Goal: Task Accomplishment & Management: Manage account settings

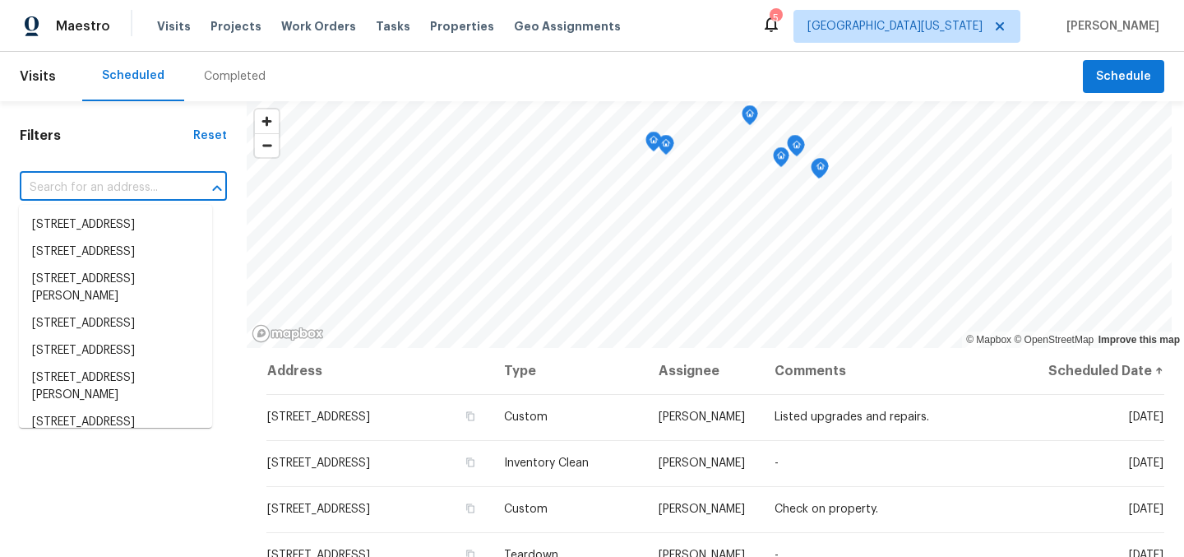
click at [117, 184] on input "text" at bounding box center [100, 187] width 161 height 25
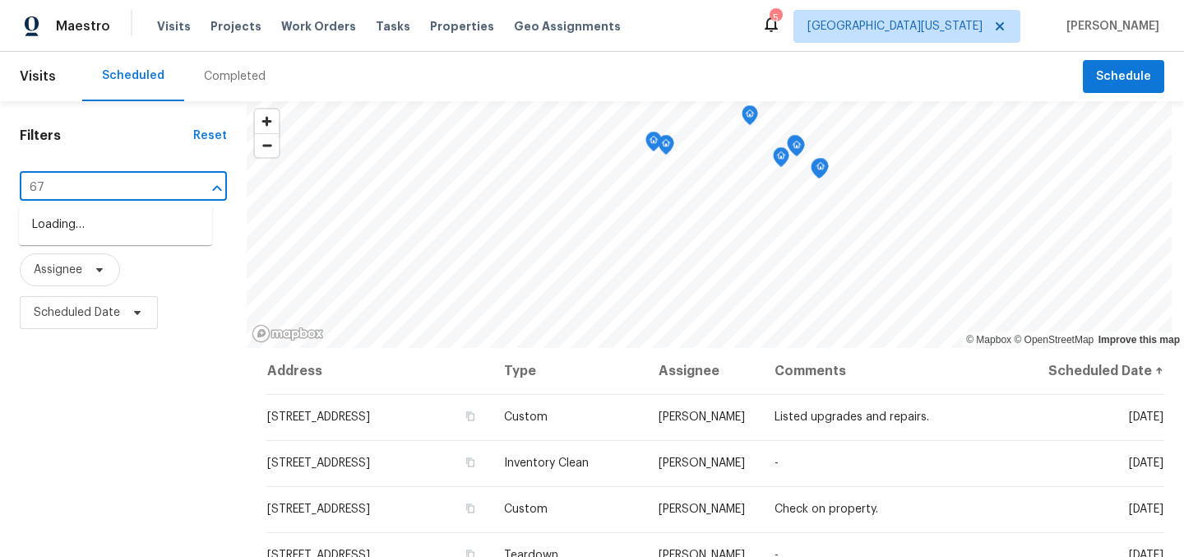
type input "6"
type input "5701"
click at [108, 238] on li "5701 W 5th St, Greeley, CO 80634" at bounding box center [115, 224] width 193 height 27
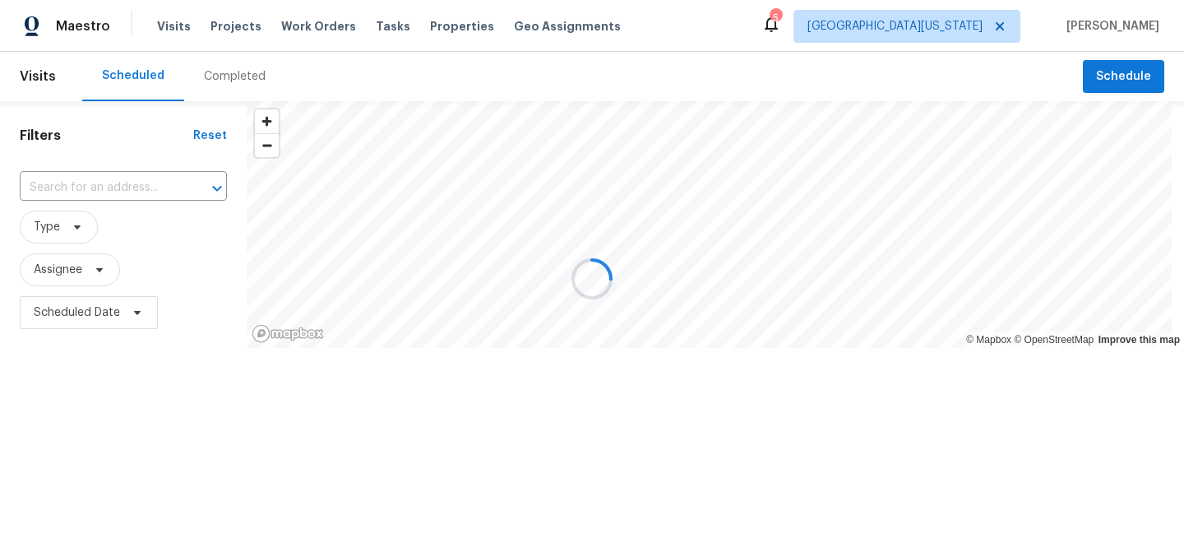
type input "5701 W 5th St, Greeley, CO 80634"
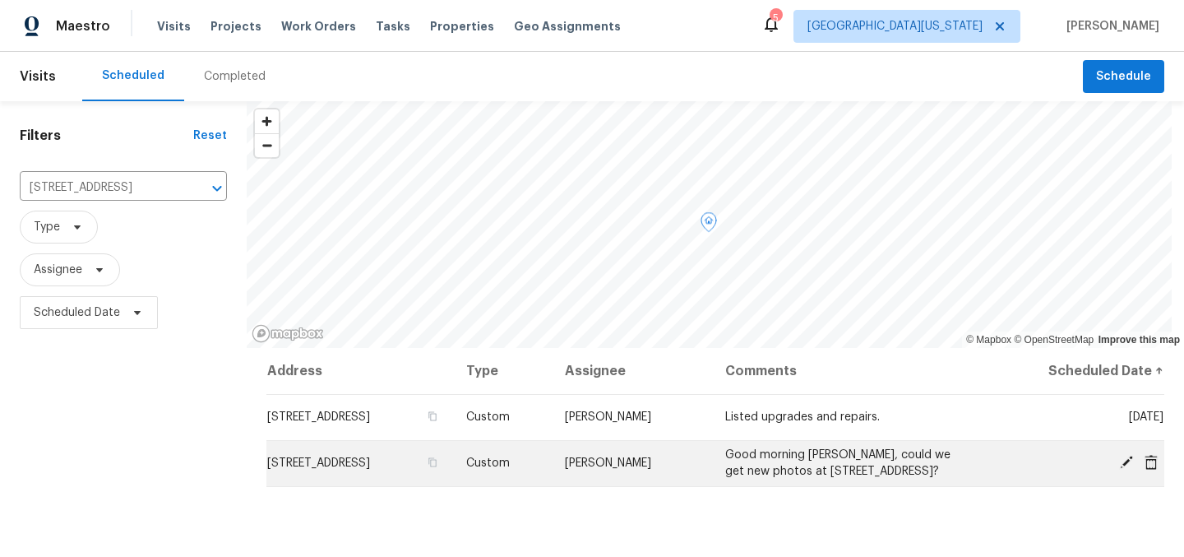
click at [1119, 461] on icon at bounding box center [1126, 462] width 15 height 15
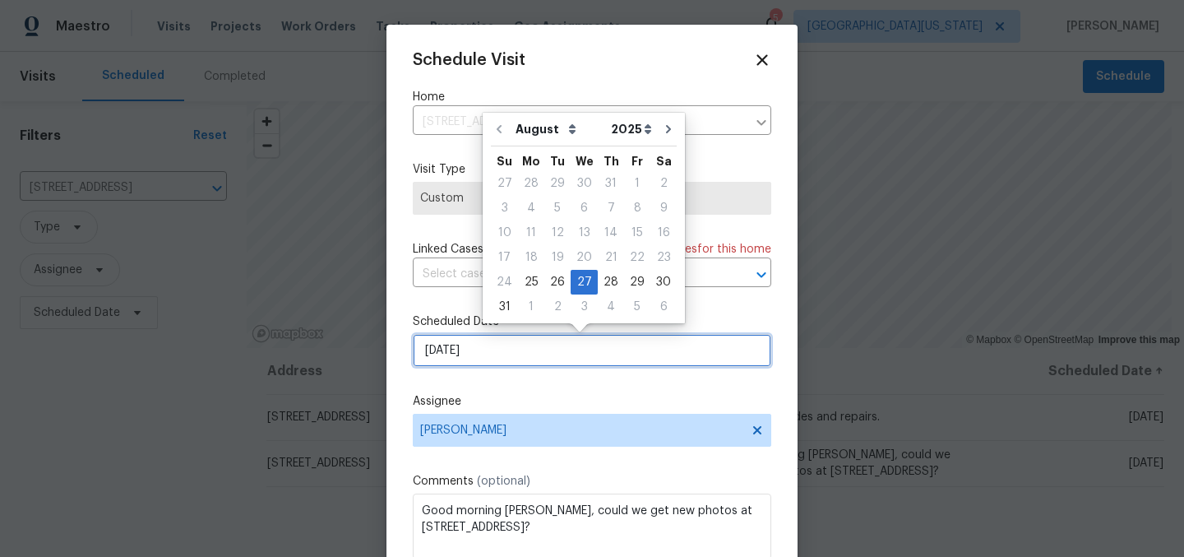
click at [549, 362] on input "8/27/2025" at bounding box center [592, 350] width 359 height 33
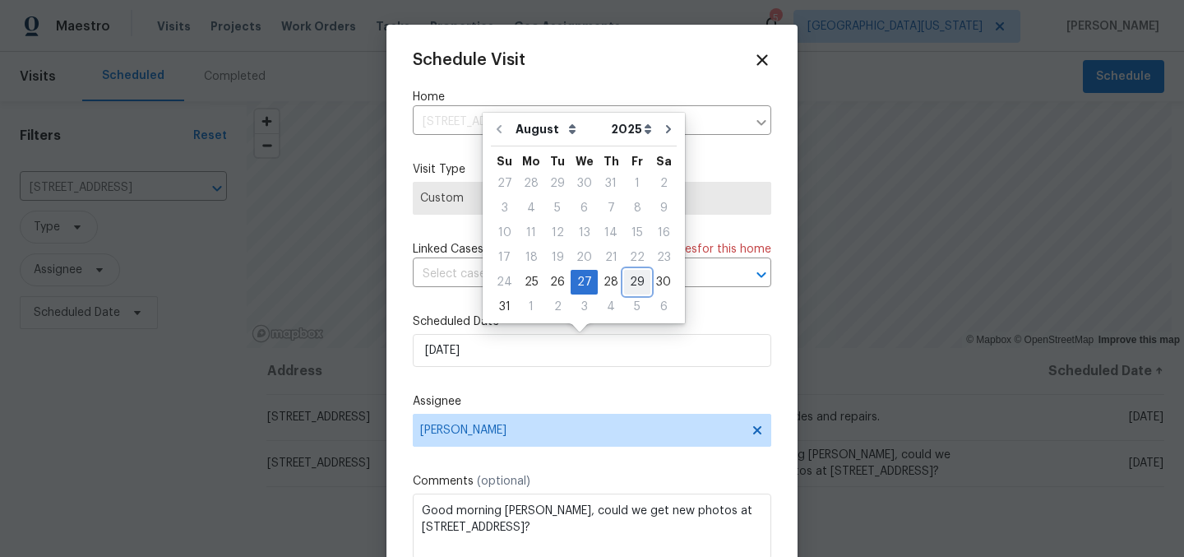
click at [627, 281] on div "29" at bounding box center [637, 282] width 26 height 23
type input "8/29/2025"
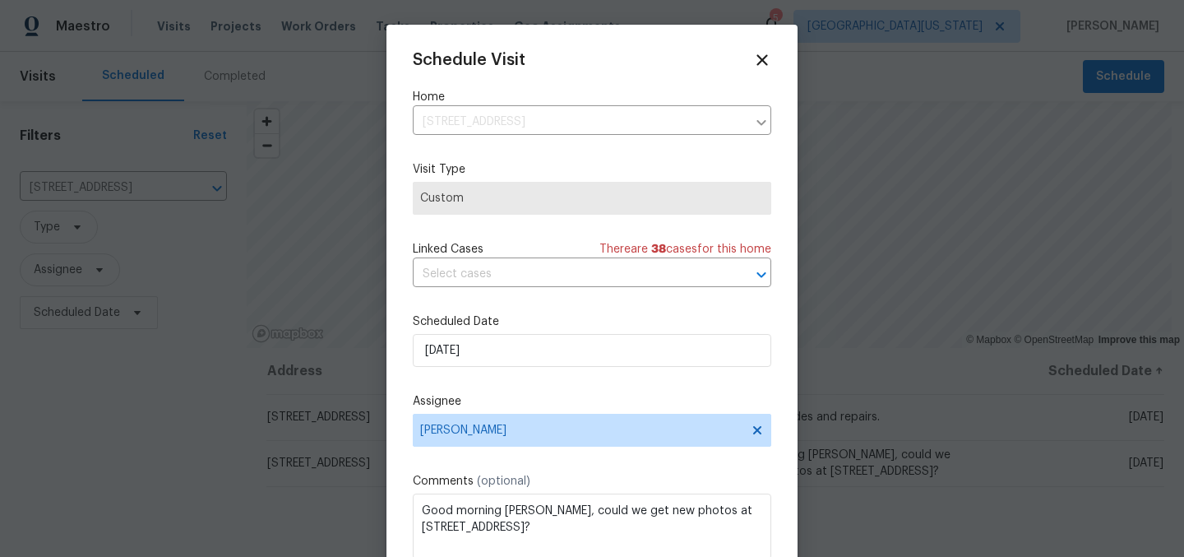
click at [675, 381] on div "Schedule Visit Home 5701 W 5th St, Greeley, CO 80634 ​ Visit Type Custom Linked…" at bounding box center [592, 327] width 359 height 552
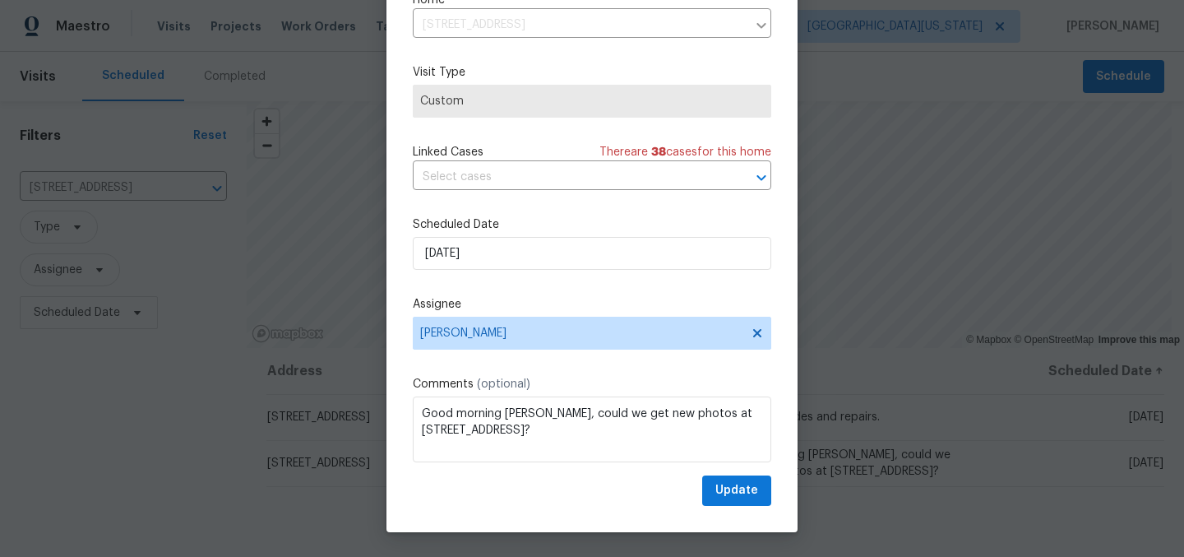
scroll to position [2, 0]
click at [735, 495] on span "Update" at bounding box center [737, 490] width 43 height 21
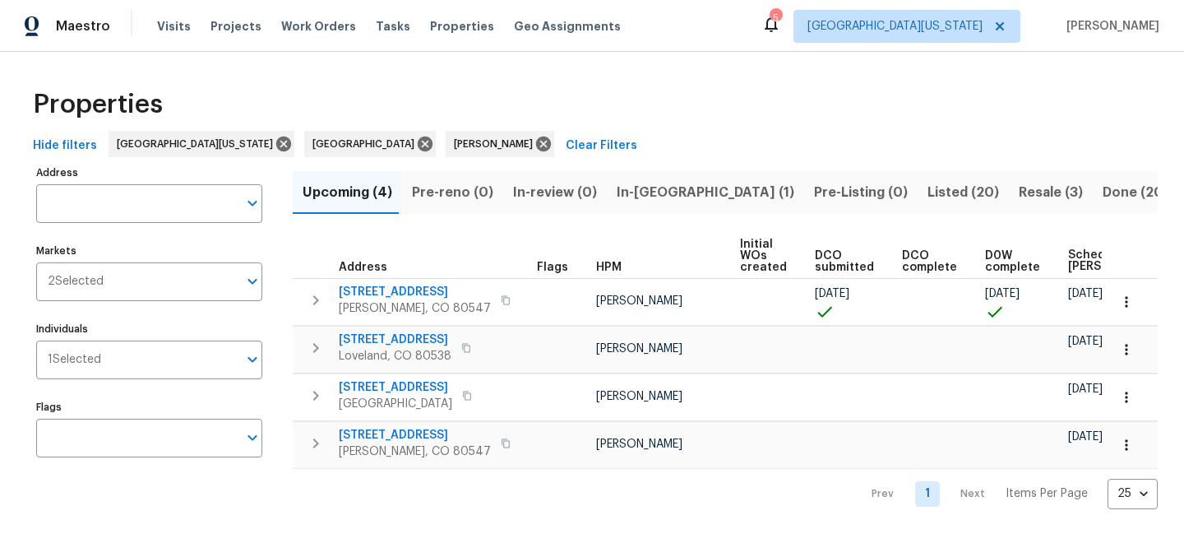
click at [1019, 190] on span "Resale (3)" at bounding box center [1051, 192] width 64 height 23
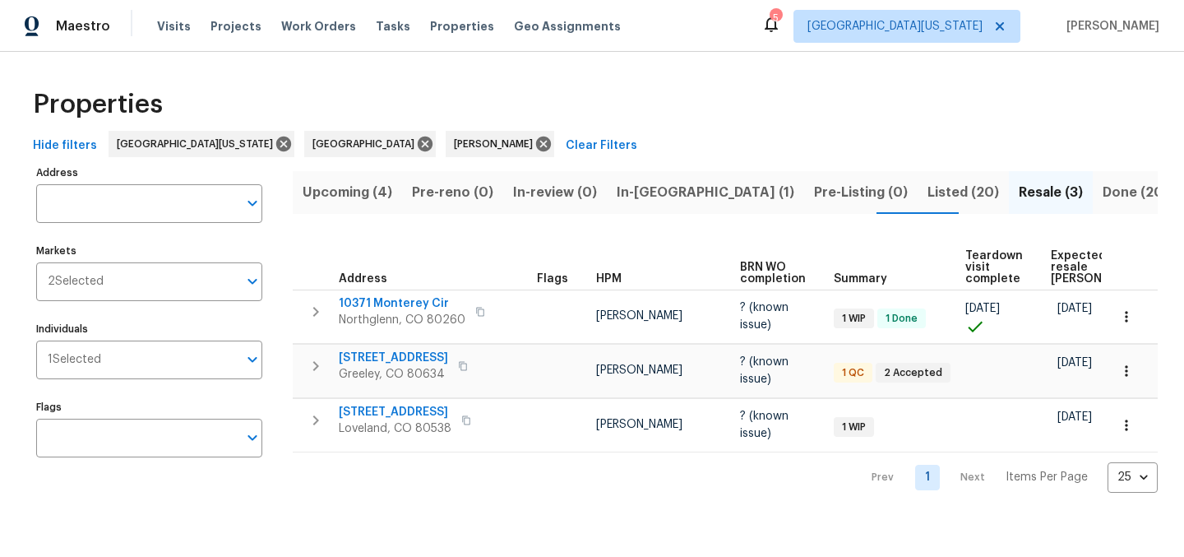
click at [739, 104] on div "Properties" at bounding box center [592, 104] width 1132 height 53
click at [793, 114] on div "Properties" at bounding box center [592, 104] width 1132 height 53
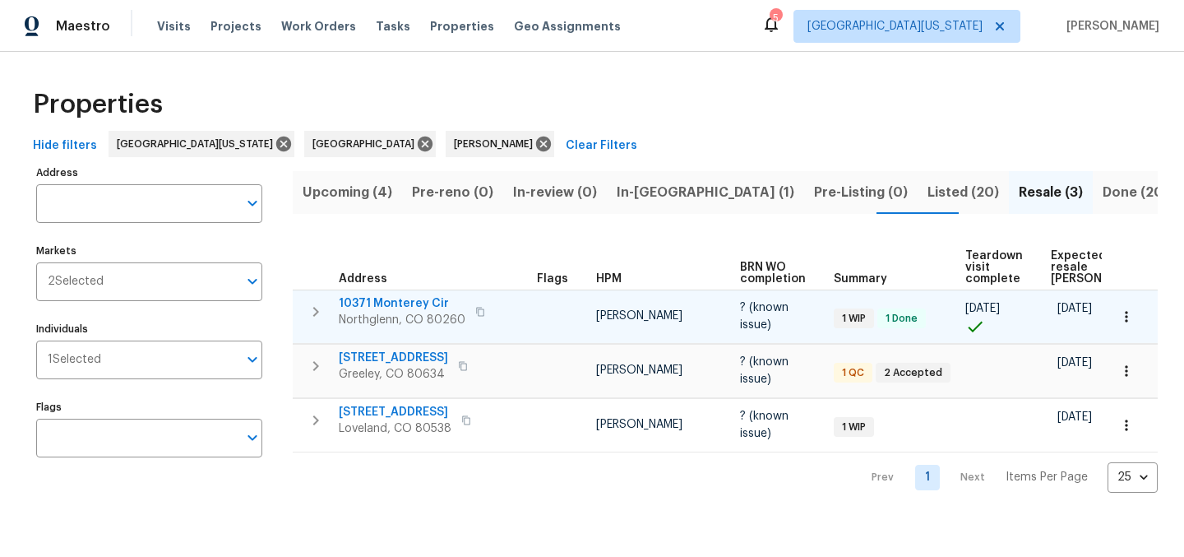
click at [1119, 317] on icon "button" at bounding box center [1127, 316] width 16 height 16
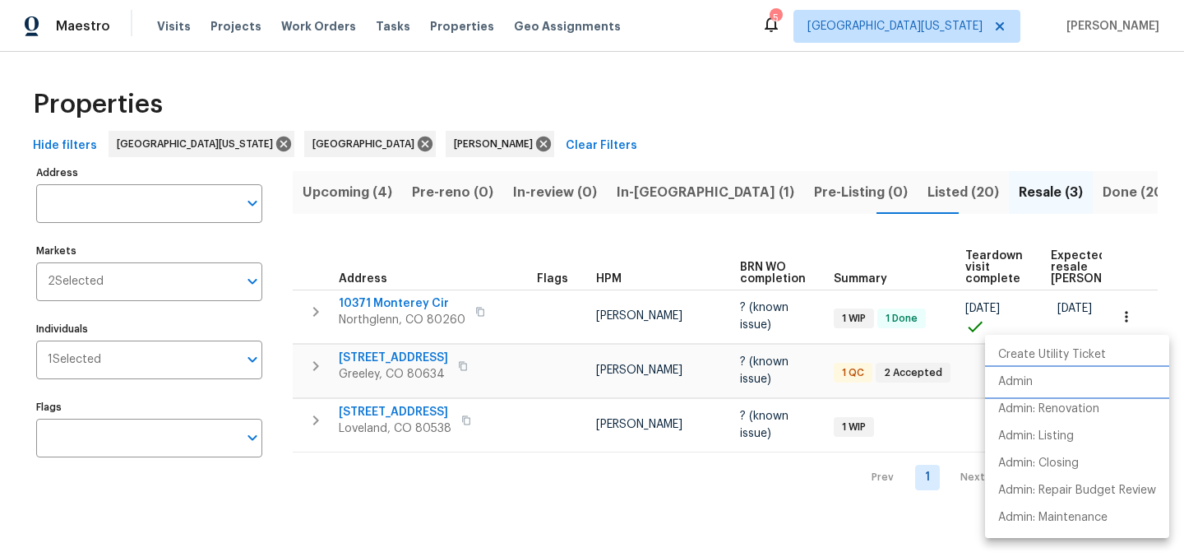
click at [1037, 383] on li "Admin" at bounding box center [1077, 382] width 184 height 27
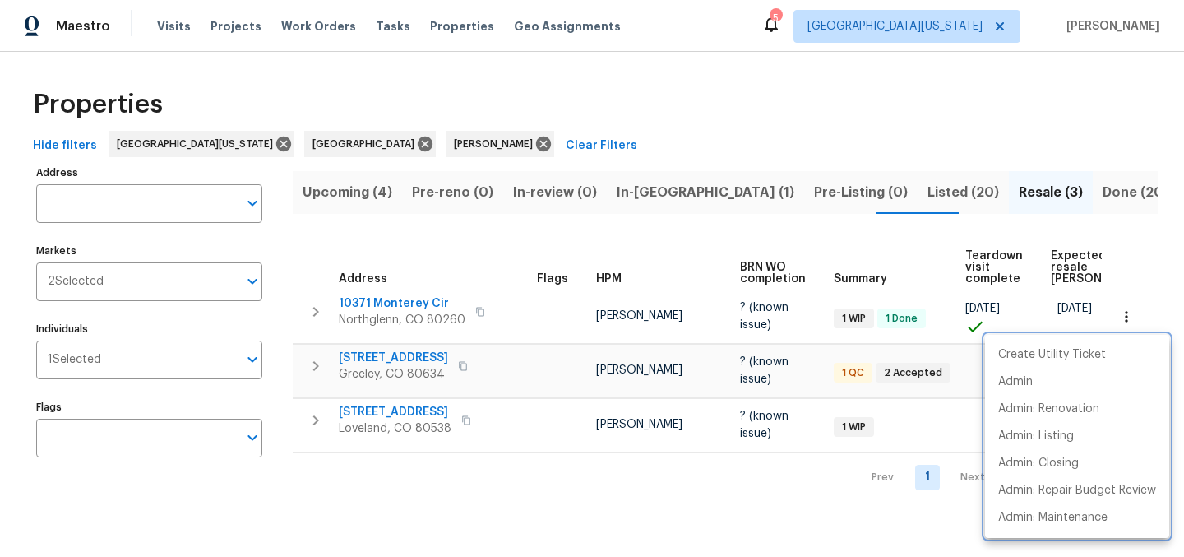
click at [708, 123] on div at bounding box center [592, 278] width 1184 height 557
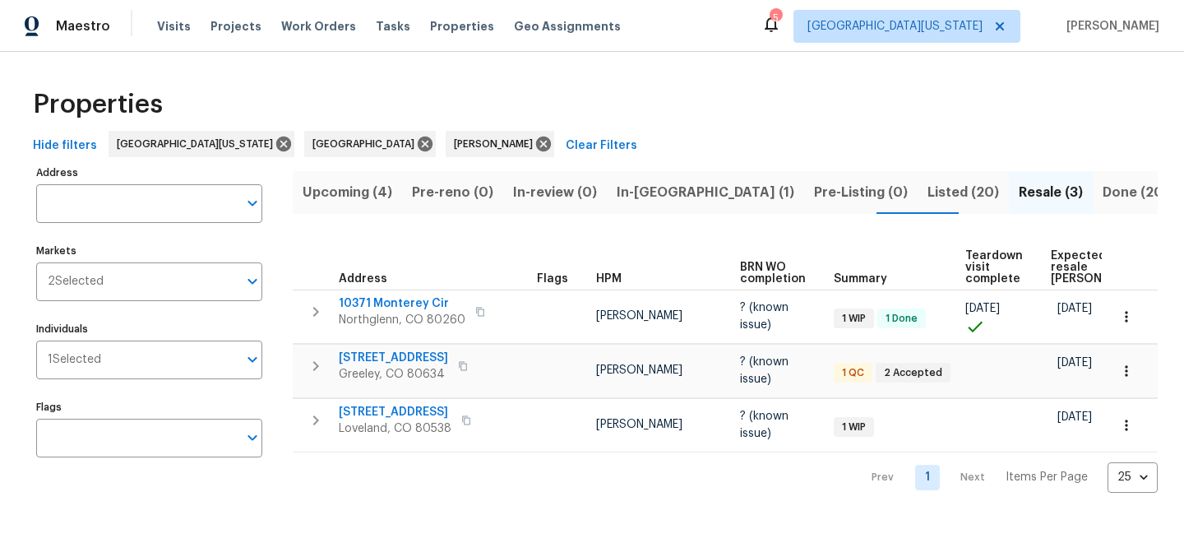
click at [641, 100] on div "Properties" at bounding box center [592, 104] width 1132 height 53
click at [629, 193] on span "In-[GEOGRAPHIC_DATA] (1)" at bounding box center [706, 192] width 178 height 23
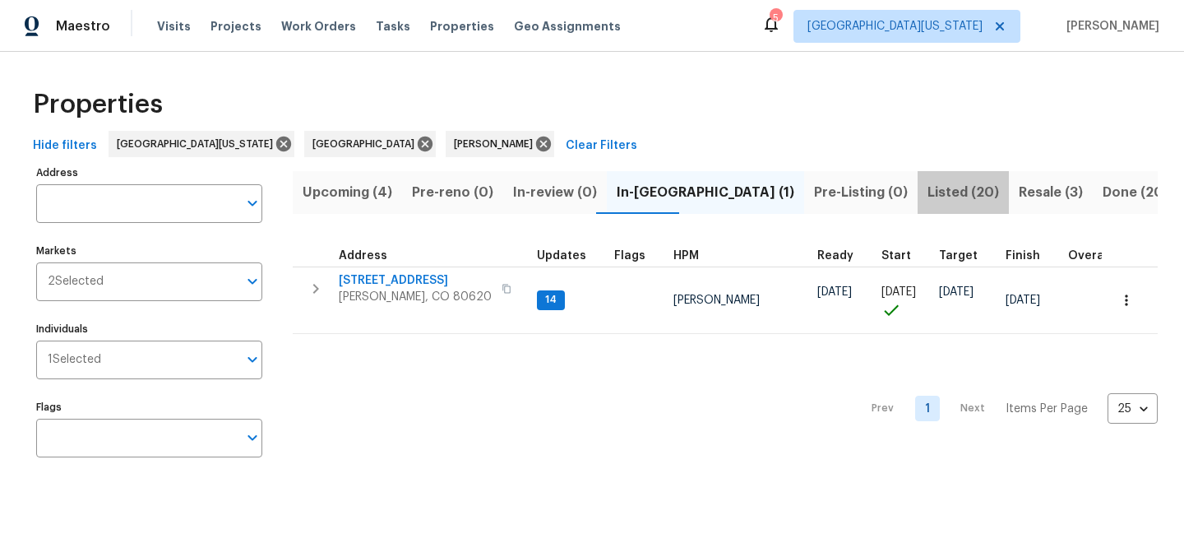
click at [928, 190] on span "Listed (20)" at bounding box center [964, 192] width 72 height 23
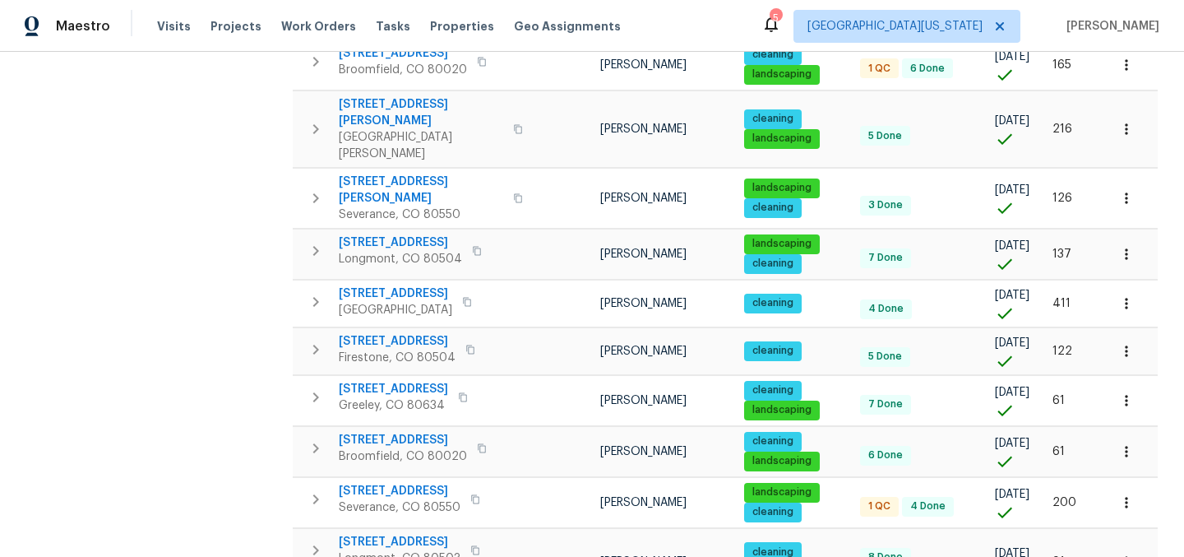
scroll to position [790, 0]
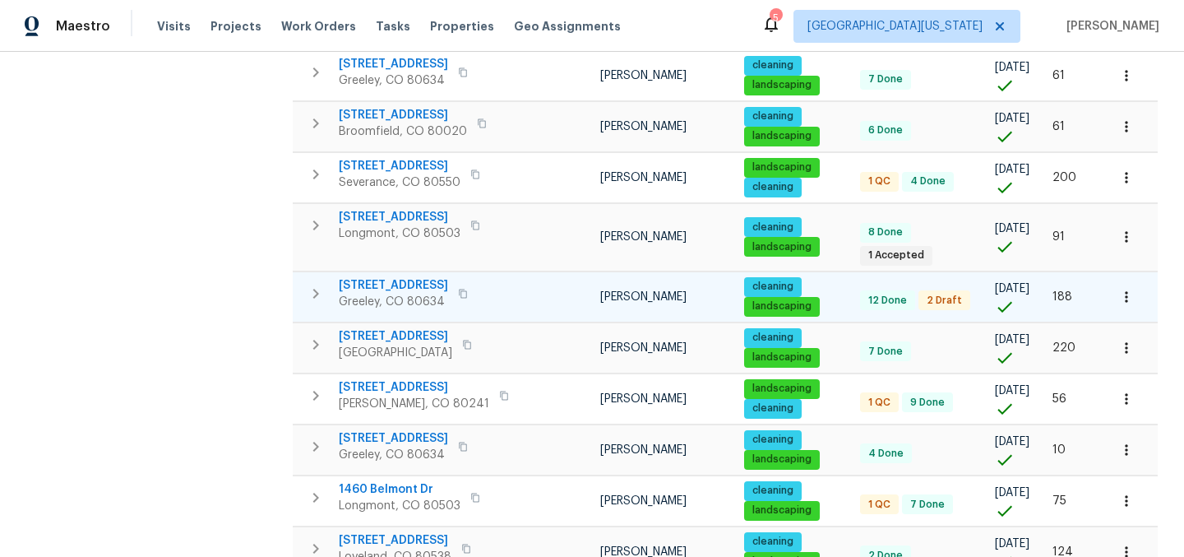
click at [396, 277] on span "[STREET_ADDRESS]" at bounding box center [393, 285] width 109 height 16
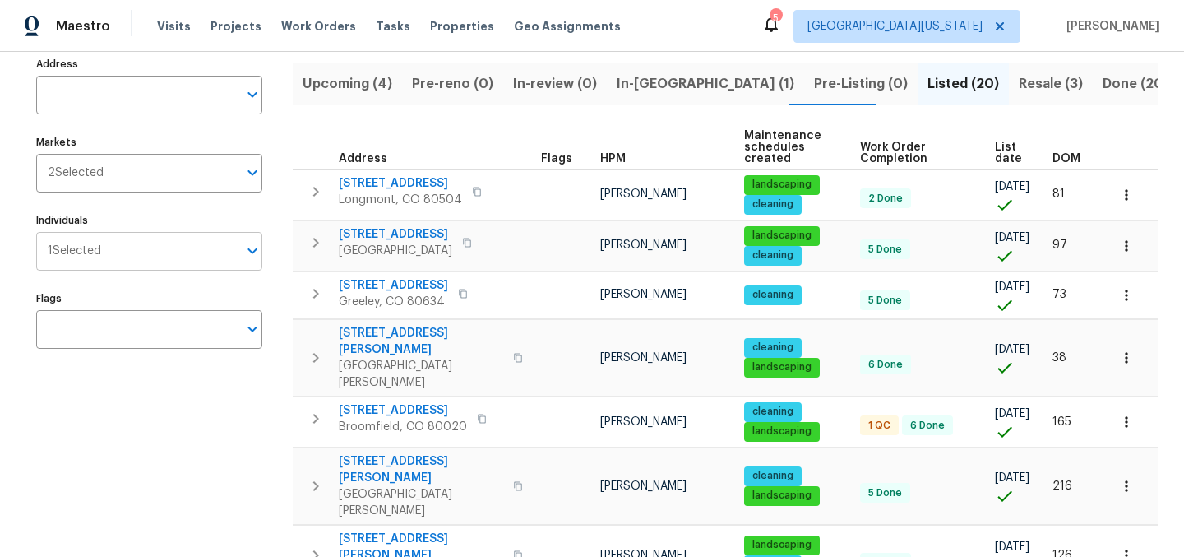
scroll to position [0, 0]
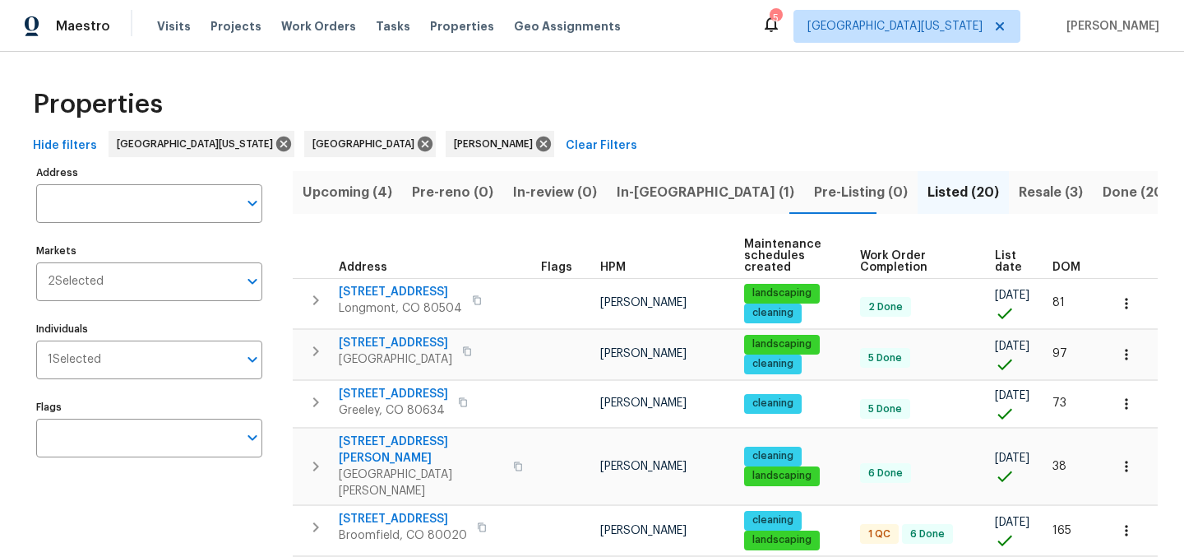
click at [686, 128] on div "Properties" at bounding box center [592, 104] width 1132 height 53
click at [366, 185] on span "Upcoming (4)" at bounding box center [348, 192] width 90 height 23
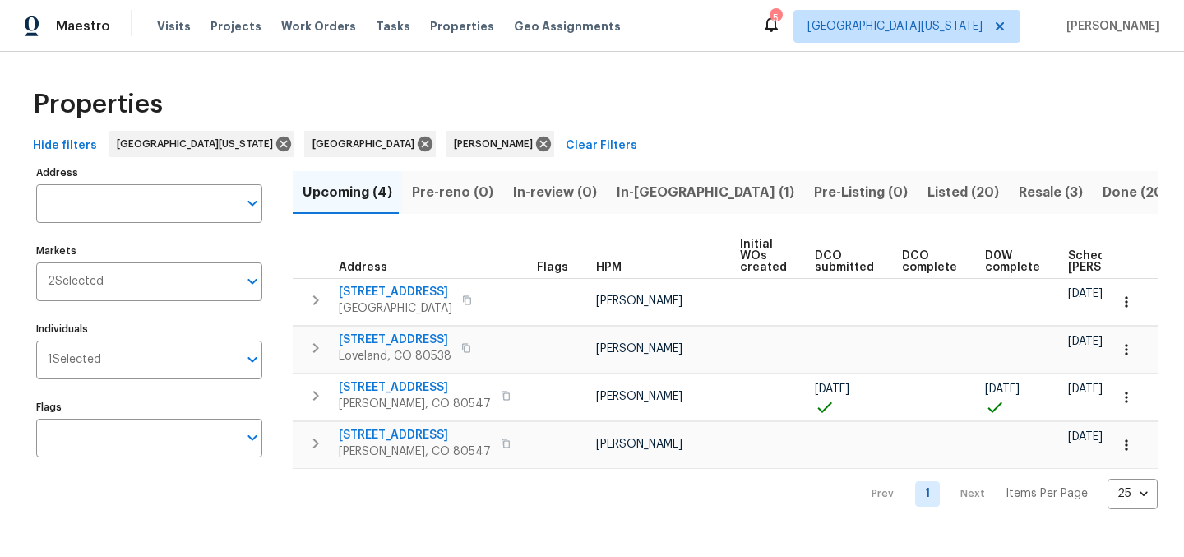
click at [1068, 260] on span "Scheduled [PERSON_NAME]" at bounding box center [1114, 261] width 93 height 23
drag, startPoint x: 925, startPoint y: 478, endPoint x: 720, endPoint y: 503, distance: 206.4
click at [718, 506] on div "Prev 1 Next Items Per Page 25 25 ​" at bounding box center [725, 489] width 865 height 40
click at [742, 126] on div "Properties" at bounding box center [592, 104] width 1132 height 53
click at [501, 446] on icon "button" at bounding box center [506, 443] width 10 height 10
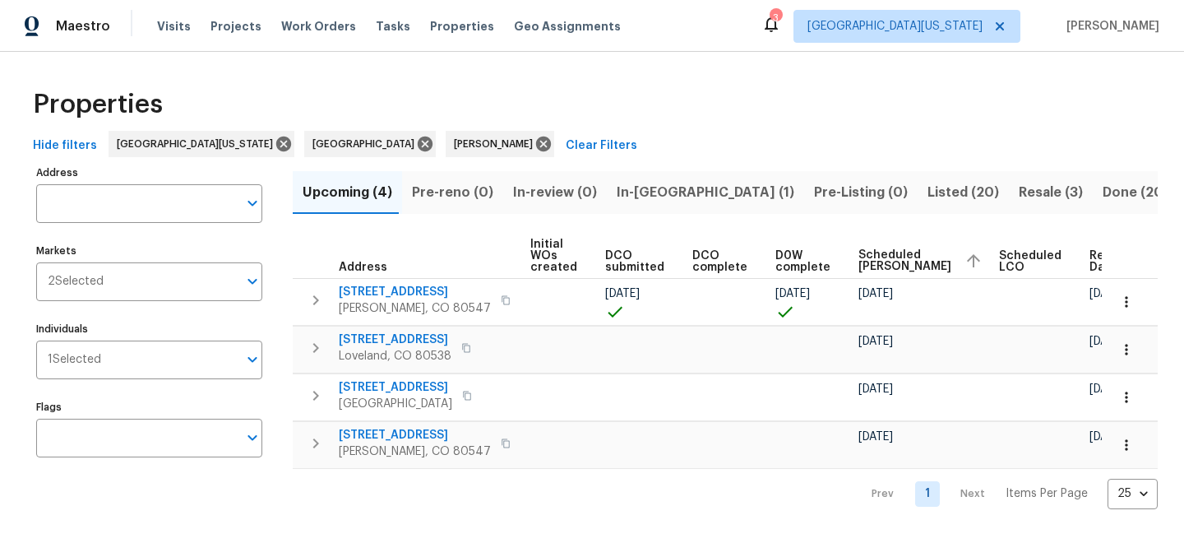
scroll to position [0, 213]
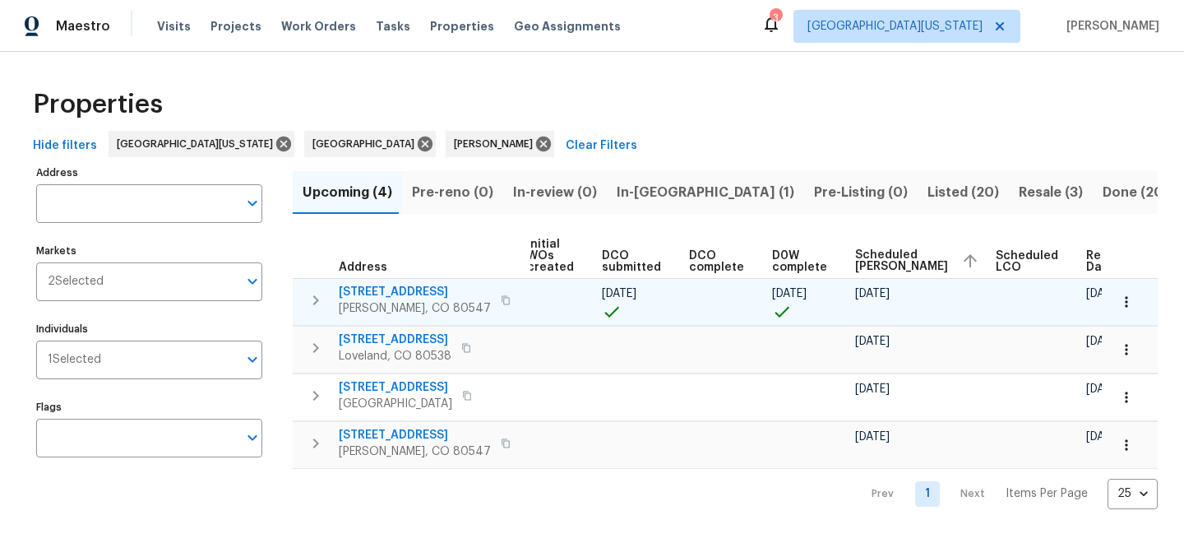
click at [502, 299] on icon "button" at bounding box center [506, 299] width 8 height 9
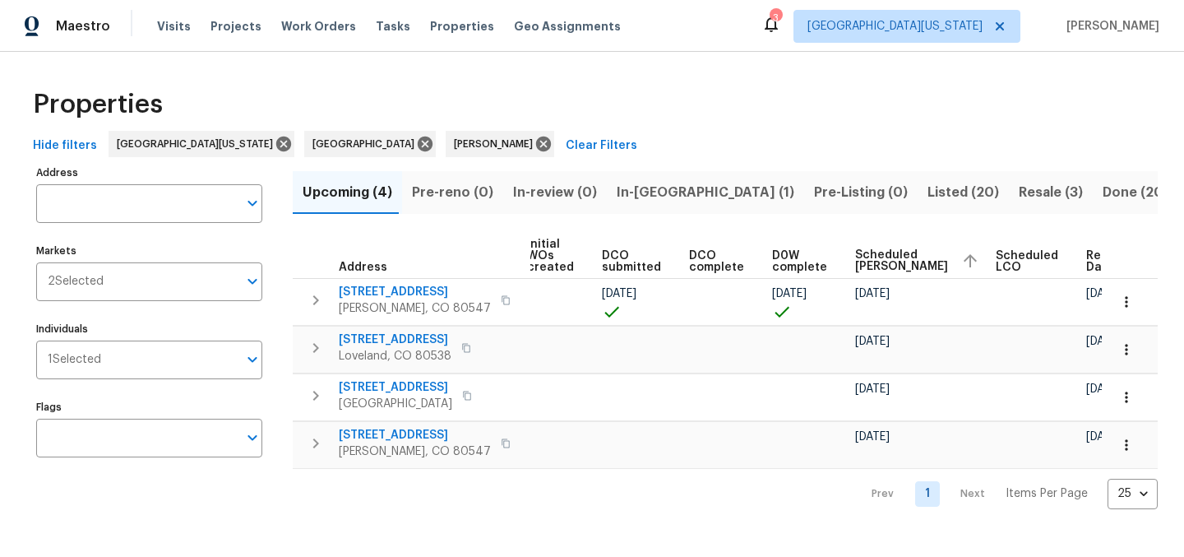
click at [928, 190] on span "Listed (20)" at bounding box center [964, 192] width 72 height 23
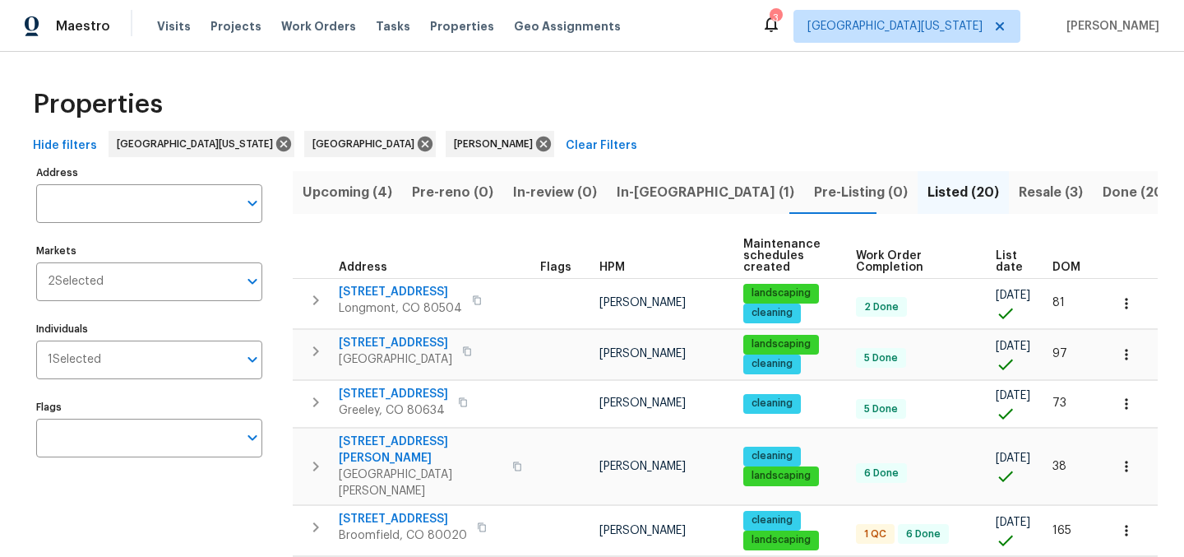
click at [996, 257] on span "List date" at bounding box center [1010, 261] width 29 height 23
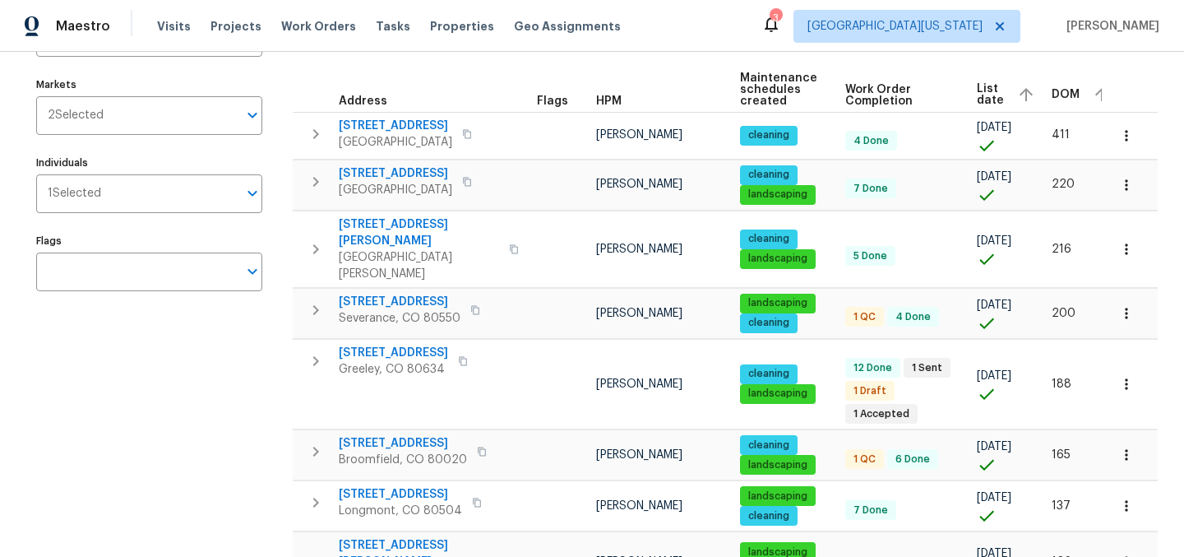
scroll to position [209, 0]
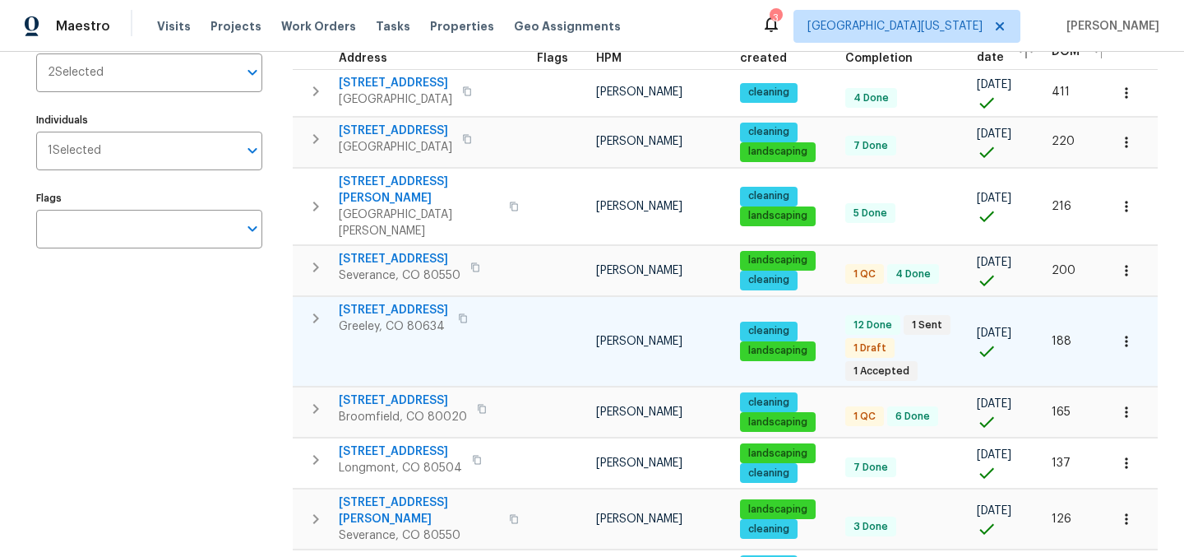
click at [1123, 323] on button "button" at bounding box center [1127, 341] width 36 height 36
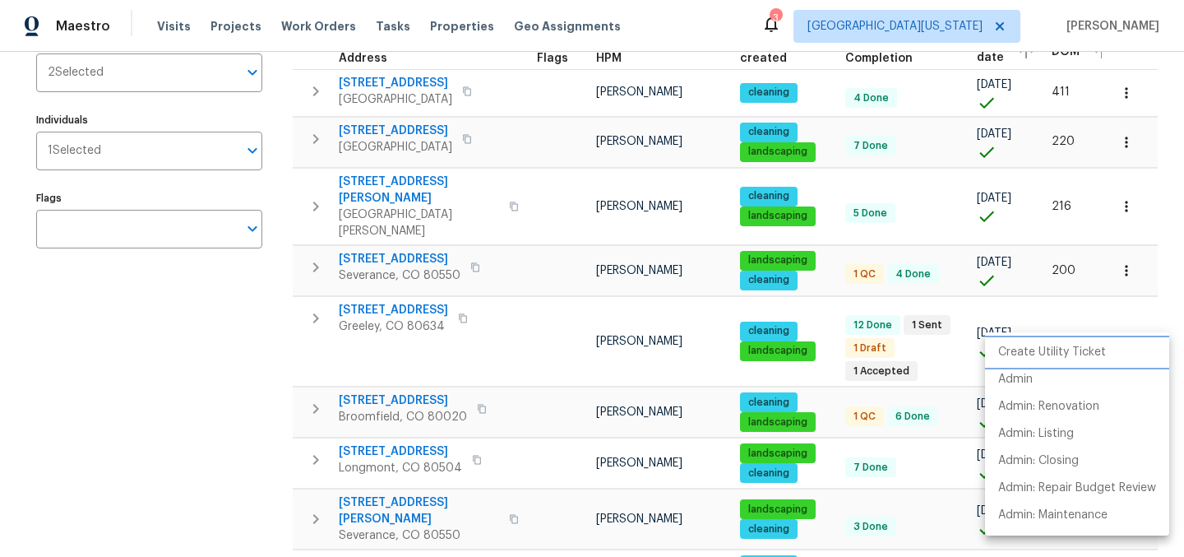
click at [1094, 350] on p "Create Utility Ticket" at bounding box center [1053, 352] width 108 height 17
click at [125, 397] on div at bounding box center [592, 278] width 1184 height 557
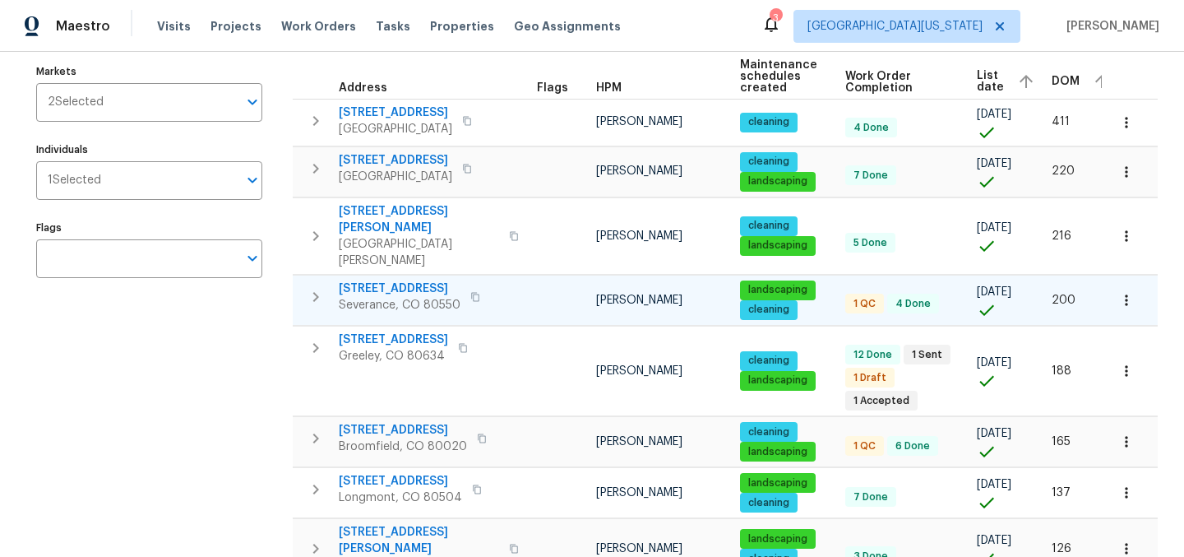
scroll to position [204, 0]
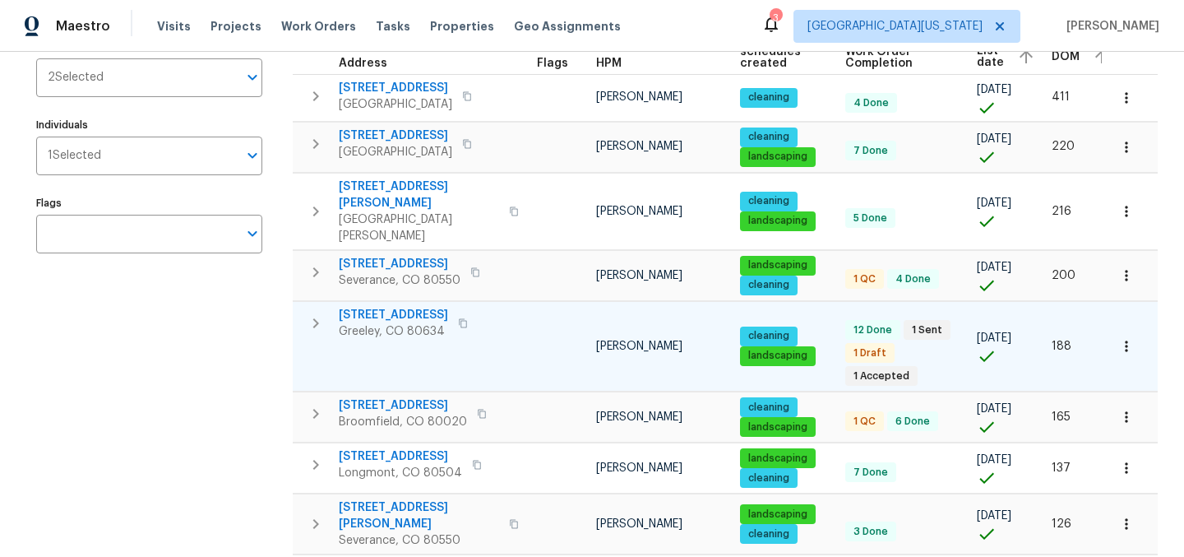
click at [1121, 338] on icon "button" at bounding box center [1127, 346] width 16 height 16
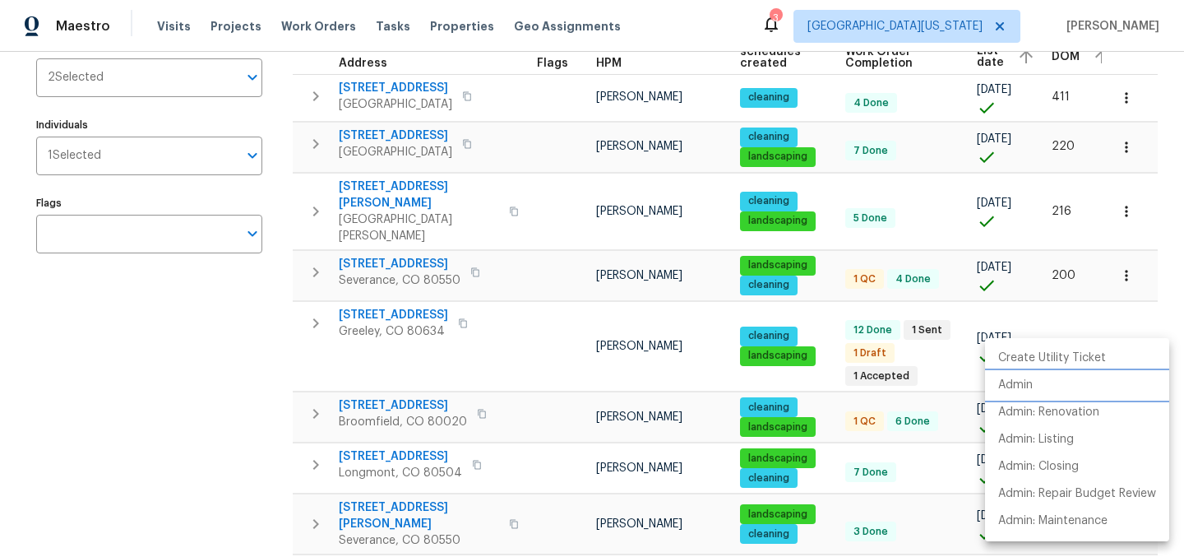
click at [1041, 392] on li "Admin" at bounding box center [1077, 385] width 184 height 27
click at [136, 336] on div at bounding box center [592, 278] width 1184 height 557
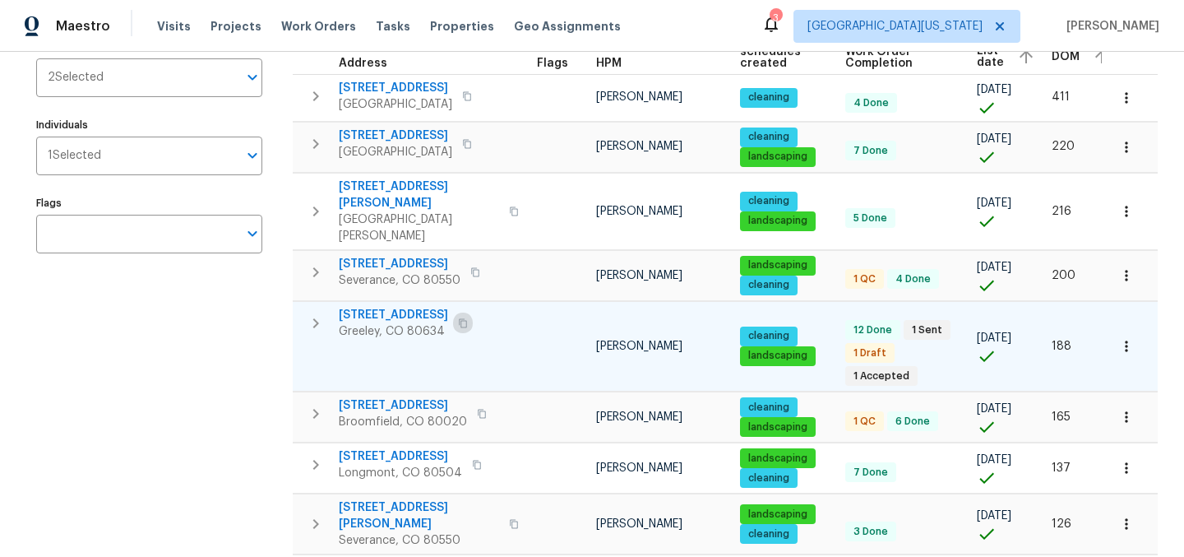
click at [458, 318] on icon "button" at bounding box center [463, 323] width 10 height 10
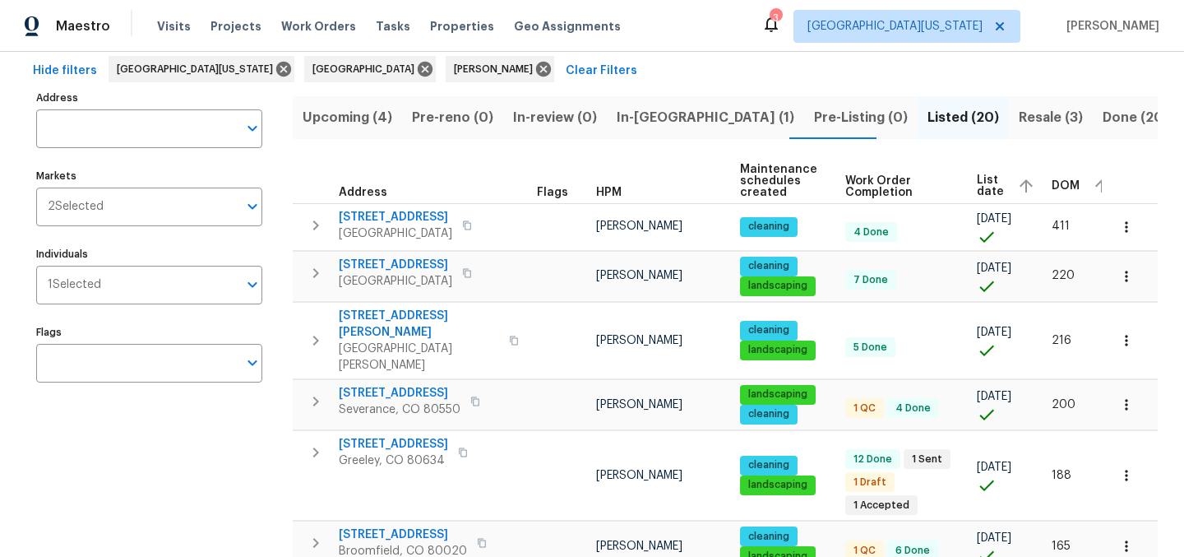
scroll to position [0, 0]
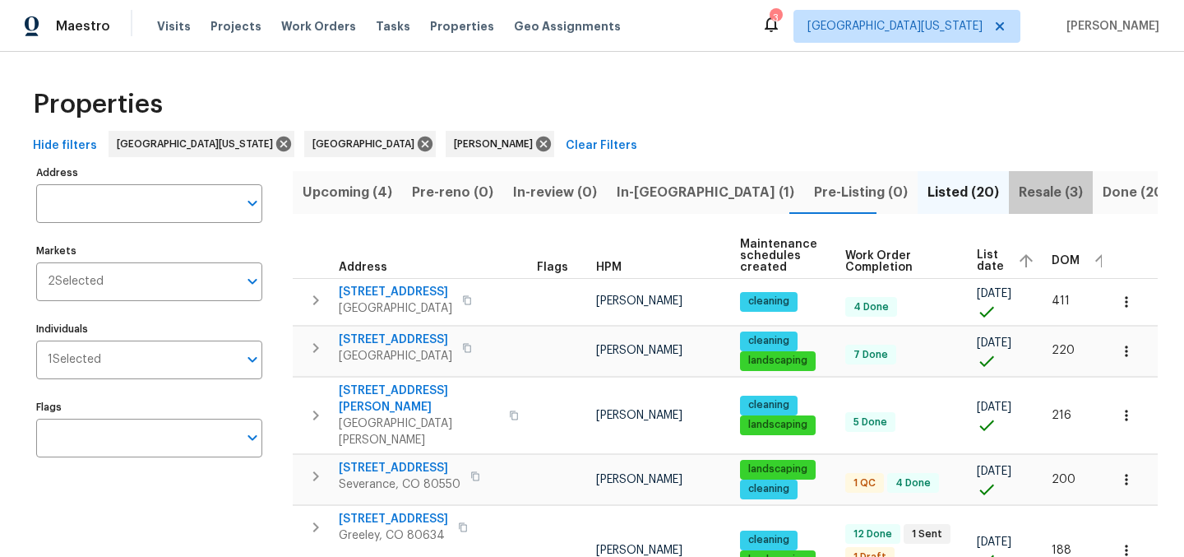
click at [1019, 193] on span "Resale (3)" at bounding box center [1051, 192] width 64 height 23
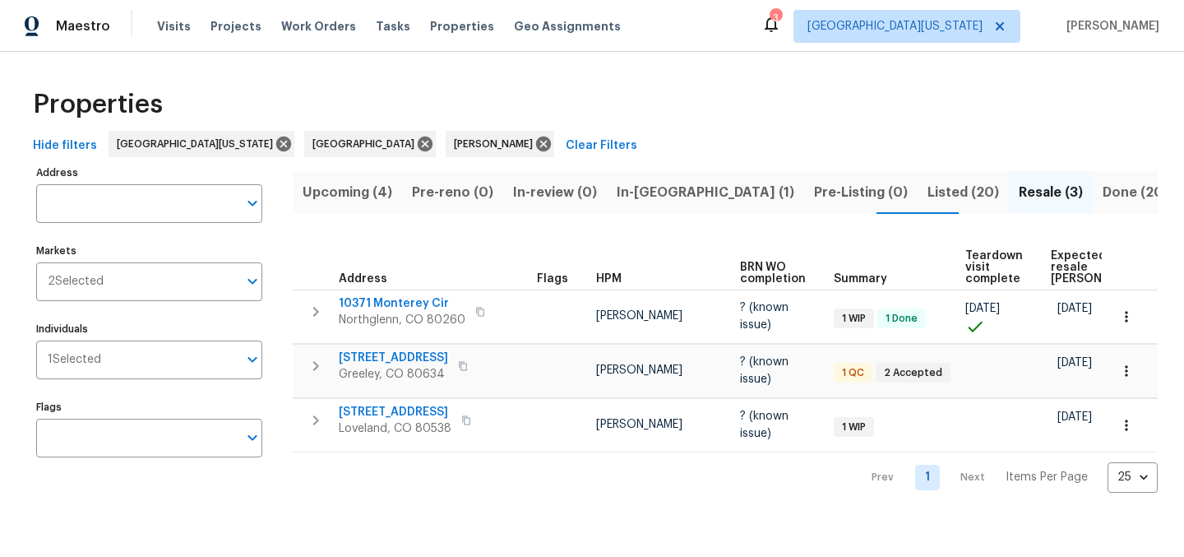
click at [649, 90] on div "Properties" at bounding box center [592, 104] width 1132 height 53
click at [607, 188] on button "In-reno (1)" at bounding box center [705, 192] width 197 height 43
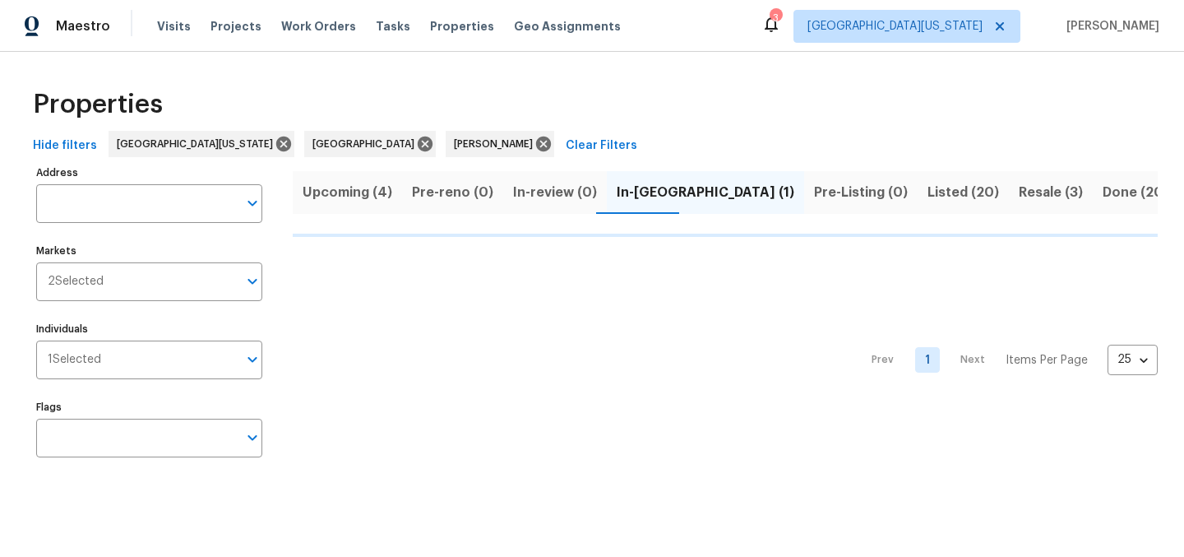
click at [647, 109] on div "Properties" at bounding box center [592, 104] width 1132 height 53
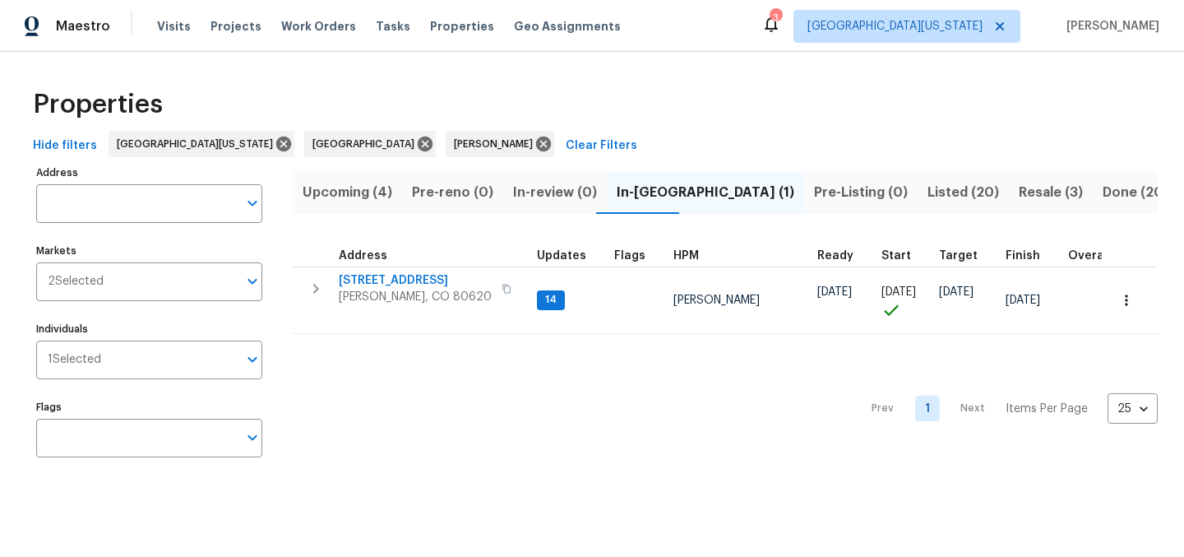
click at [928, 192] on span "Listed (20)" at bounding box center [964, 192] width 72 height 23
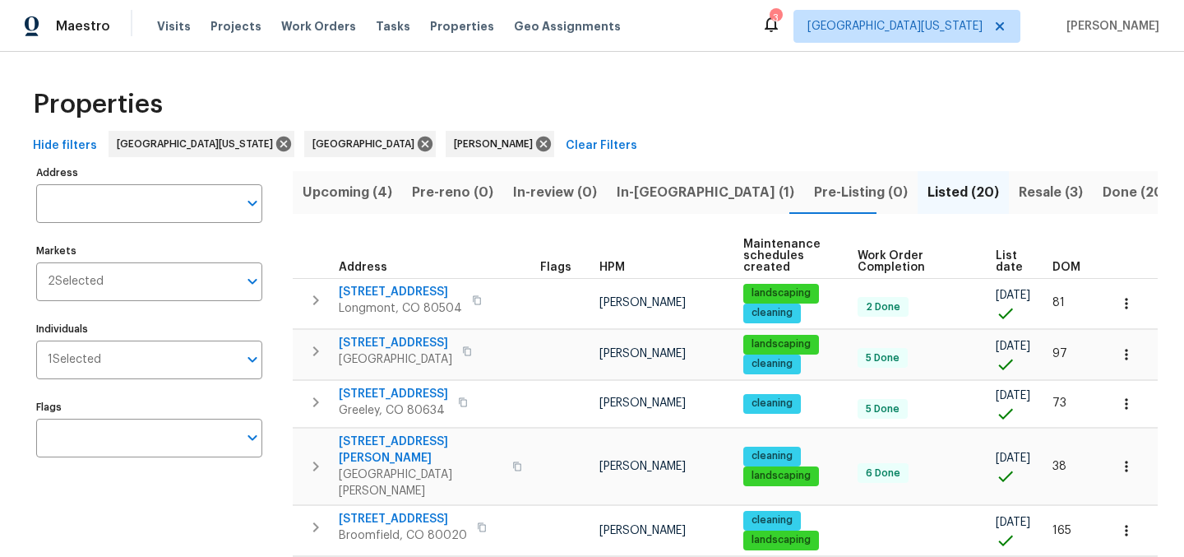
click at [996, 257] on span "List date" at bounding box center [1010, 261] width 29 height 23
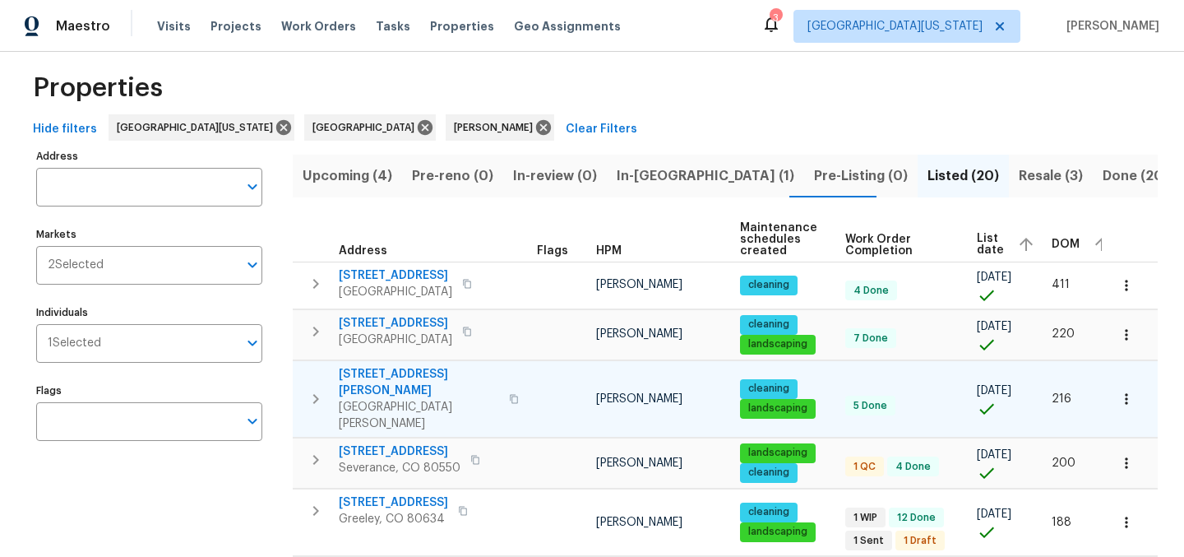
scroll to position [25, 0]
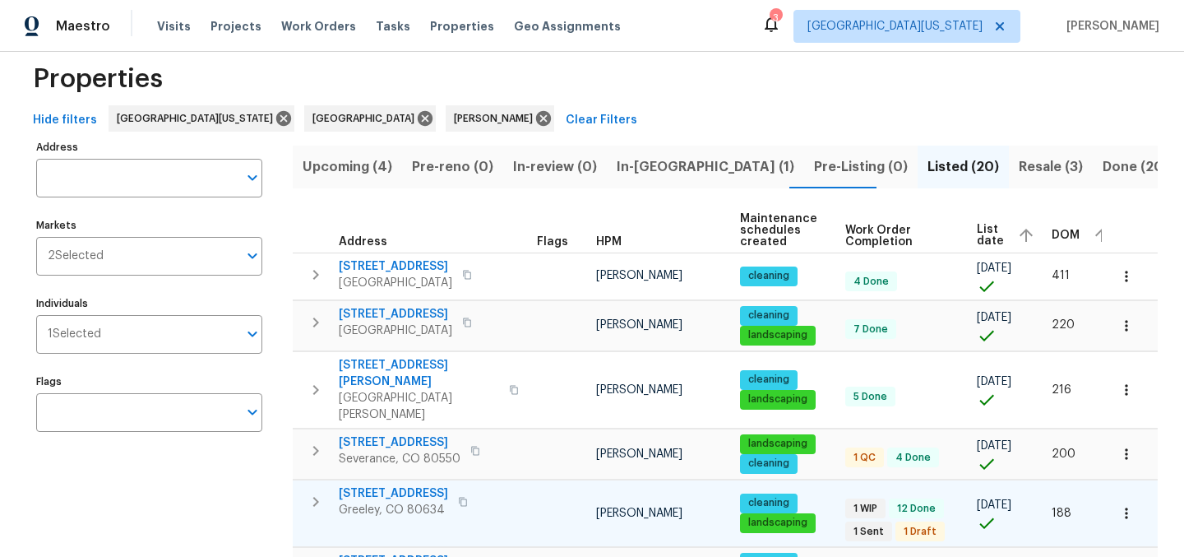
click at [412, 485] on span "5701 W 5th St" at bounding box center [393, 493] width 109 height 16
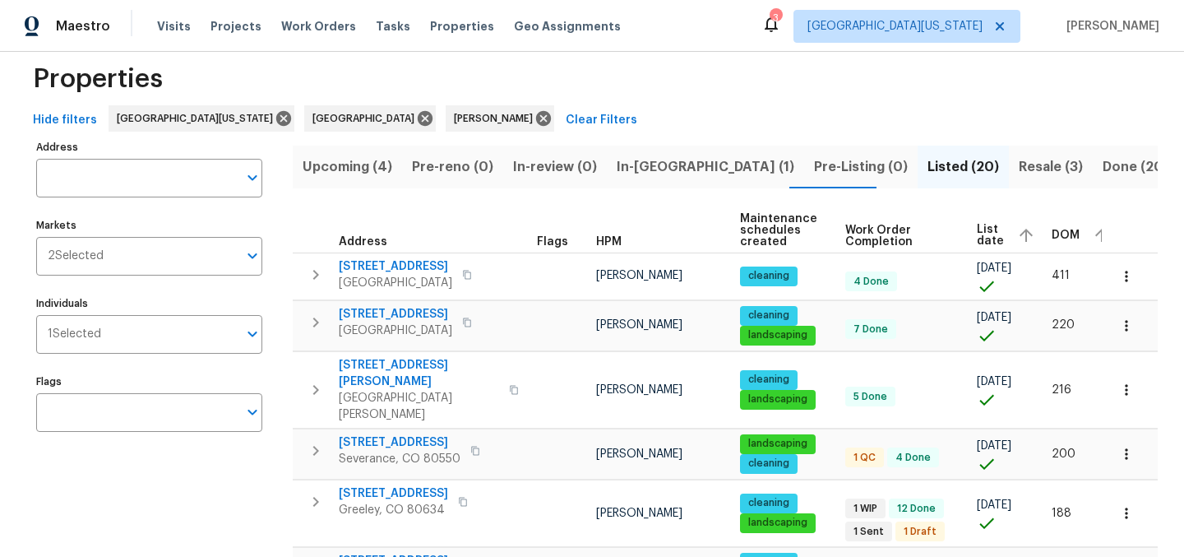
click at [1019, 165] on span "Resale (3)" at bounding box center [1051, 166] width 64 height 23
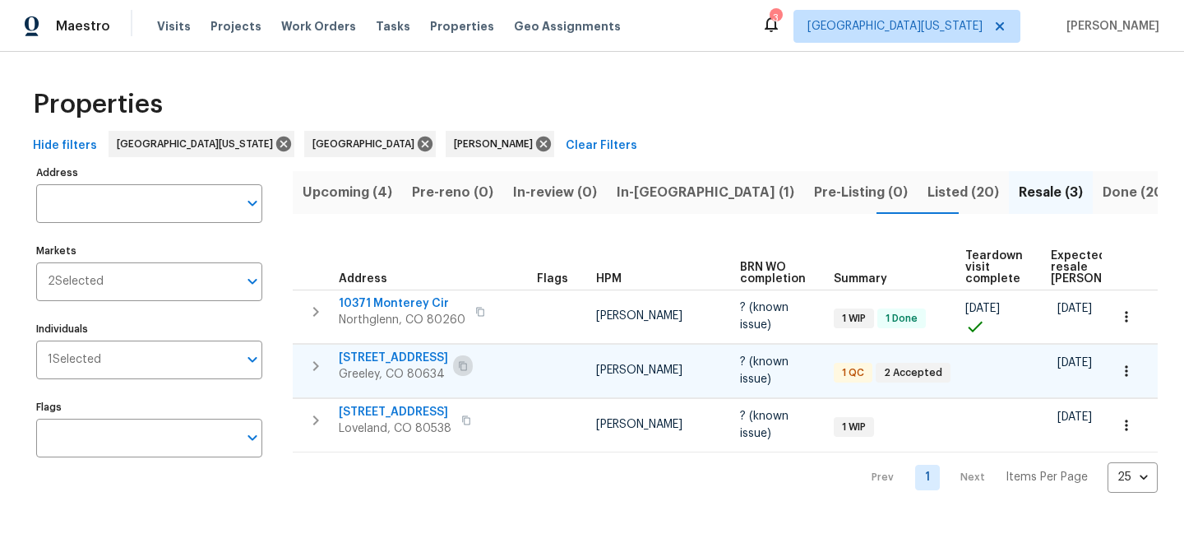
click at [461, 366] on icon "button" at bounding box center [463, 365] width 8 height 9
click at [1121, 370] on icon "button" at bounding box center [1127, 371] width 16 height 16
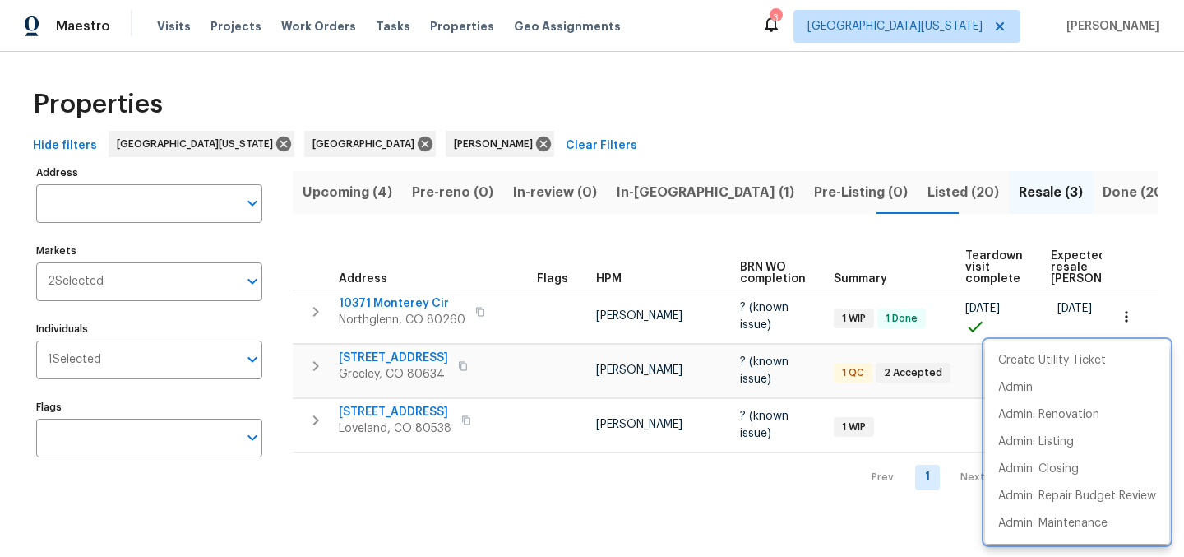
click at [749, 489] on div at bounding box center [592, 278] width 1184 height 557
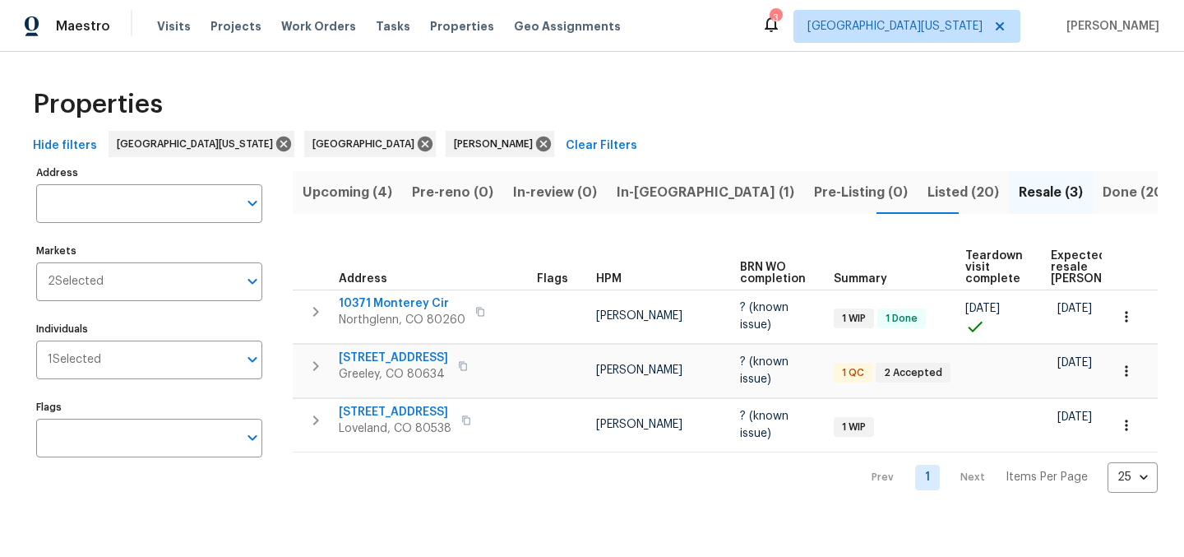
click at [676, 93] on div "Properties" at bounding box center [592, 104] width 1132 height 53
click at [702, 103] on div "Properties" at bounding box center [592, 104] width 1132 height 53
click at [928, 188] on span "Listed (20)" at bounding box center [964, 192] width 72 height 23
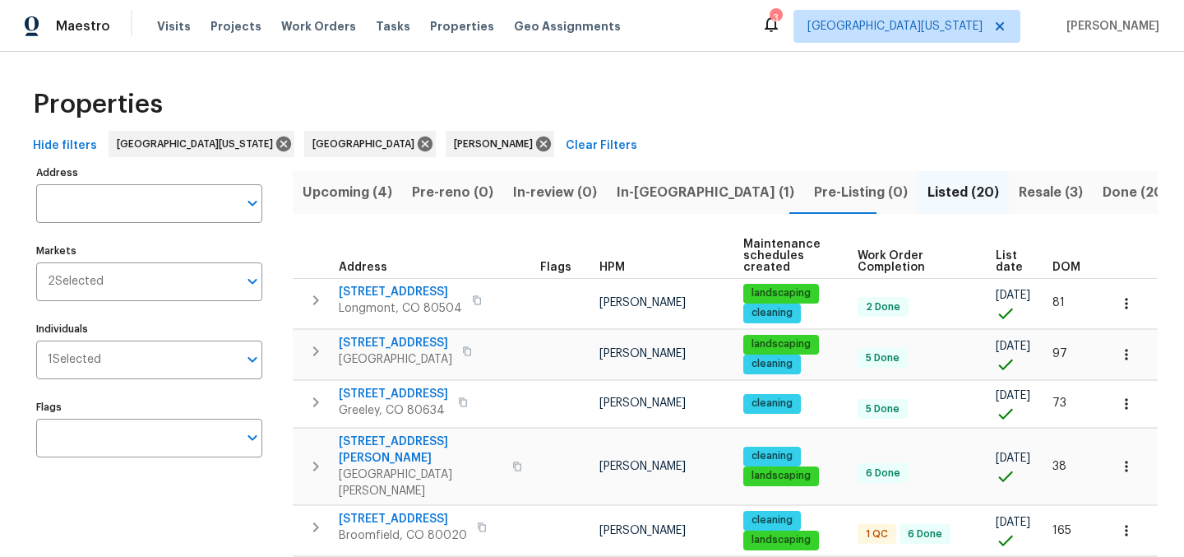
click at [996, 254] on span "List date" at bounding box center [1010, 261] width 29 height 23
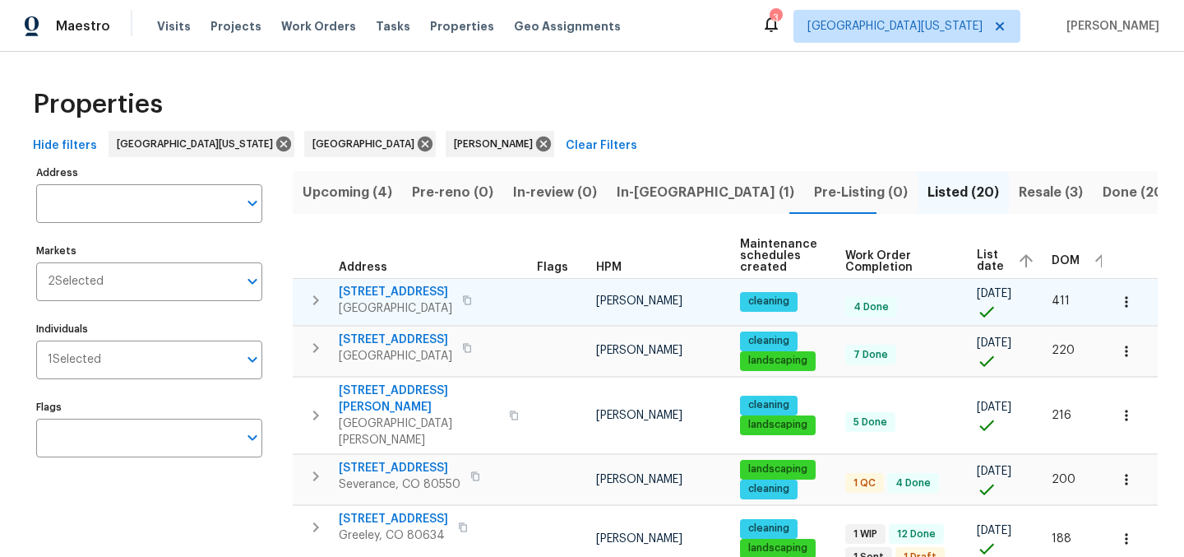
click at [394, 292] on span "7264 Siena Way Unit C" at bounding box center [396, 292] width 114 height 16
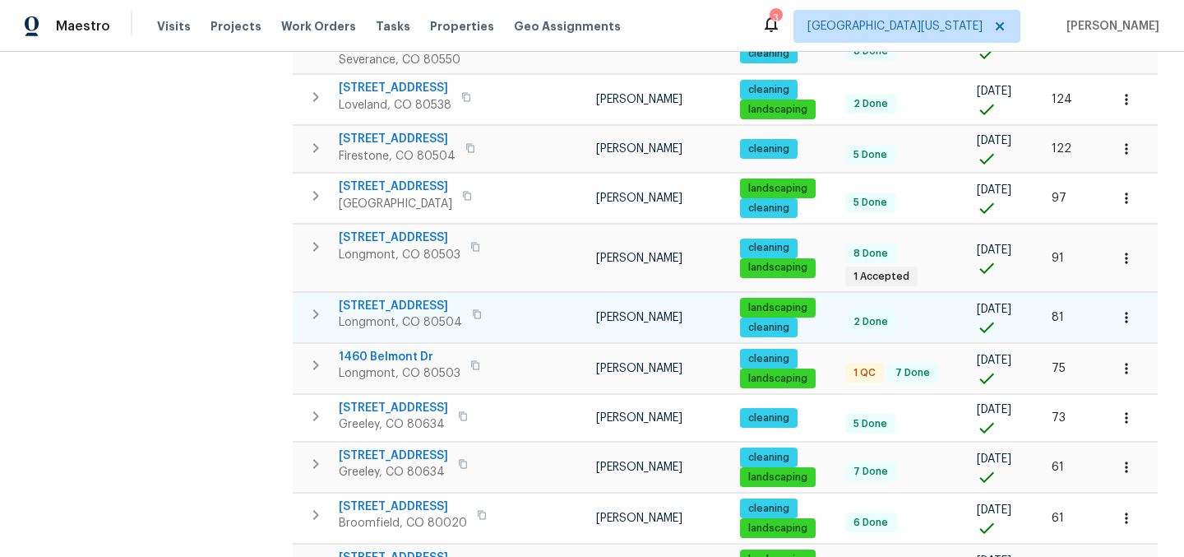
scroll to position [662, 0]
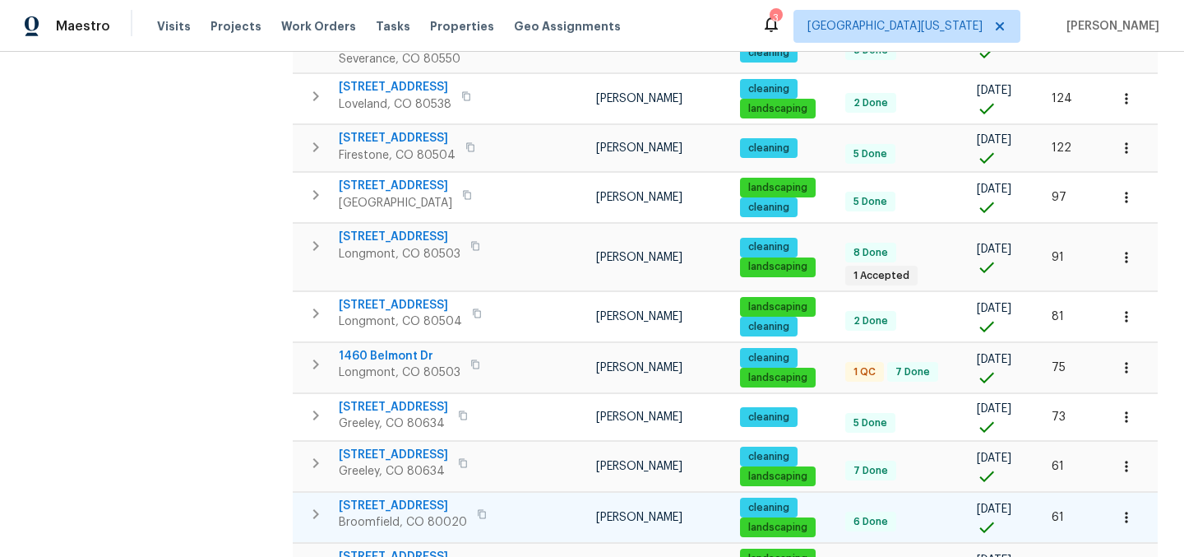
click at [418, 498] on span "5005 W 128th Pl" at bounding box center [403, 506] width 128 height 16
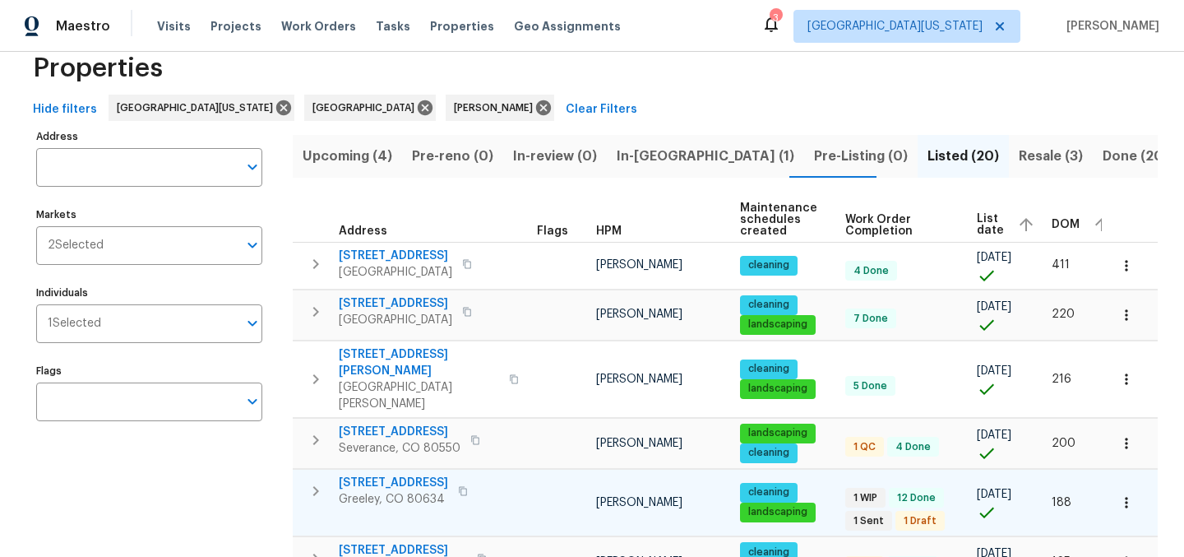
scroll to position [0, 0]
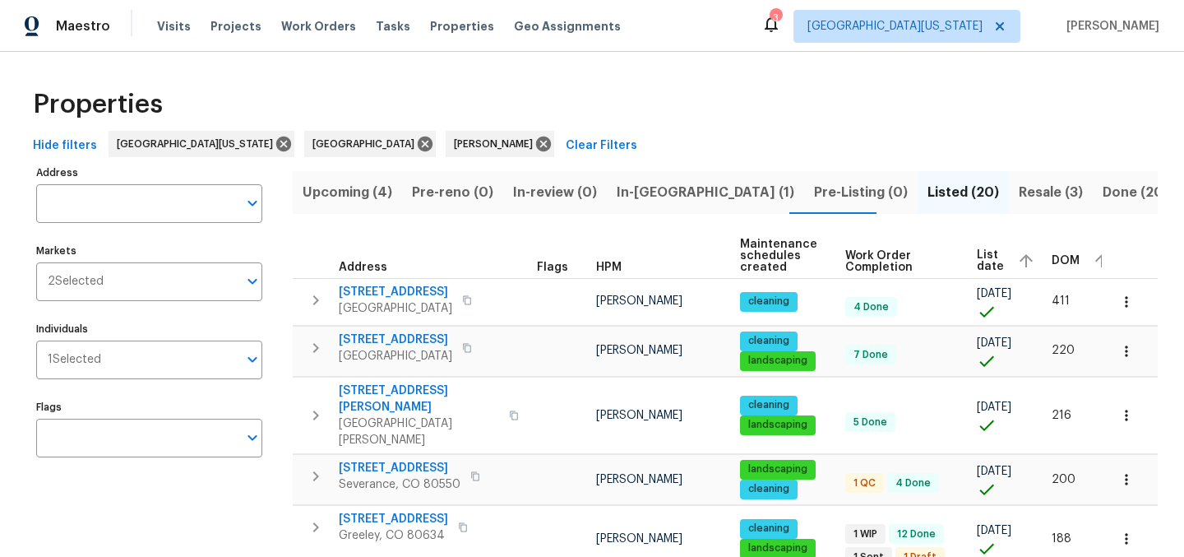
click at [795, 114] on div "Properties" at bounding box center [592, 104] width 1132 height 53
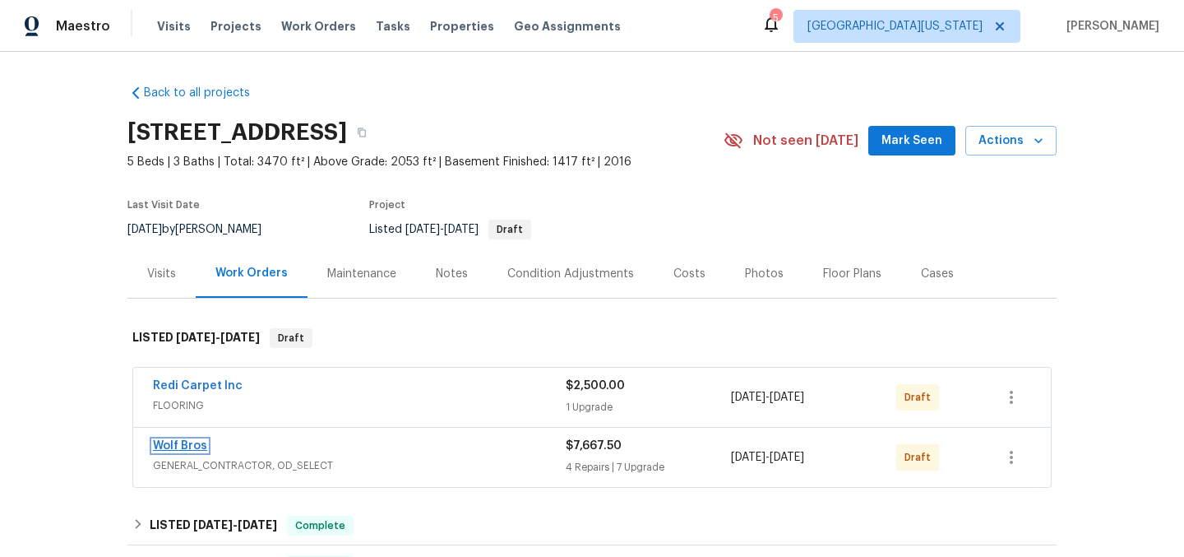
click at [178, 447] on link "Wolf Bros" at bounding box center [180, 446] width 54 height 12
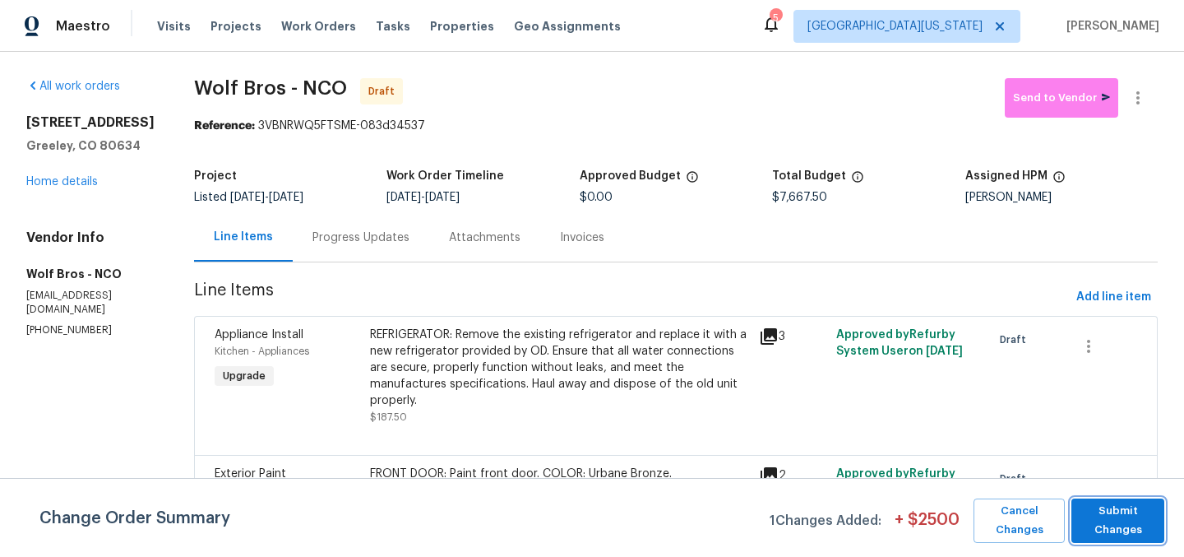
click at [1129, 516] on span "Submit Changes" at bounding box center [1118, 521] width 76 height 38
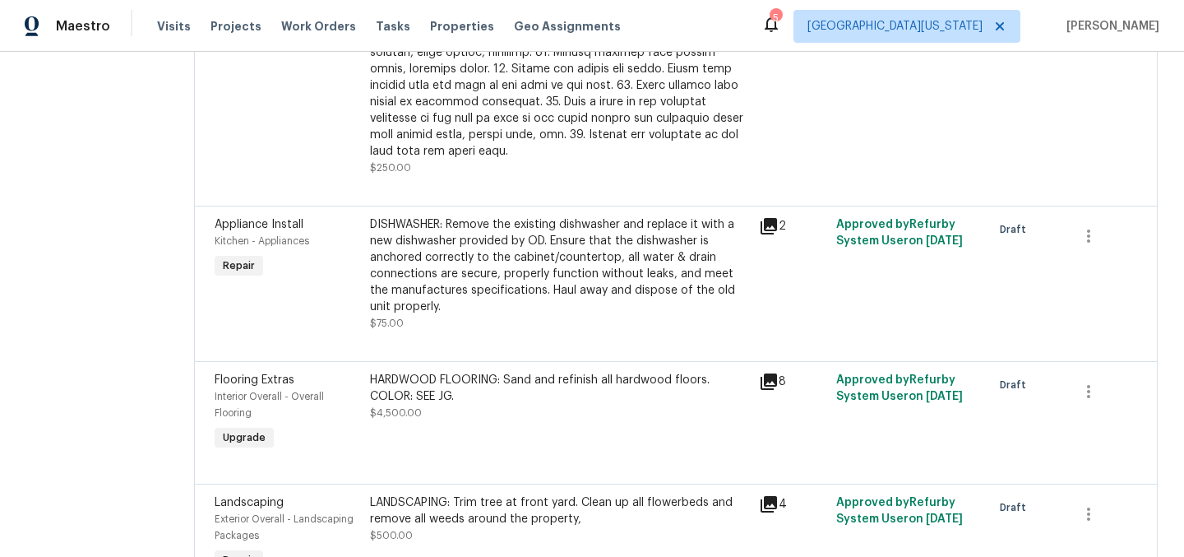
scroll to position [1361, 0]
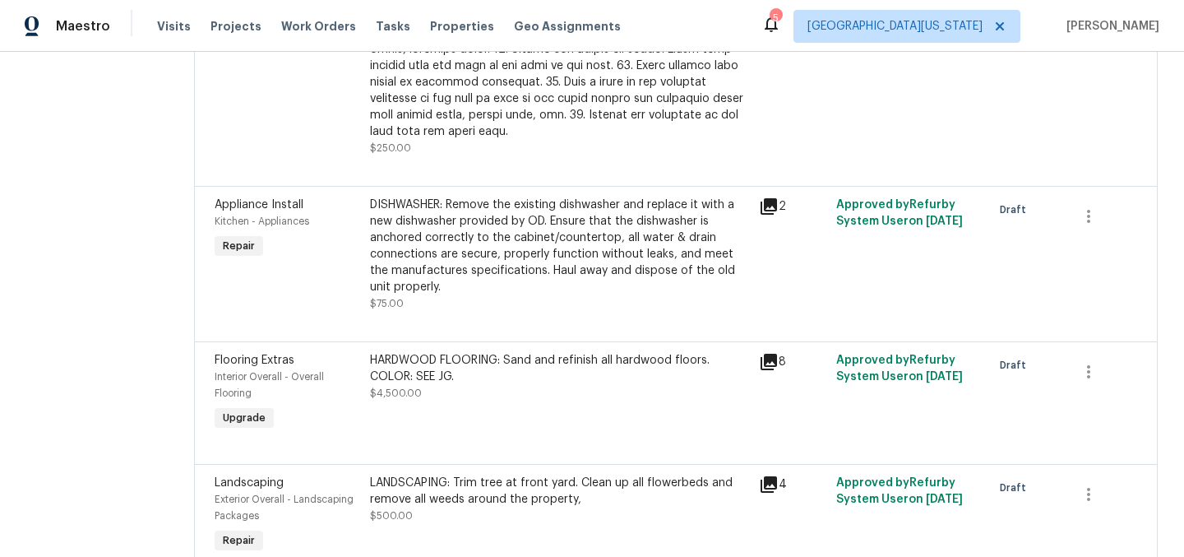
click at [501, 352] on div "HARDWOOD FLOORING: Sand and refinish all hardwood floors. COLOR: SEE JG." at bounding box center [559, 368] width 379 height 33
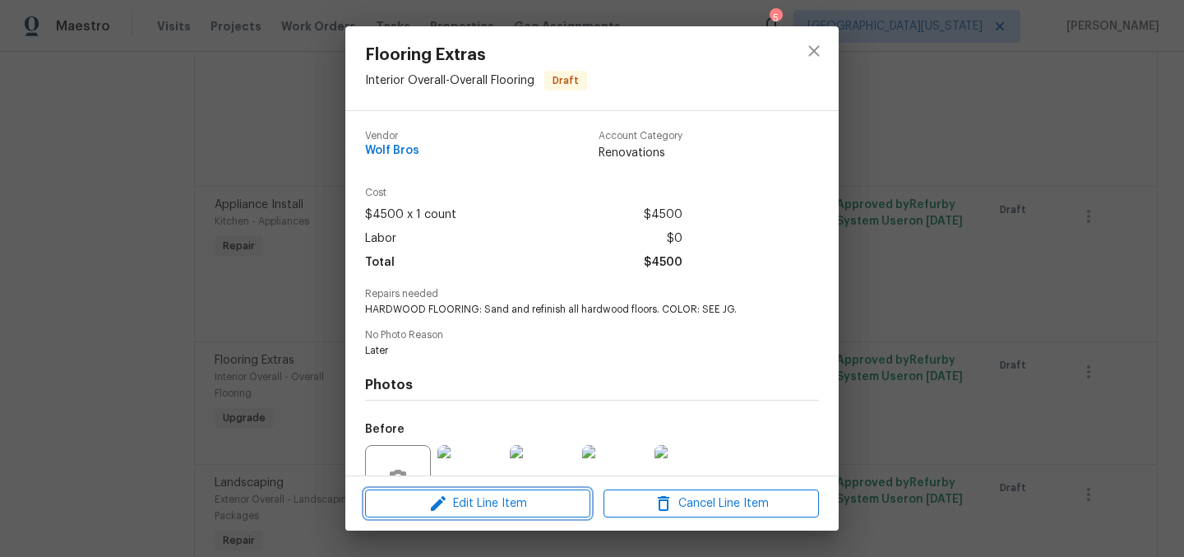
click at [523, 498] on span "Edit Line Item" at bounding box center [478, 504] width 216 height 21
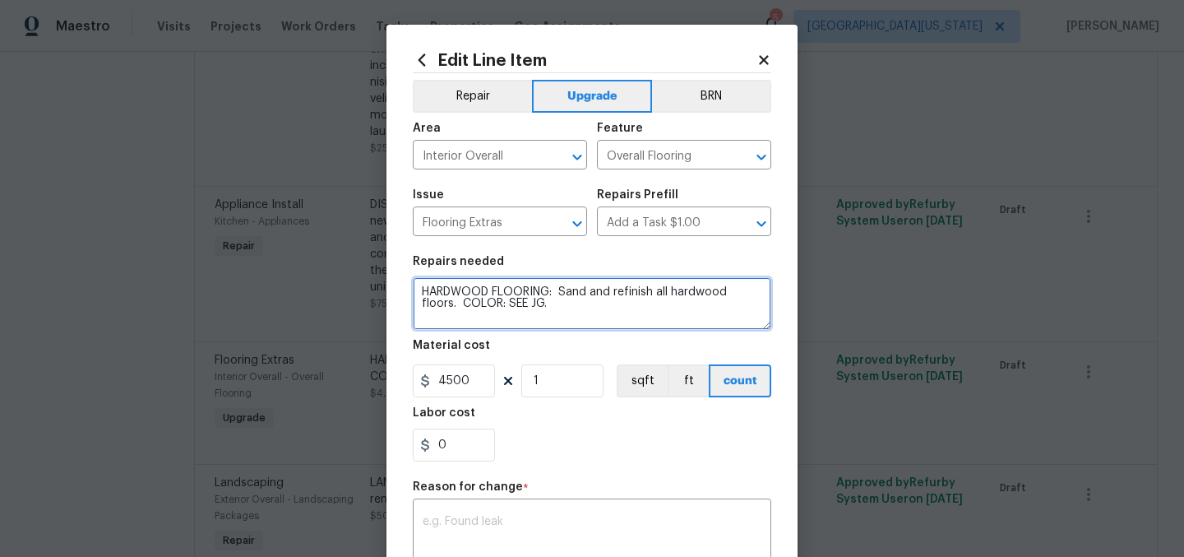
drag, startPoint x: 503, startPoint y: 305, endPoint x: 565, endPoint y: 318, distance: 63.1
click at [552, 308] on textarea "HARDWOOD FLOORING: Sand and refinish all hardwood floors. COLOR: SEE JG." at bounding box center [592, 303] width 359 height 53
type textarea "HARDWOOD FLOORING: Sand and refinish all hardwood floors. COLOR: MATCH EXISTING."
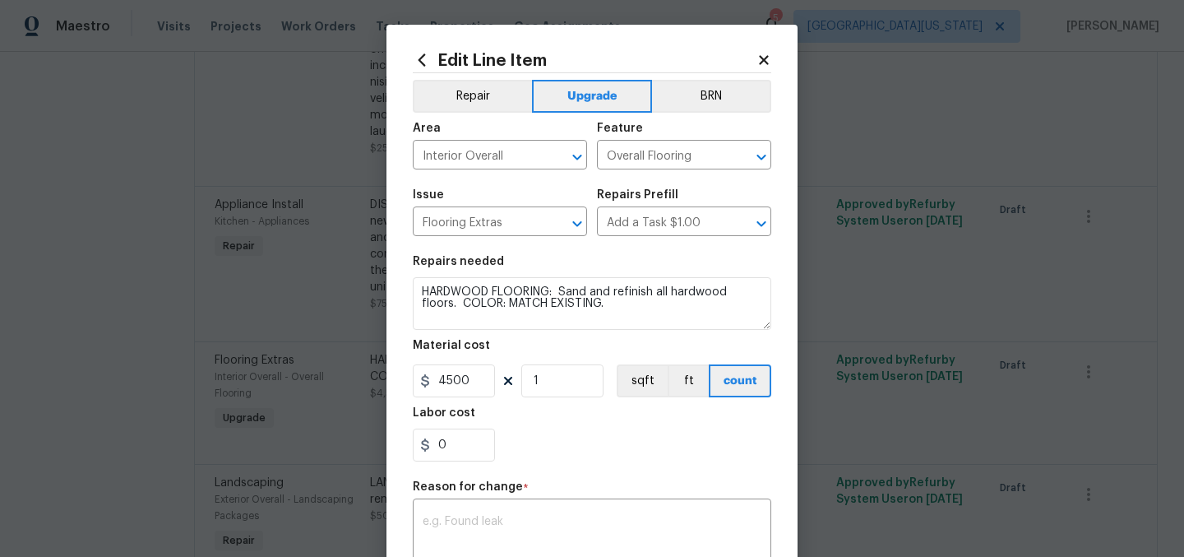
click at [622, 430] on div "0" at bounding box center [592, 445] width 359 height 33
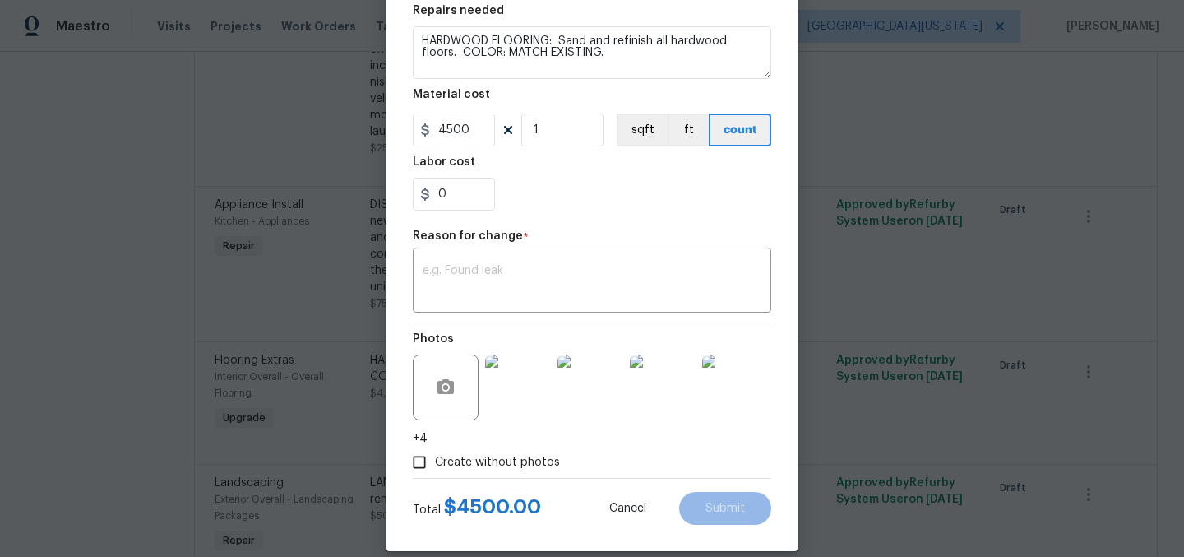
scroll to position [271, 0]
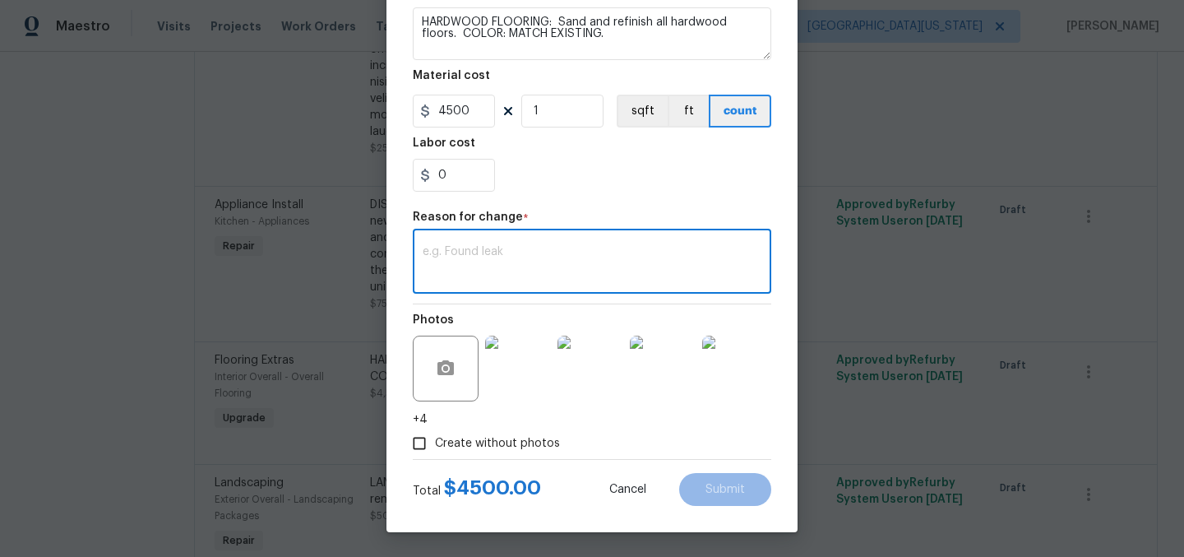
click at [674, 257] on textarea at bounding box center [592, 263] width 339 height 35
type textarea "Clarification"
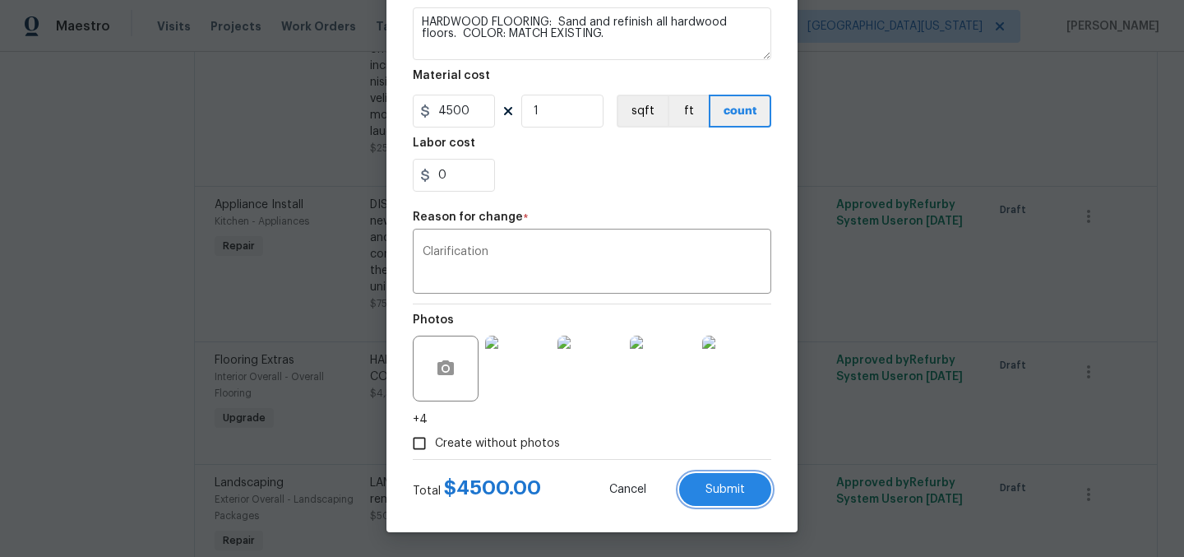
click at [735, 488] on span "Submit" at bounding box center [725, 490] width 39 height 12
type textarea "HARDWOOD FLOORING: Sand and refinish all hardwood floors. COLOR: SEE JG."
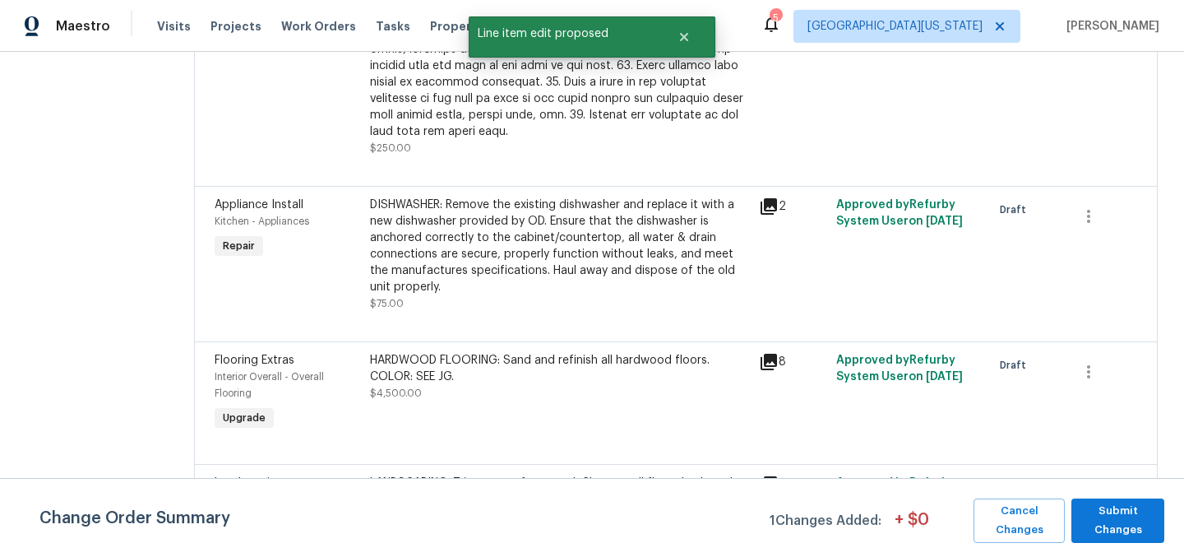
scroll to position [0, 0]
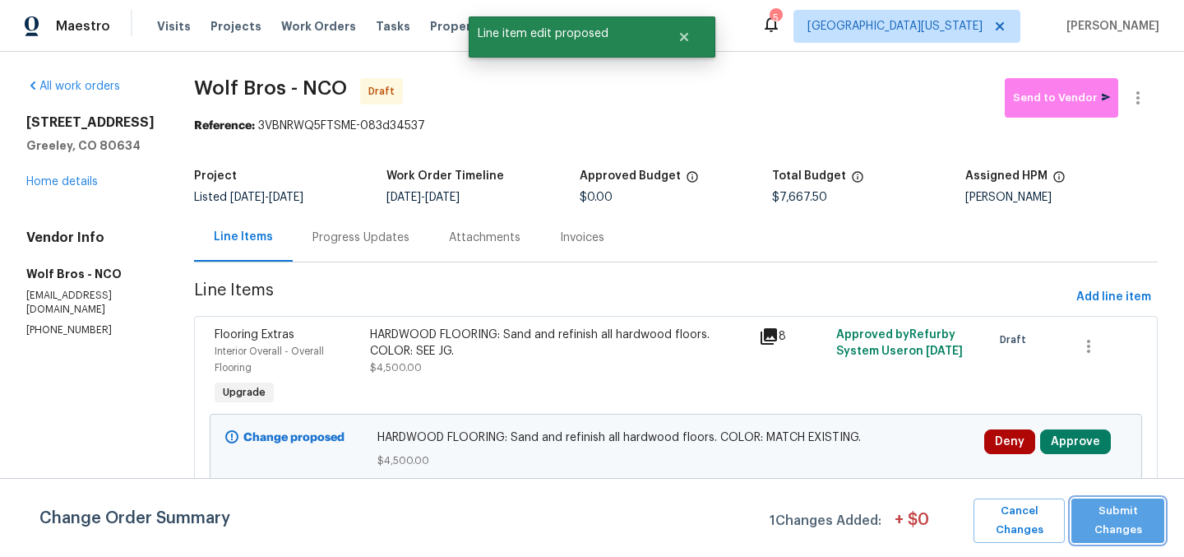
click at [1114, 521] on span "Submit Changes" at bounding box center [1118, 521] width 76 height 38
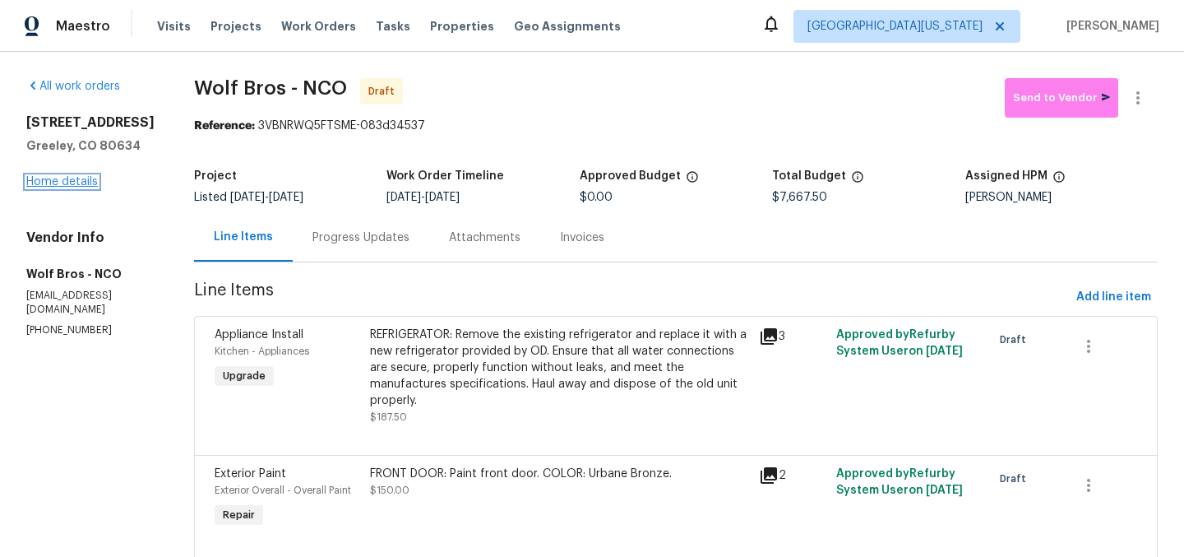
click at [63, 176] on link "Home details" at bounding box center [62, 182] width 72 height 12
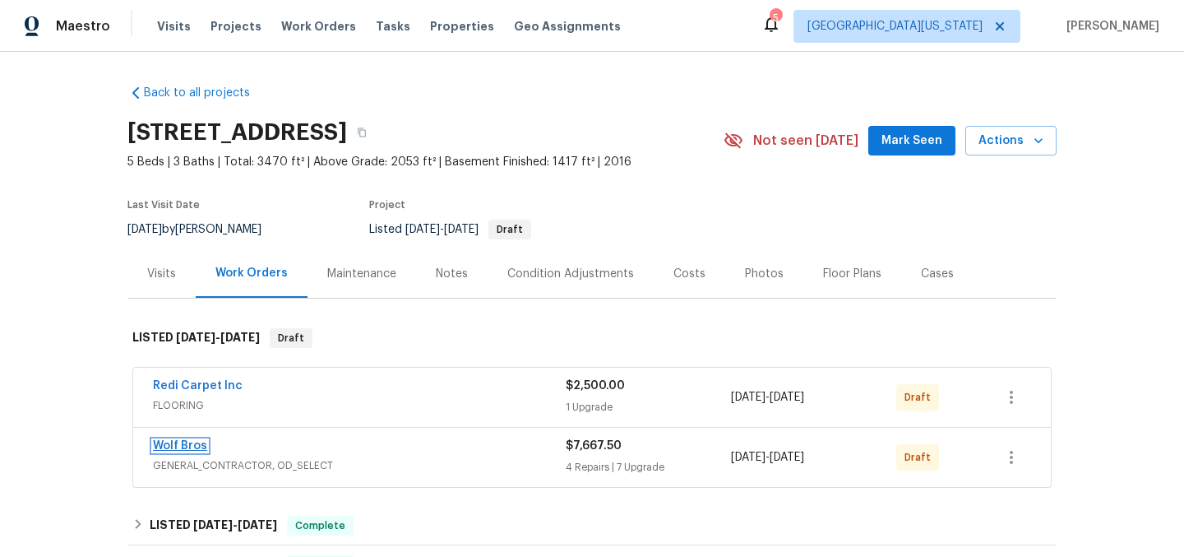
click at [174, 448] on link "Wolf Bros" at bounding box center [180, 446] width 54 height 12
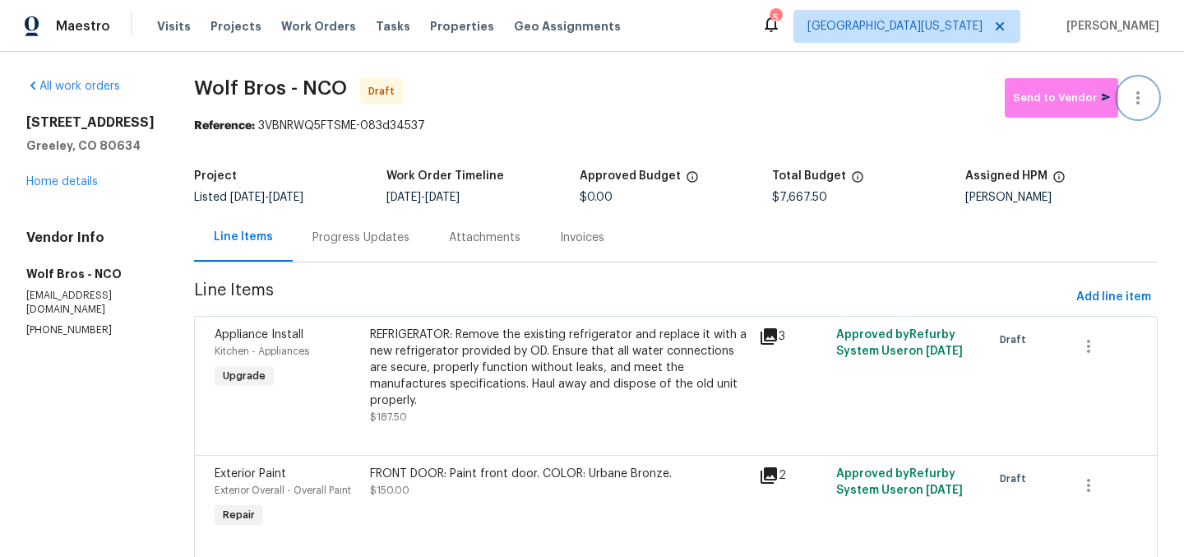
click at [1129, 103] on icon "button" at bounding box center [1139, 98] width 20 height 20
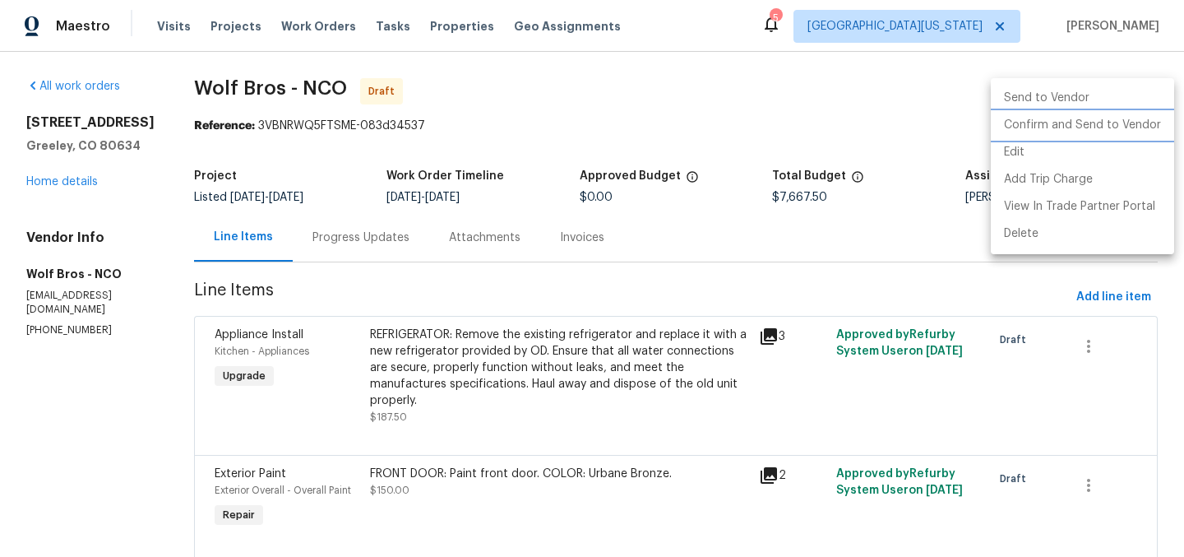
click at [1119, 123] on li "Confirm and Send to Vendor" at bounding box center [1082, 125] width 183 height 27
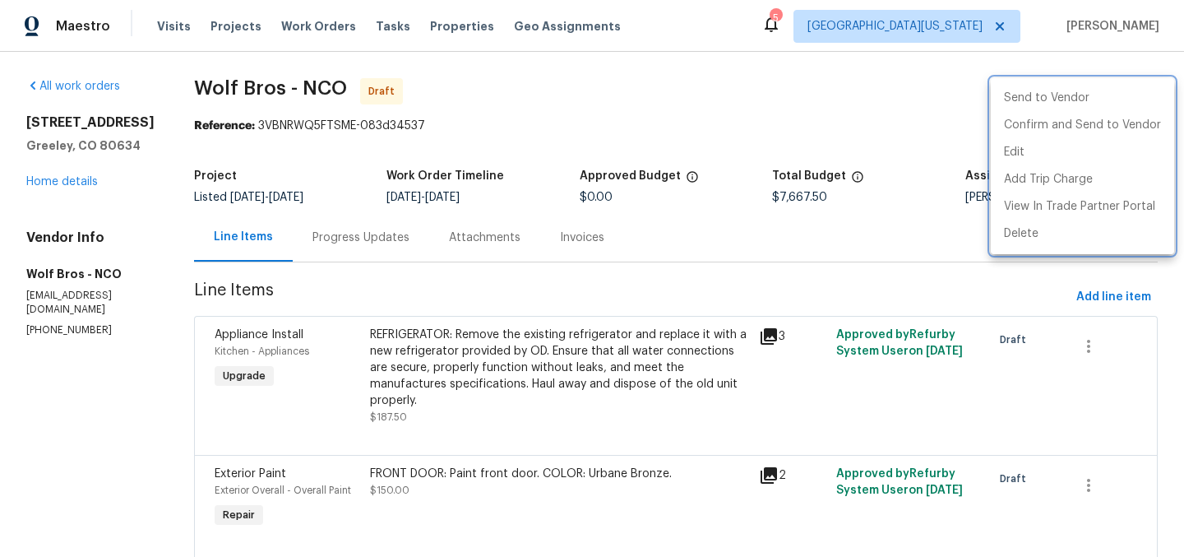
click at [86, 179] on div at bounding box center [592, 278] width 1184 height 557
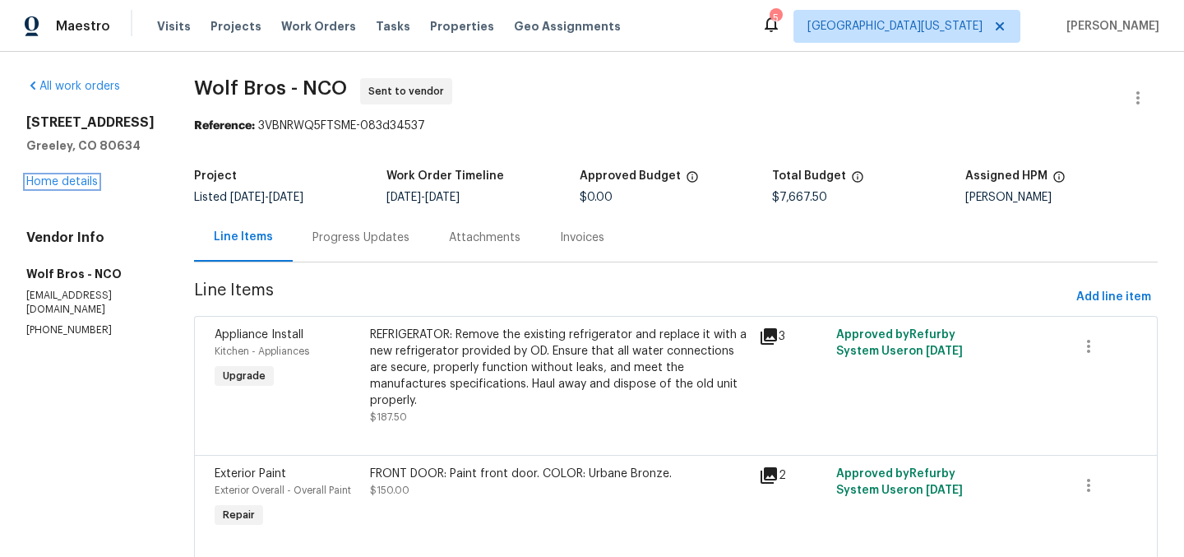
click at [81, 186] on link "Home details" at bounding box center [62, 182] width 72 height 12
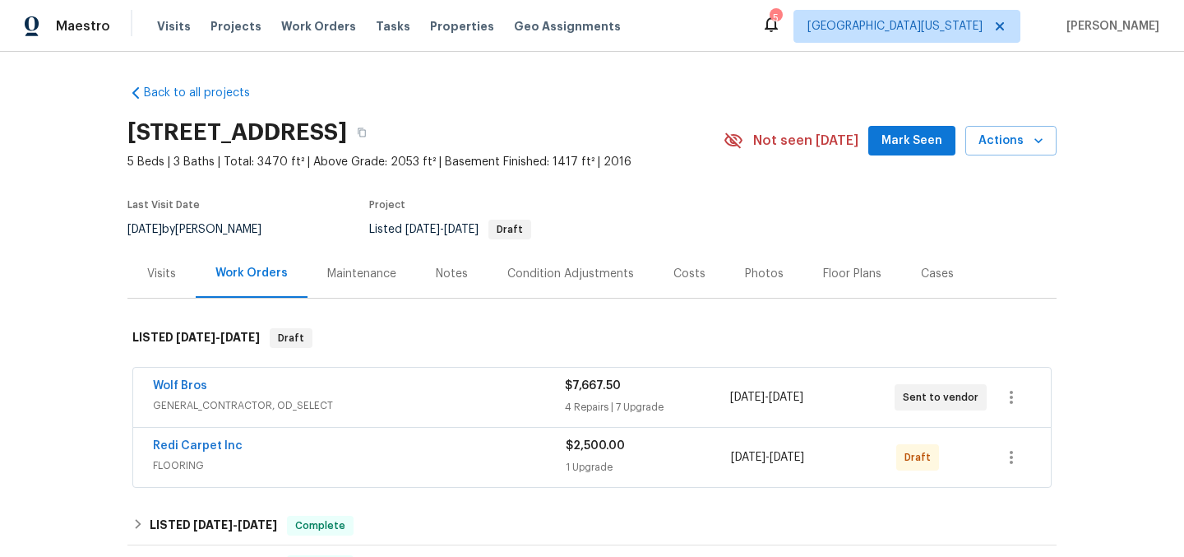
click at [820, 189] on section "5701 W 5th St, Greeley, CO 80634 5 Beds | 3 Baths | Total: 3470 ft² | Above Gra…" at bounding box center [591, 180] width 929 height 138
click at [634, 132] on div "[STREET_ADDRESS]" at bounding box center [425, 132] width 596 height 43
click at [726, 98] on div "Back to all projects 5701 W 5th St, Greeley, CO 80634 5 Beds | 3 Baths | Total:…" at bounding box center [591, 523] width 929 height 903
click at [808, 195] on section "5701 W 5th St, Greeley, CO 80634 5 Beds | 3 Baths | Total: 3470 ft² | Above Gra…" at bounding box center [591, 180] width 929 height 138
click at [332, 395] on div "Wolf Bros" at bounding box center [359, 388] width 412 height 20
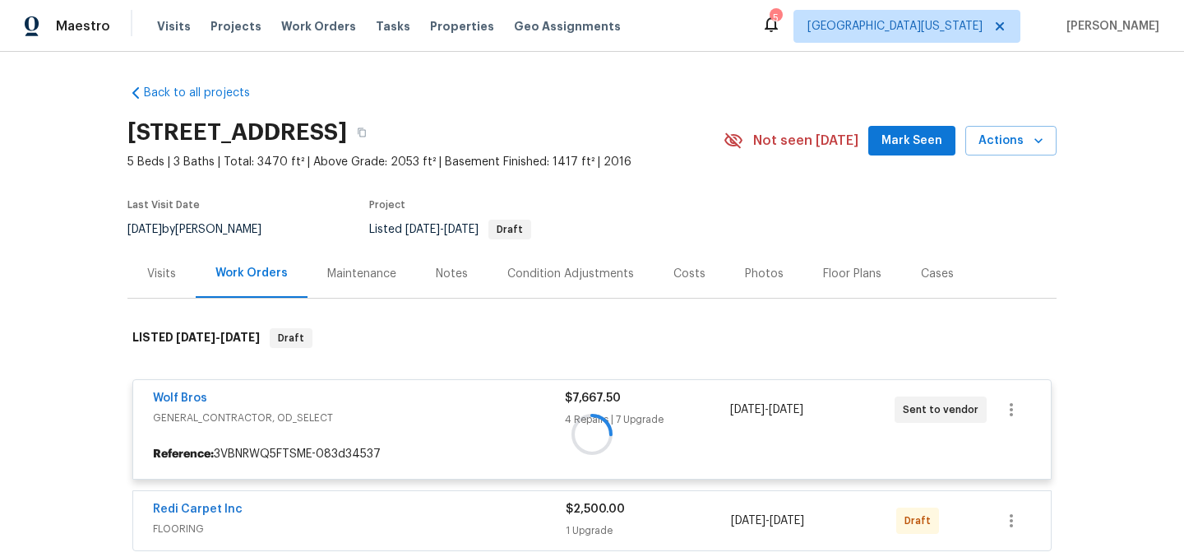
scroll to position [16, 0]
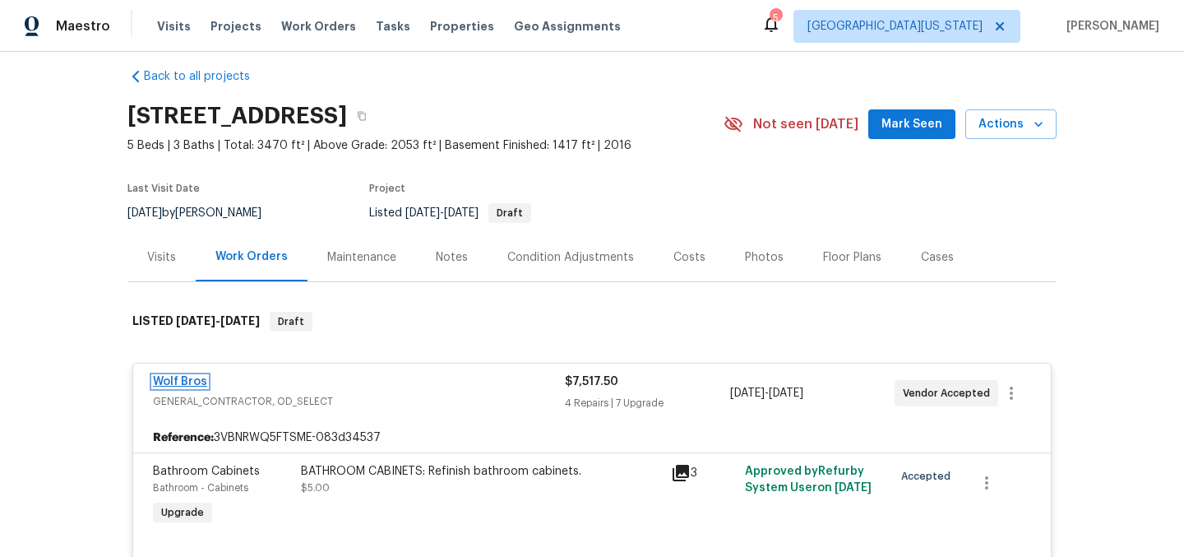
click at [192, 380] on link "Wolf Bros" at bounding box center [180, 382] width 54 height 12
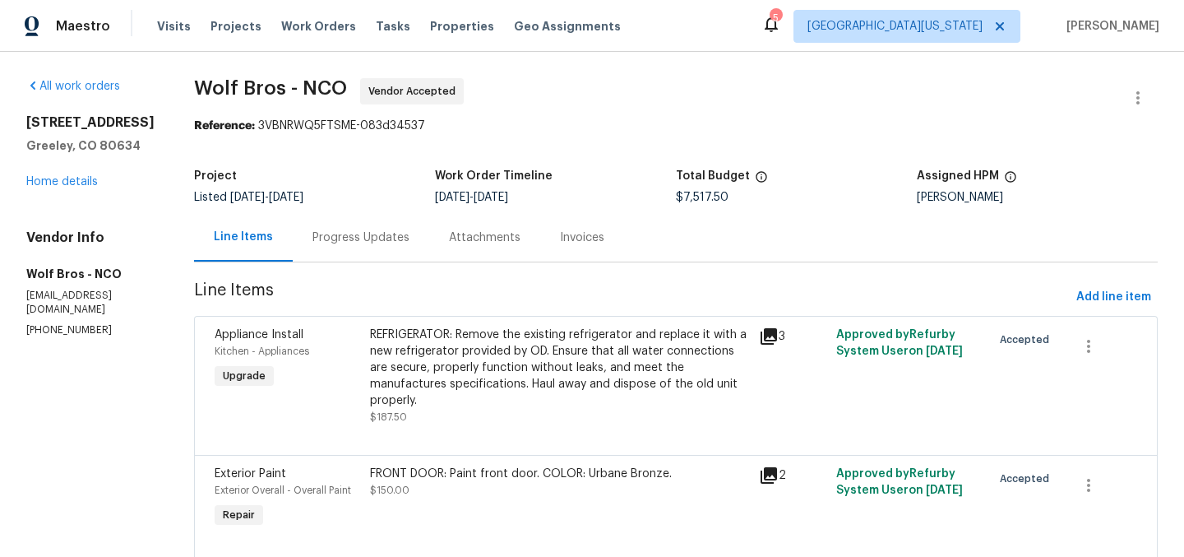
click at [843, 131] on div "Reference: 3VBNRWQ5FTSME-083d34537" at bounding box center [676, 126] width 964 height 16
click at [596, 98] on span "Wolf Bros - NCO Vendor Accepted" at bounding box center [656, 97] width 925 height 39
click at [827, 197] on div "$7,517.50" at bounding box center [796, 198] width 241 height 12
click at [71, 175] on div "5701 W 5th St Greeley, CO 80634 Home details" at bounding box center [90, 152] width 128 height 76
click at [84, 179] on link "Home details" at bounding box center [62, 182] width 72 height 12
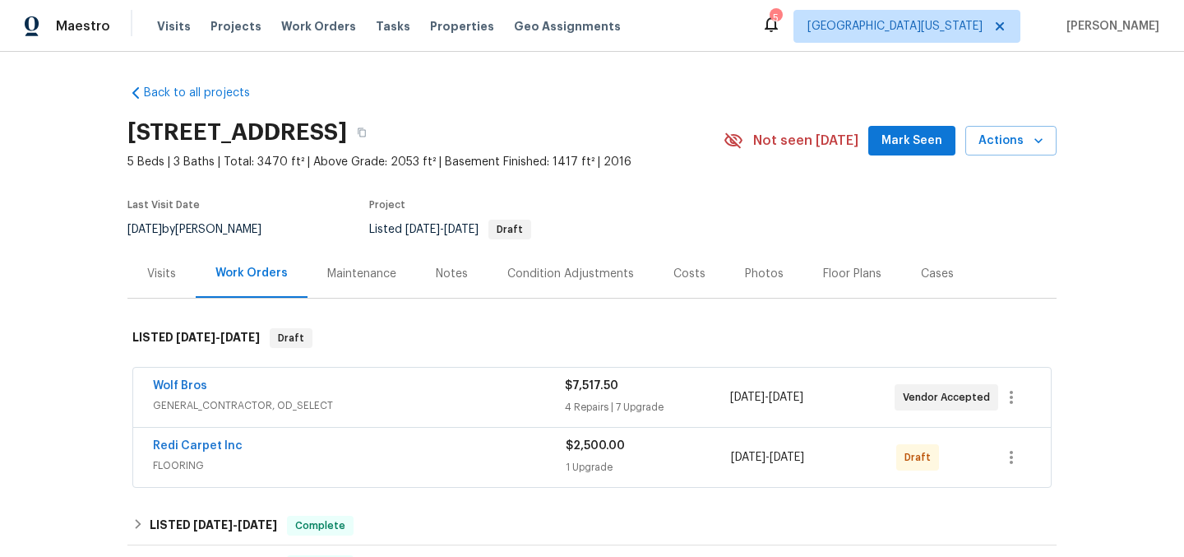
click at [684, 206] on section "5701 W 5th St, Greeley, CO 80634 5 Beds | 3 Baths | Total: 3470 ft² | Above Gra…" at bounding box center [591, 180] width 929 height 138
click at [1003, 398] on icon "button" at bounding box center [1012, 397] width 20 height 20
click at [1017, 399] on li "Edit" at bounding box center [1075, 397] width 178 height 27
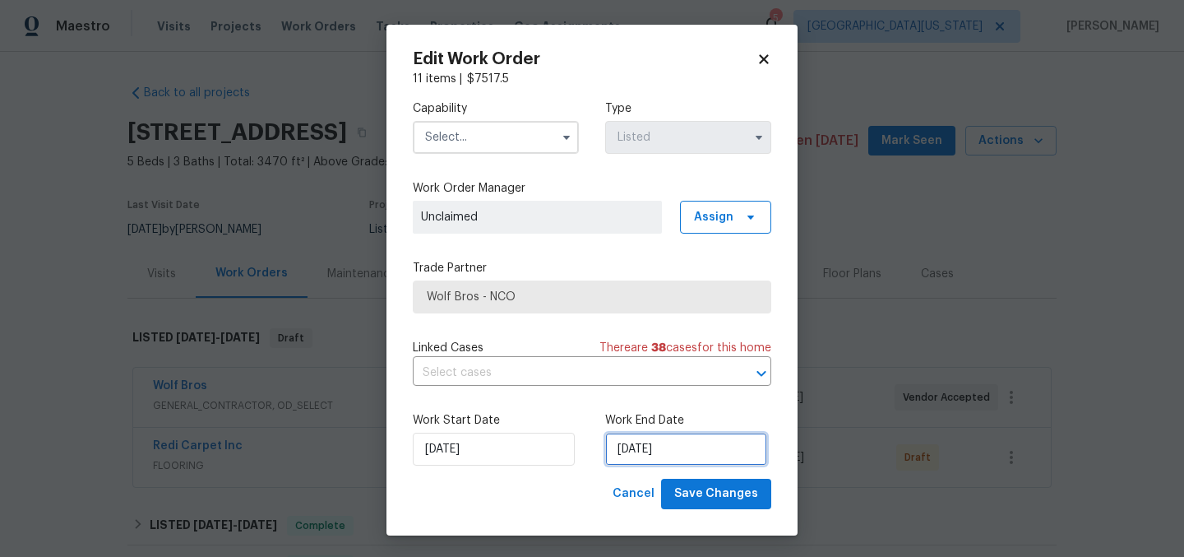
click at [658, 454] on input "8/30/2025" at bounding box center [686, 449] width 162 height 33
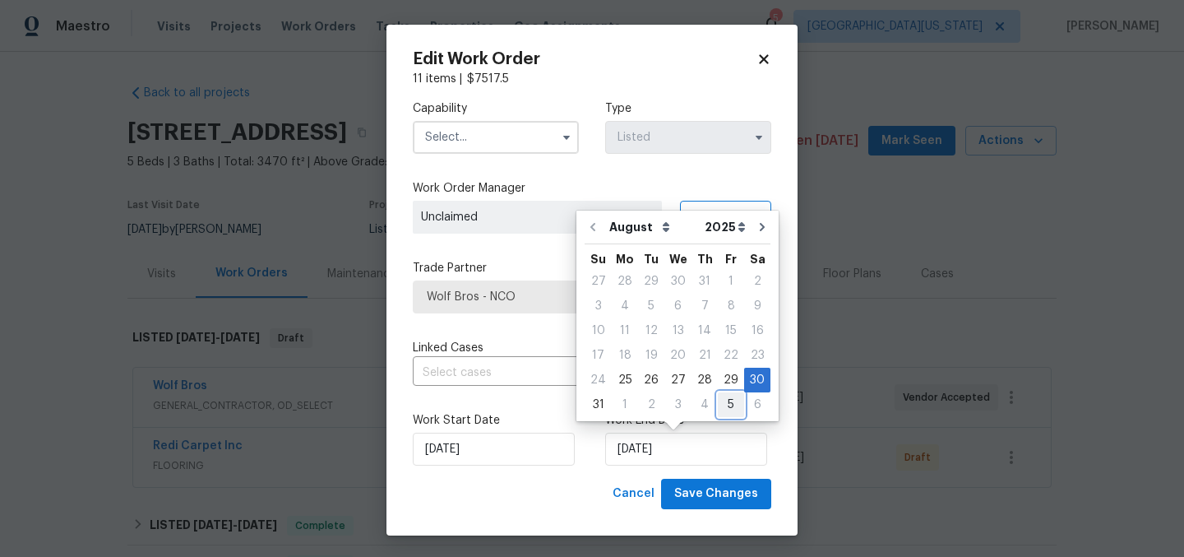
click at [721, 406] on div "5" at bounding box center [731, 404] width 26 height 23
type input "9/5/2025"
select select "8"
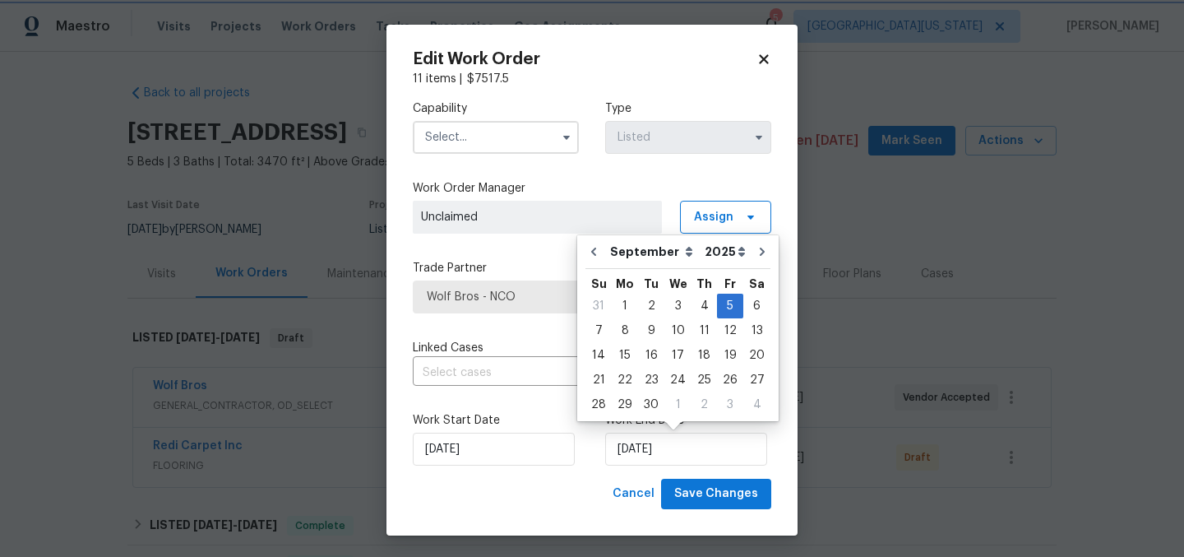
click at [563, 501] on div "Cancel Save Changes" at bounding box center [592, 494] width 359 height 30
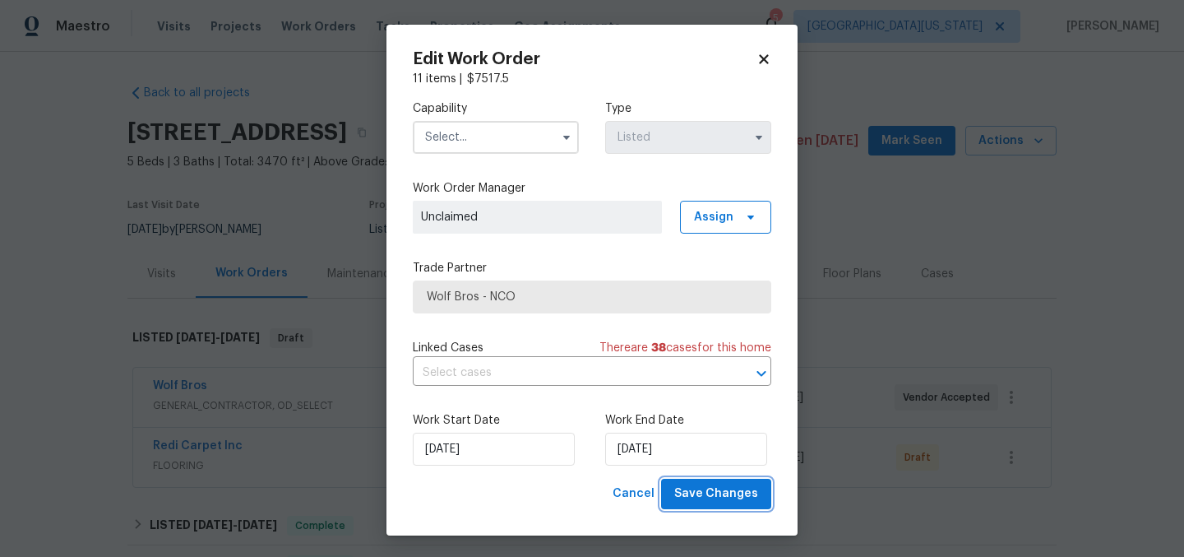
click at [698, 487] on span "Save Changes" at bounding box center [716, 494] width 84 height 21
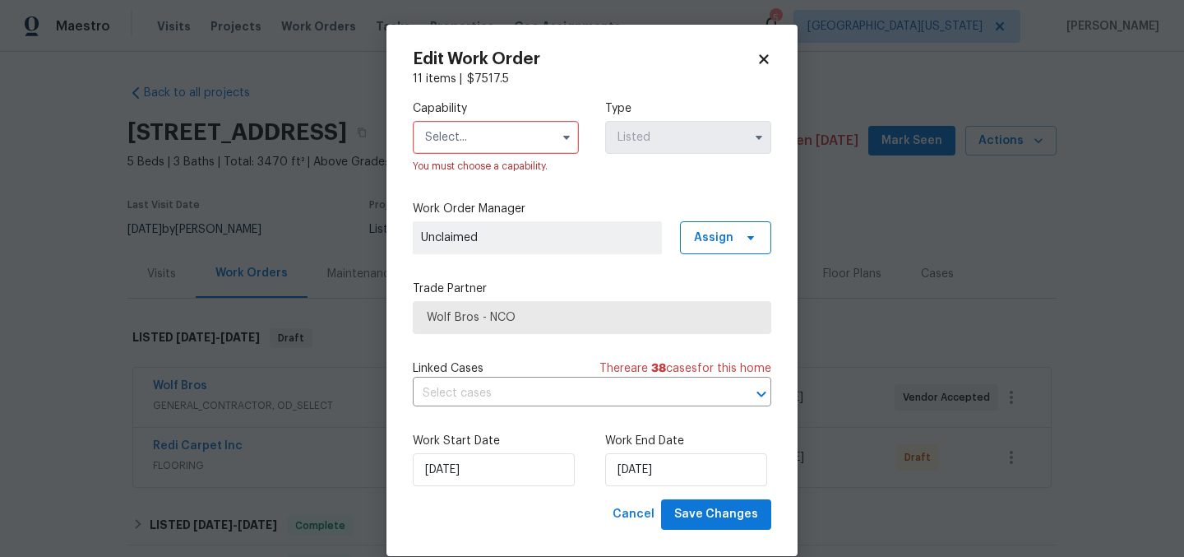
click at [516, 138] on input "text" at bounding box center [496, 137] width 166 height 33
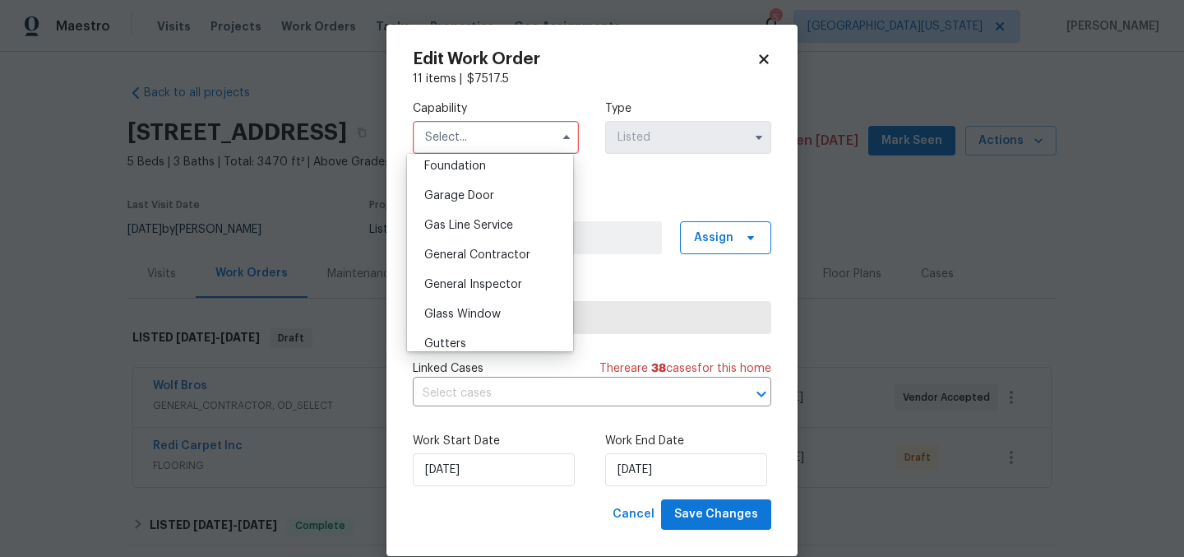
scroll to position [626, 0]
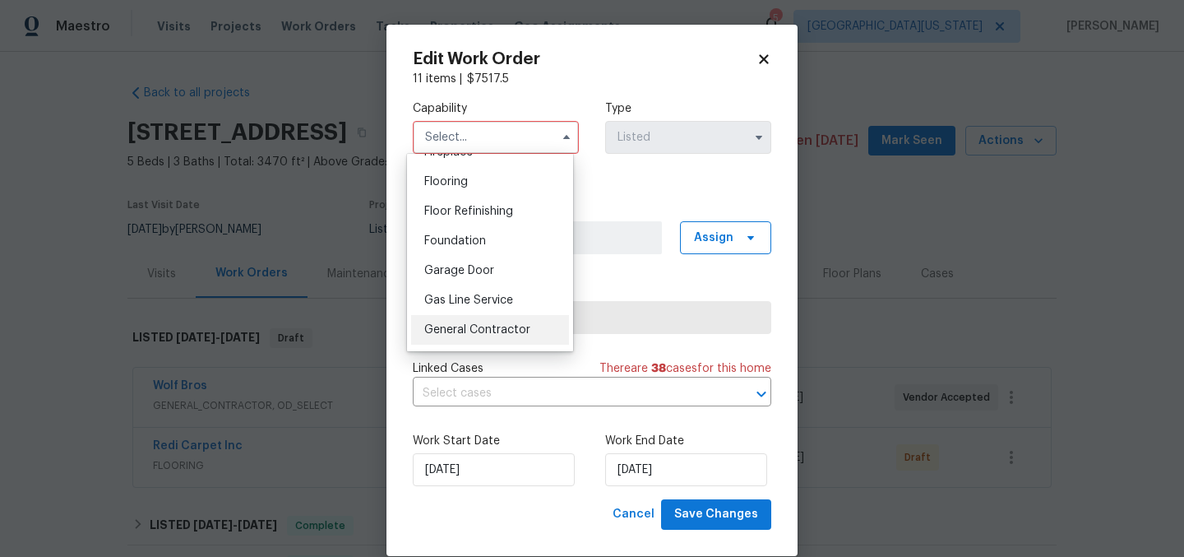
click at [502, 336] on span "General Contractor" at bounding box center [477, 330] width 106 height 12
type input "General Contractor"
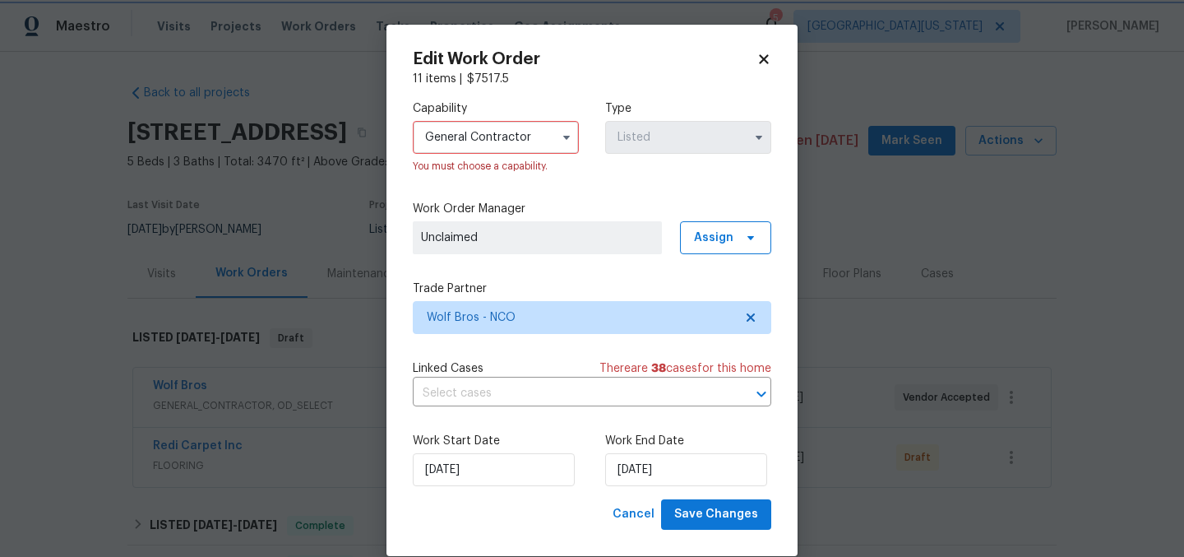
scroll to position [673, 0]
click at [712, 521] on span "Save Changes" at bounding box center [716, 514] width 84 height 21
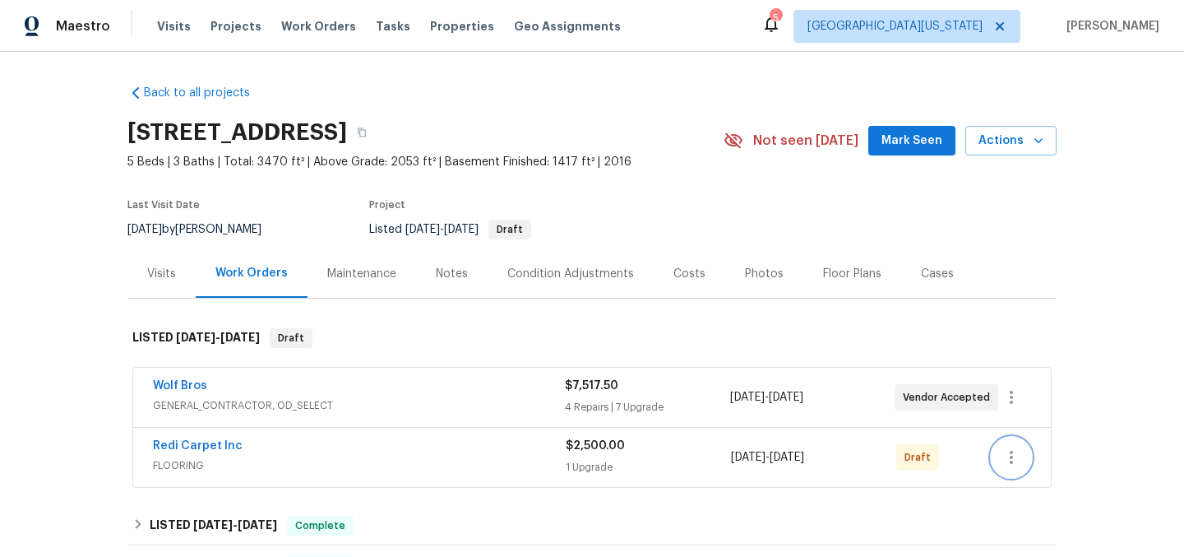
click at [1008, 453] on icon "button" at bounding box center [1012, 457] width 20 height 20
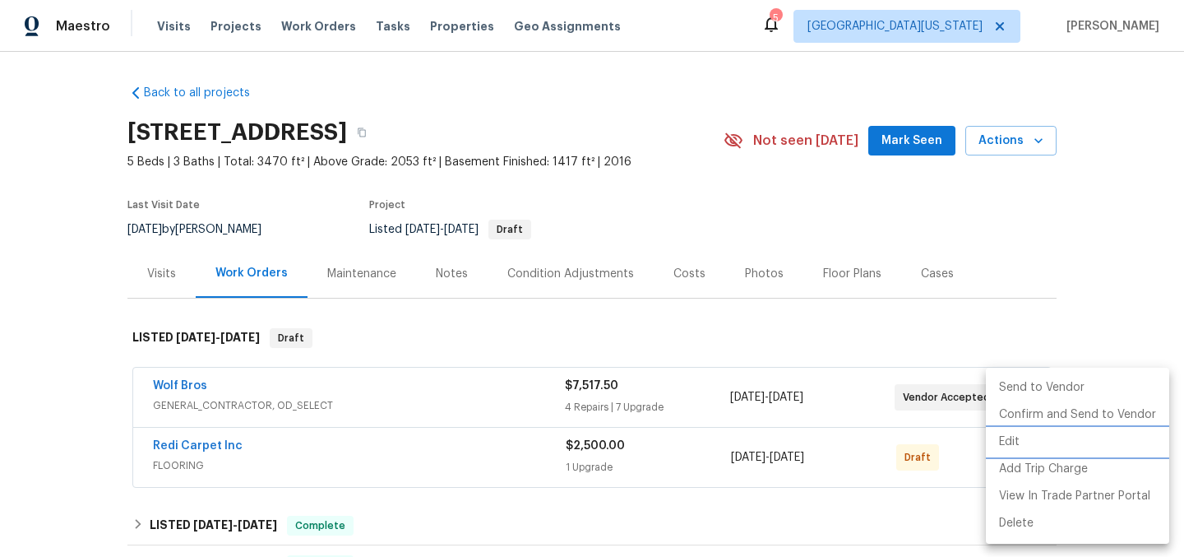
click at [1030, 438] on li "Edit" at bounding box center [1077, 442] width 183 height 27
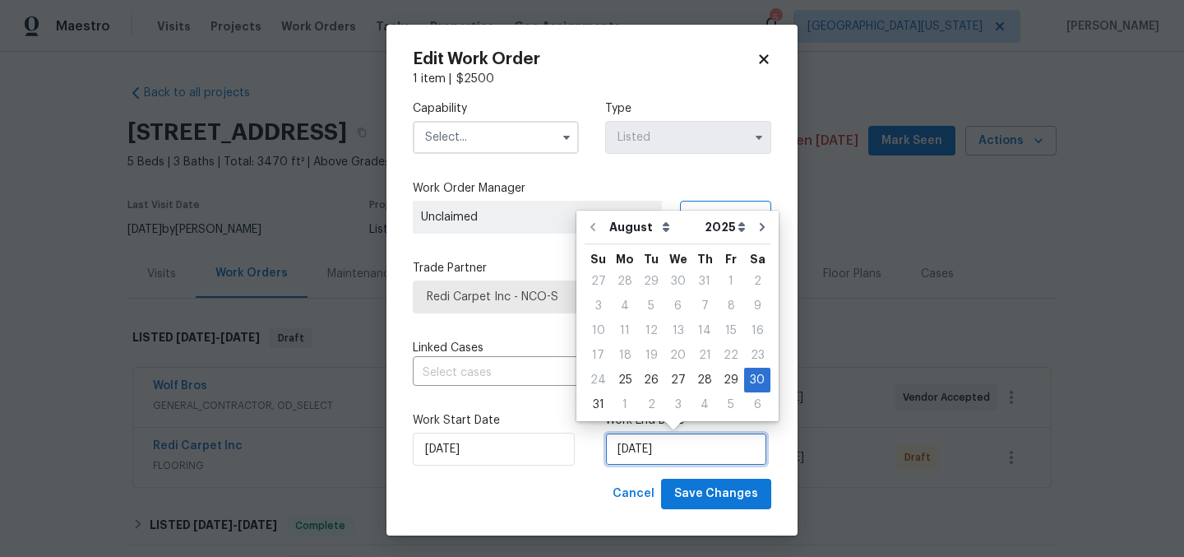
click at [712, 457] on input "[DATE]" at bounding box center [686, 449] width 162 height 33
click at [721, 404] on div "5" at bounding box center [731, 404] width 26 height 23
type input "[DATE]"
select select "8"
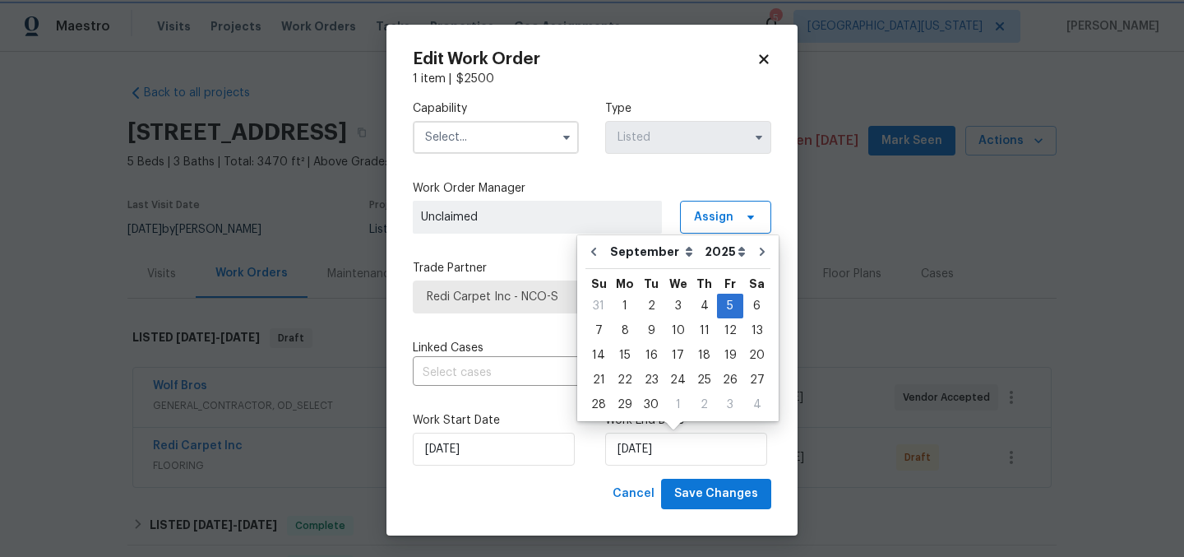
click at [582, 502] on div "Cancel Save Changes" at bounding box center [592, 494] width 359 height 30
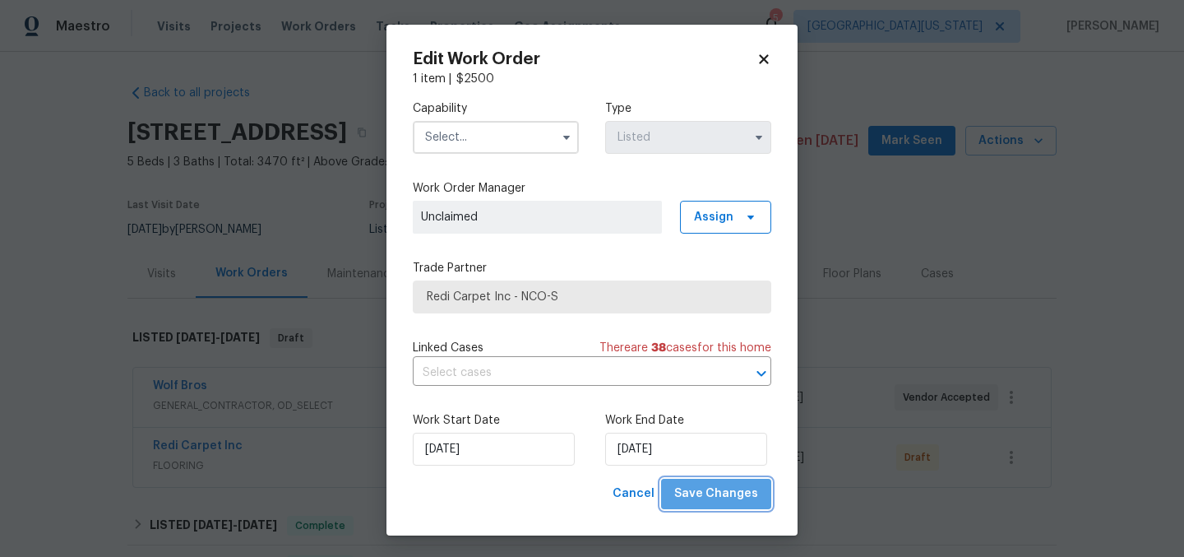
click at [730, 499] on span "Save Changes" at bounding box center [716, 494] width 84 height 21
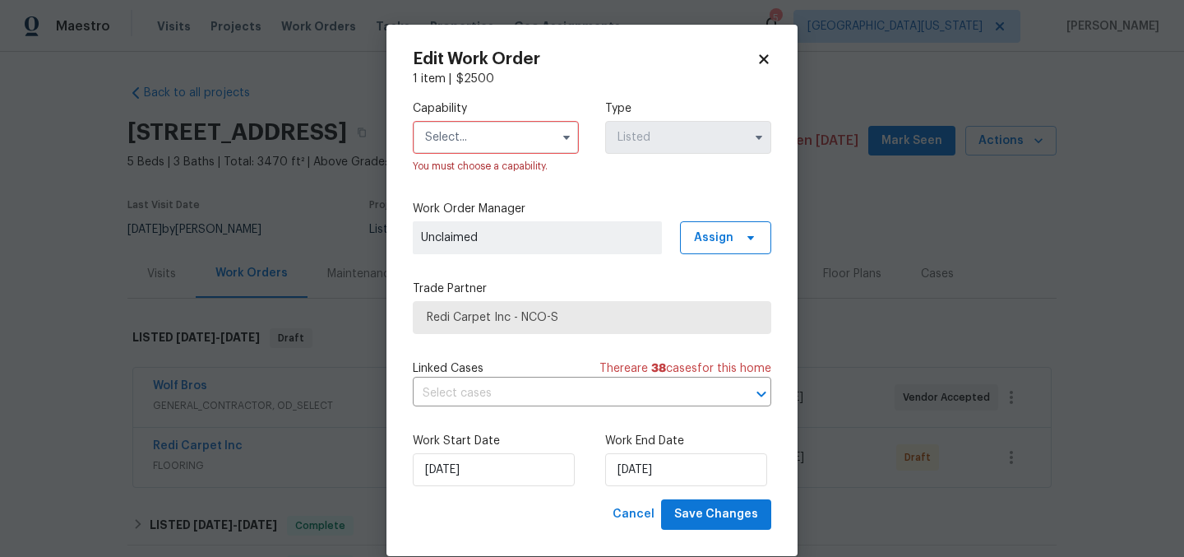
click at [517, 145] on input "text" at bounding box center [496, 137] width 166 height 33
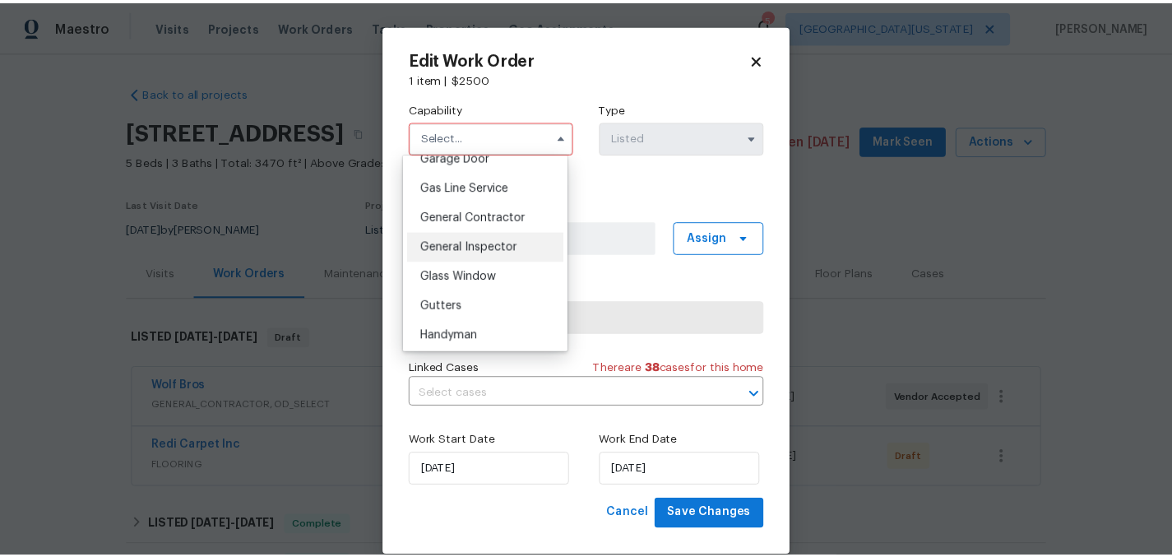
scroll to position [741, 0]
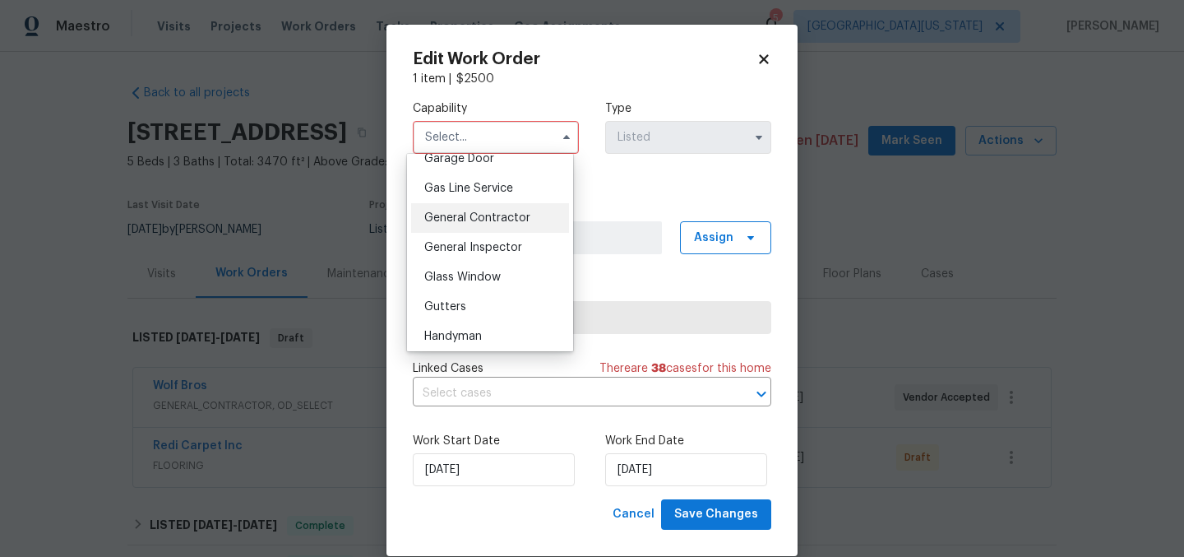
click at [490, 224] on span "General Contractor" at bounding box center [477, 218] width 106 height 12
type input "General Contractor"
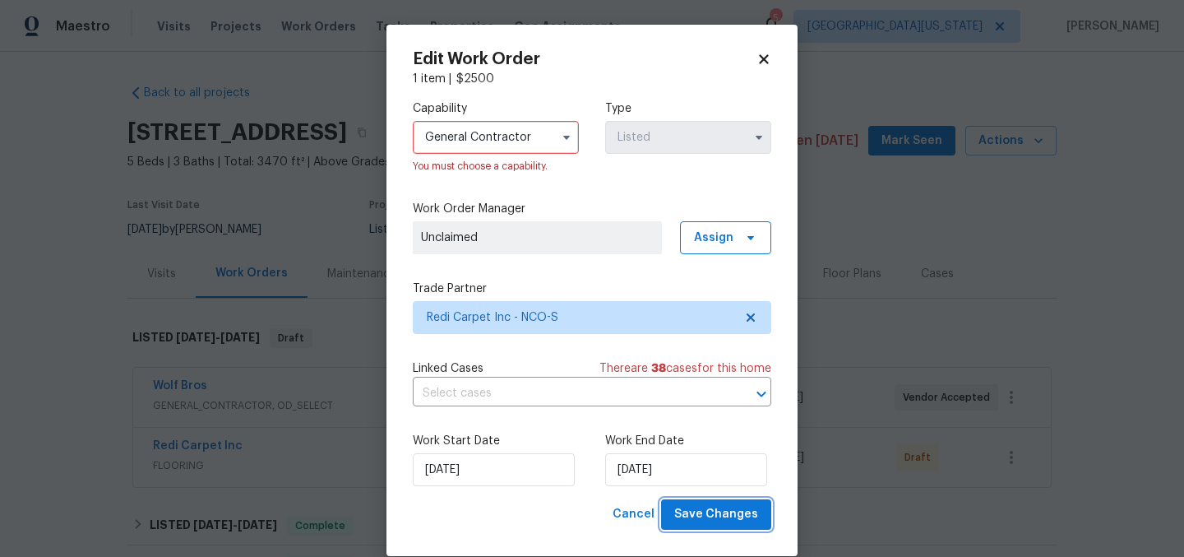
click at [699, 512] on span "Save Changes" at bounding box center [716, 514] width 84 height 21
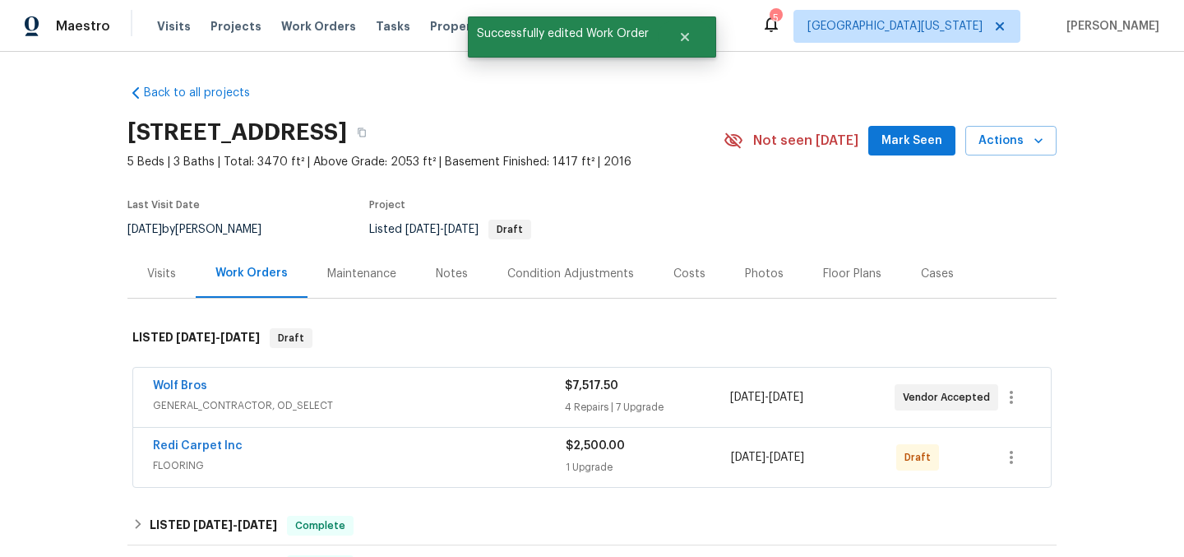
click at [1070, 233] on div "Back to all projects 5701 W 5th St, Greeley, CO 80634 5 Beds | 3 Baths | Total:…" at bounding box center [592, 304] width 1184 height 505
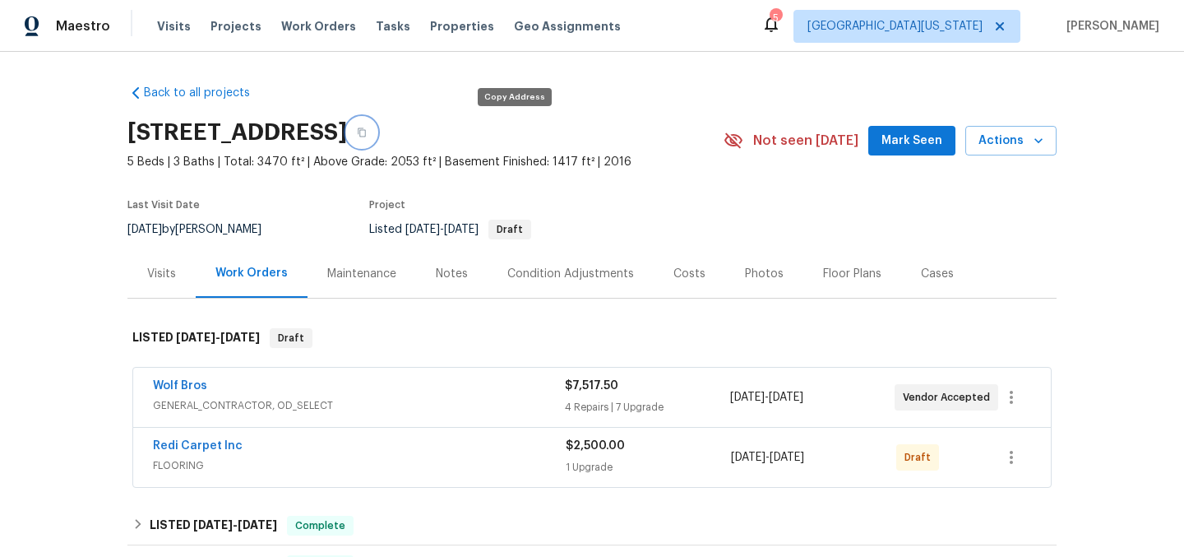
click at [366, 133] on icon "button" at bounding box center [362, 132] width 8 height 9
click at [377, 138] on button "button" at bounding box center [362, 133] width 30 height 30
click at [763, 76] on div "Back to all projects 5701 W 5th St, Greeley, CO 80634 5 Beds | 3 Baths | Total:…" at bounding box center [591, 523] width 929 height 903
click at [453, 284] on div "Notes" at bounding box center [452, 273] width 72 height 49
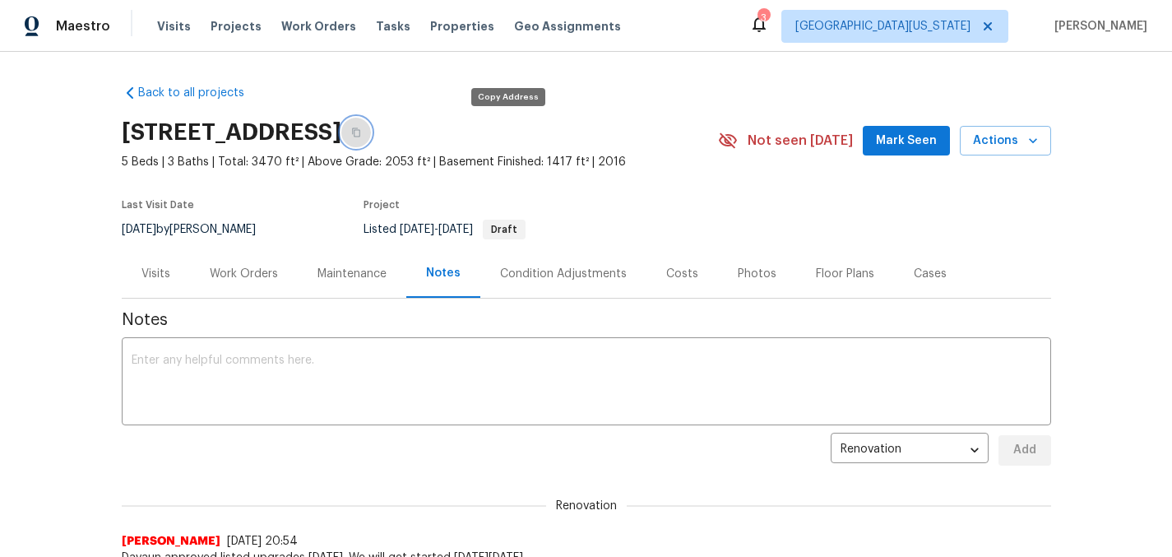
click at [371, 138] on button "button" at bounding box center [356, 133] width 30 height 30
click at [750, 70] on div "Back to all projects 5701 W 5th St, Greeley, CO 80634 5 Beds | 3 Baths | Total:…" at bounding box center [586, 304] width 1172 height 505
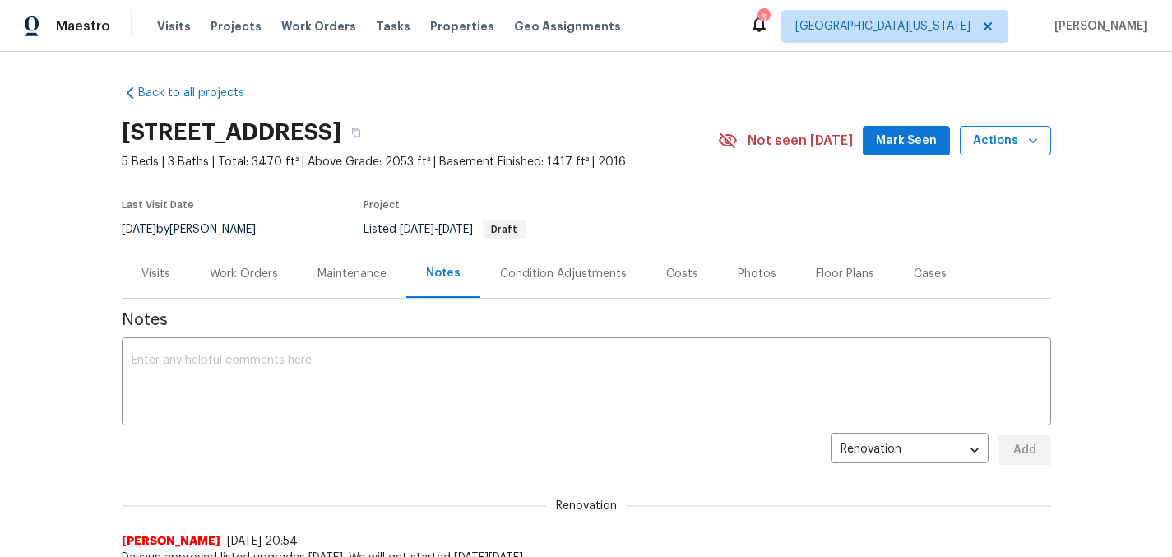
click at [996, 146] on span "Actions" at bounding box center [1005, 141] width 65 height 21
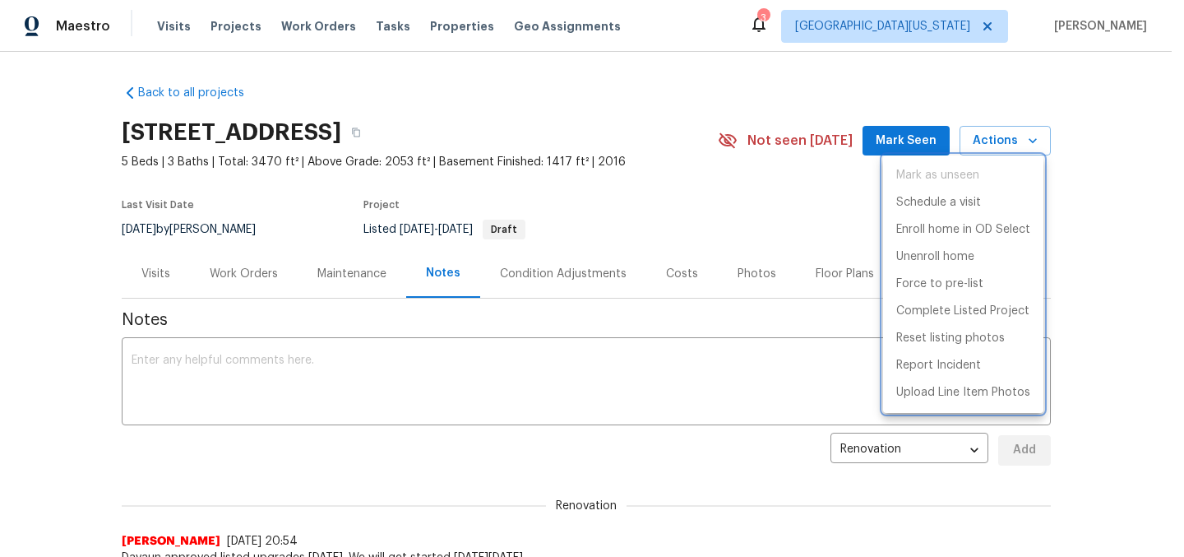
click at [783, 115] on div at bounding box center [592, 278] width 1184 height 557
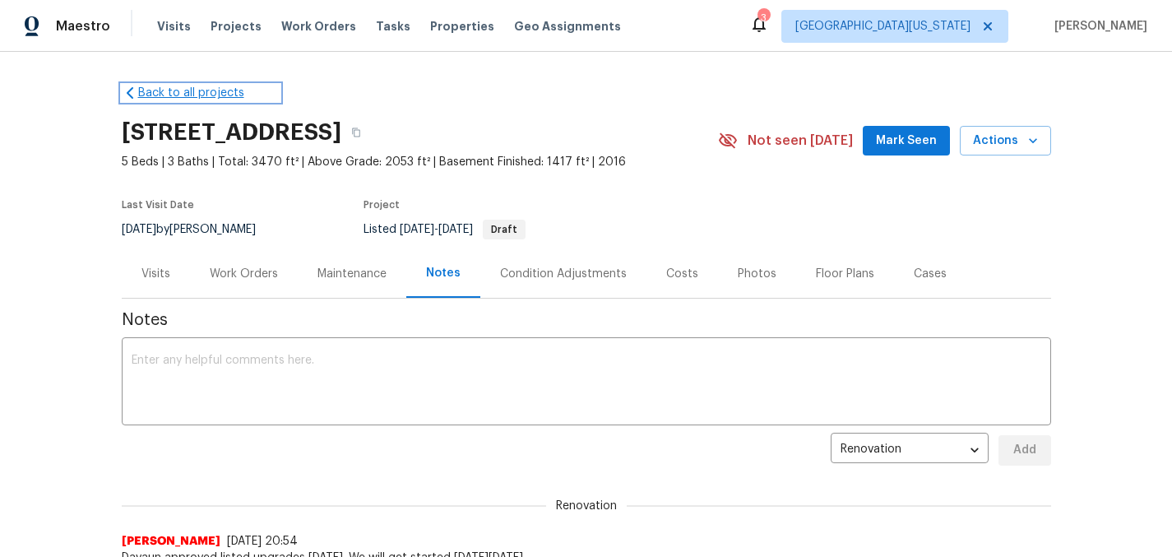
click at [152, 93] on link "Back to all projects" at bounding box center [201, 93] width 158 height 16
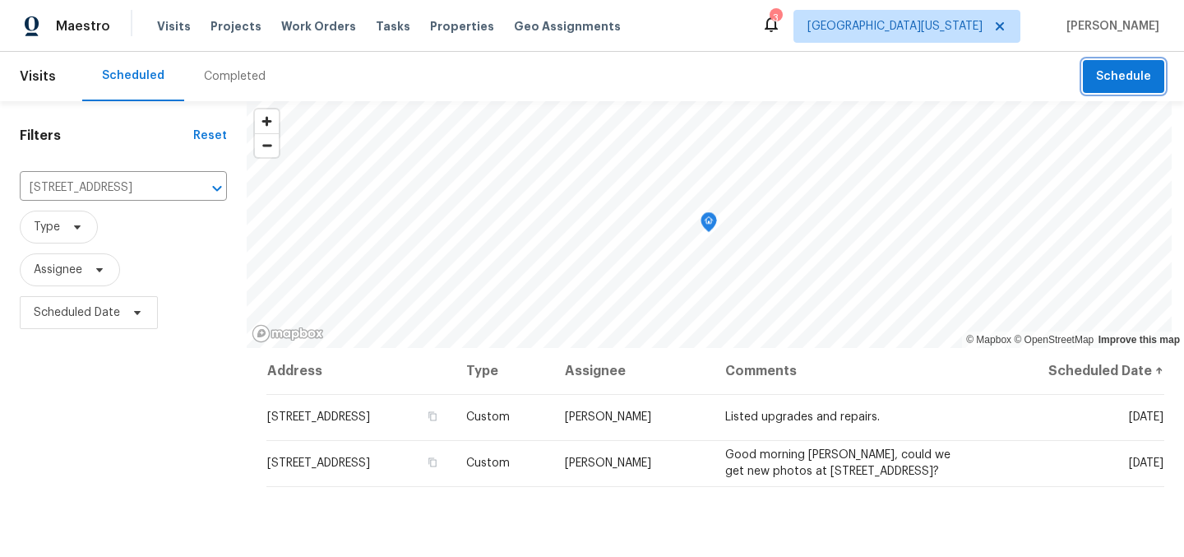
click at [1096, 72] on span "Schedule" at bounding box center [1123, 77] width 55 height 21
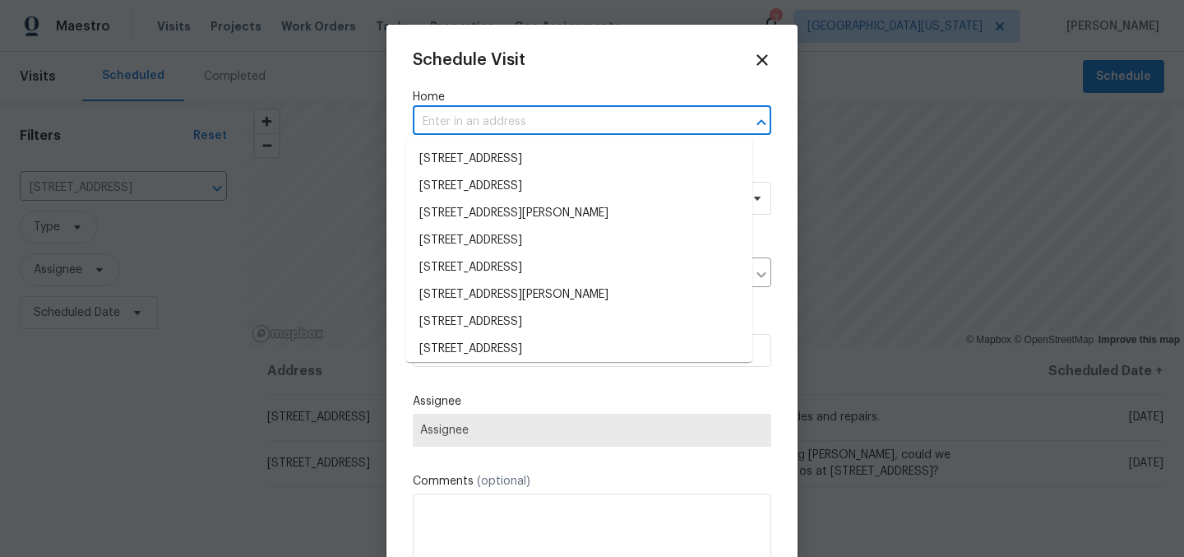
click at [624, 118] on input "text" at bounding box center [569, 121] width 313 height 25
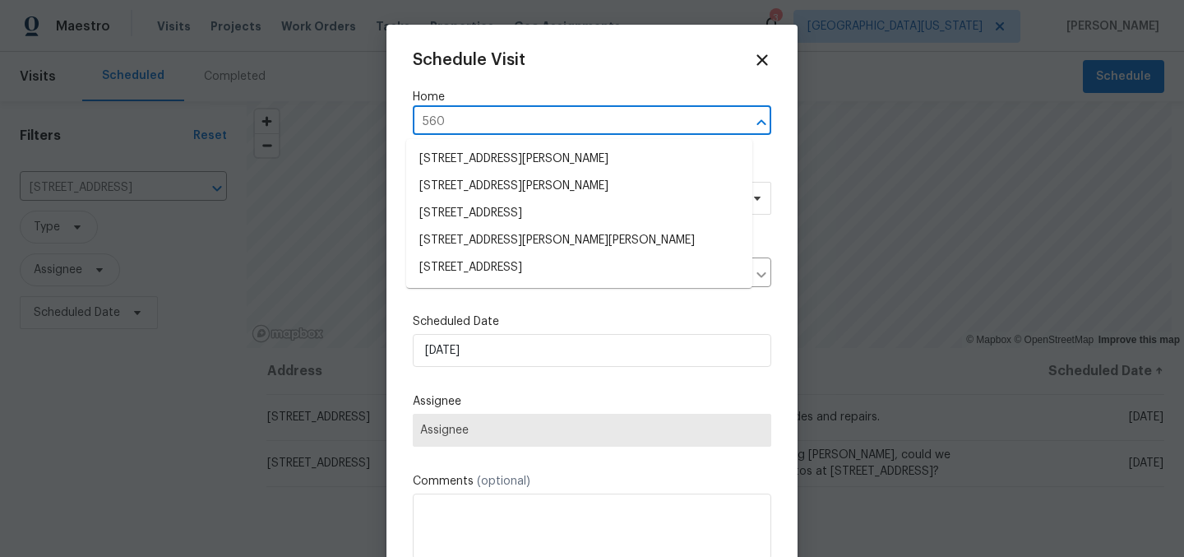
type input "5606"
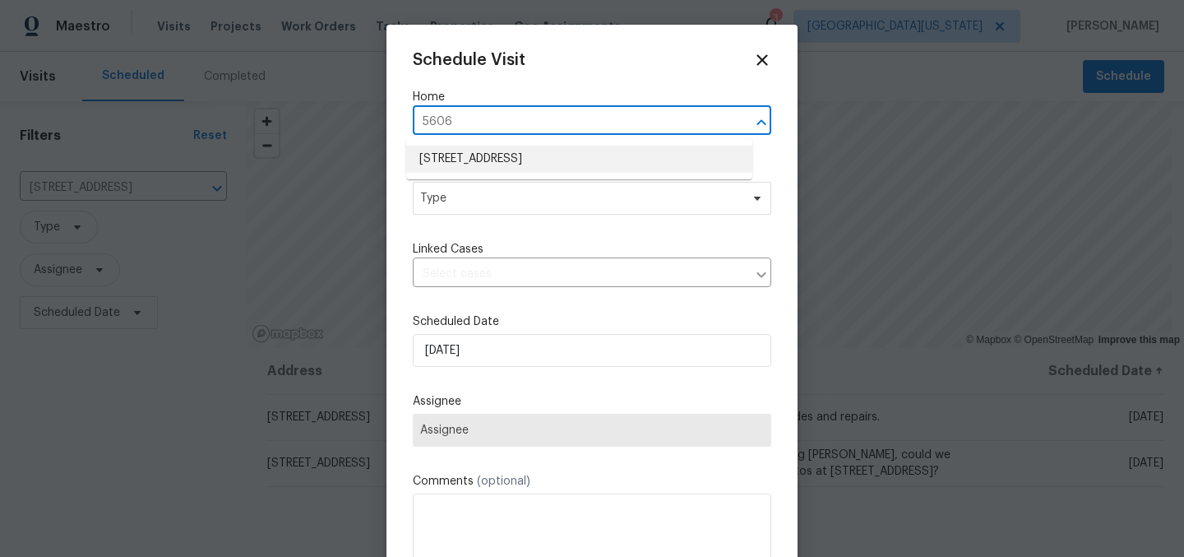
click at [656, 139] on ul "[STREET_ADDRESS]" at bounding box center [579, 159] width 346 height 40
click at [654, 154] on li "[STREET_ADDRESS]" at bounding box center [579, 159] width 346 height 27
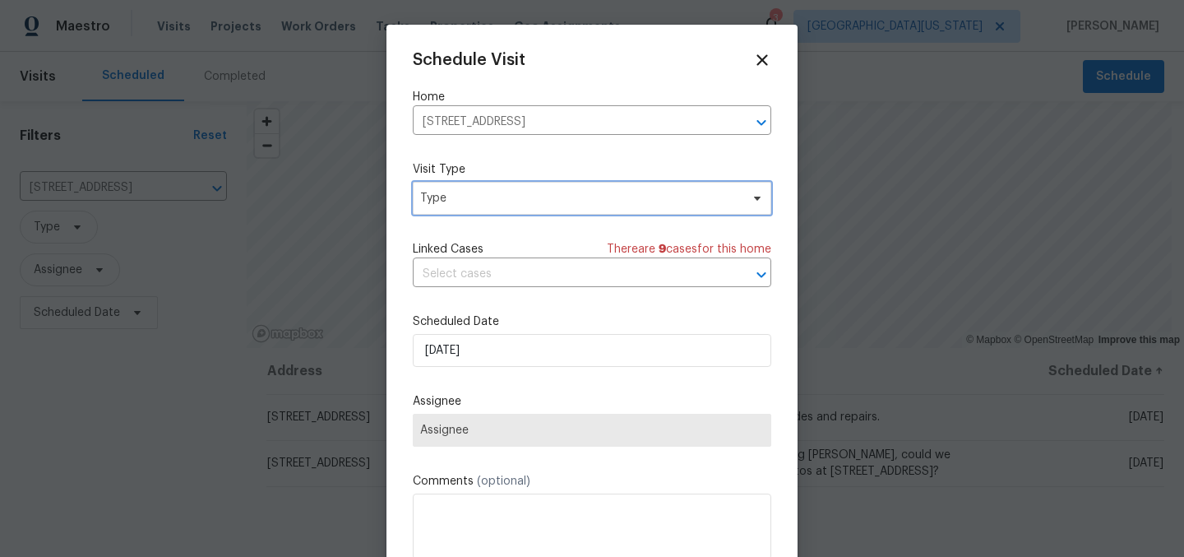
click at [591, 201] on span "Type" at bounding box center [580, 198] width 320 height 16
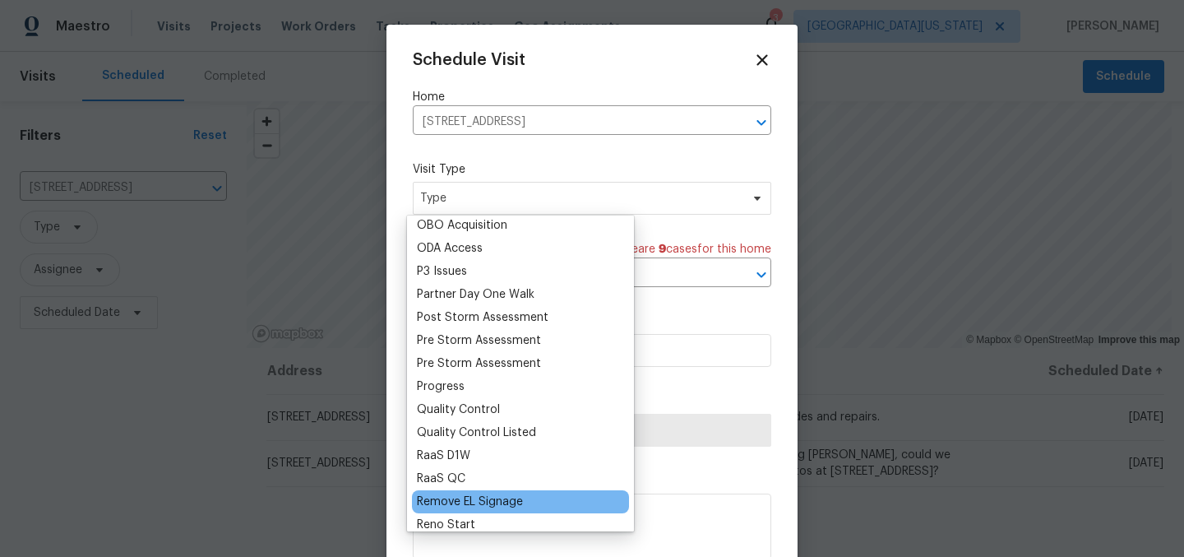
scroll to position [968, 0]
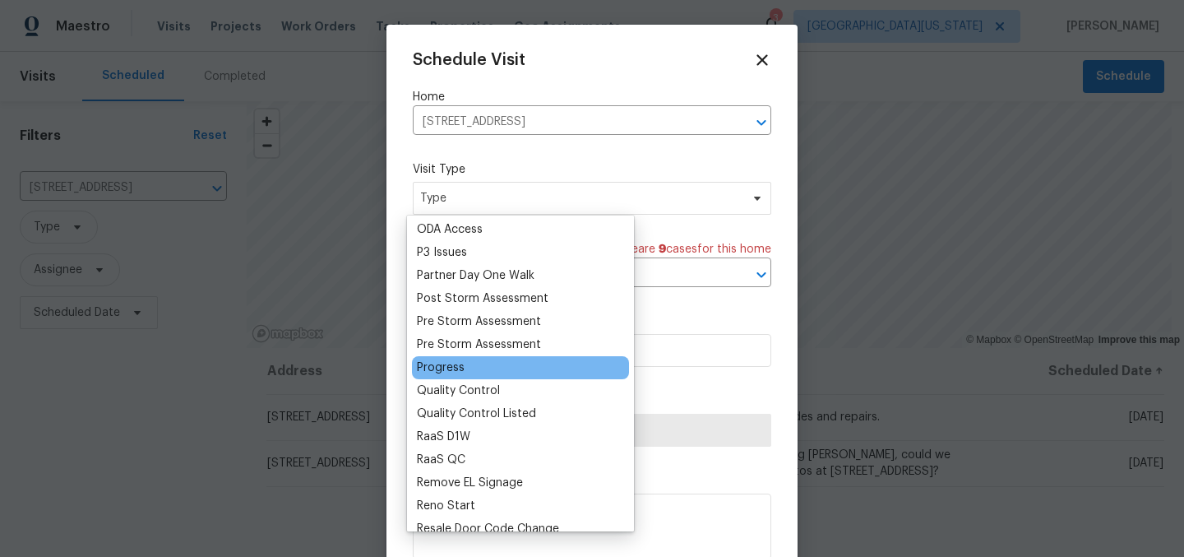
click at [454, 370] on div "Progress" at bounding box center [441, 367] width 48 height 16
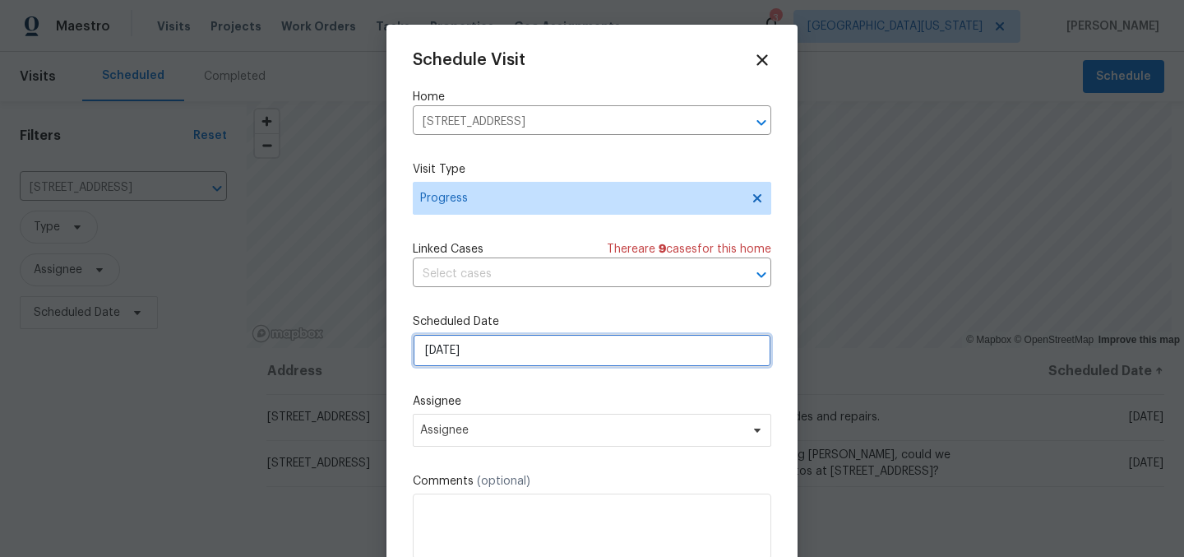
click at [510, 354] on input "[DATE]" at bounding box center [592, 350] width 359 height 33
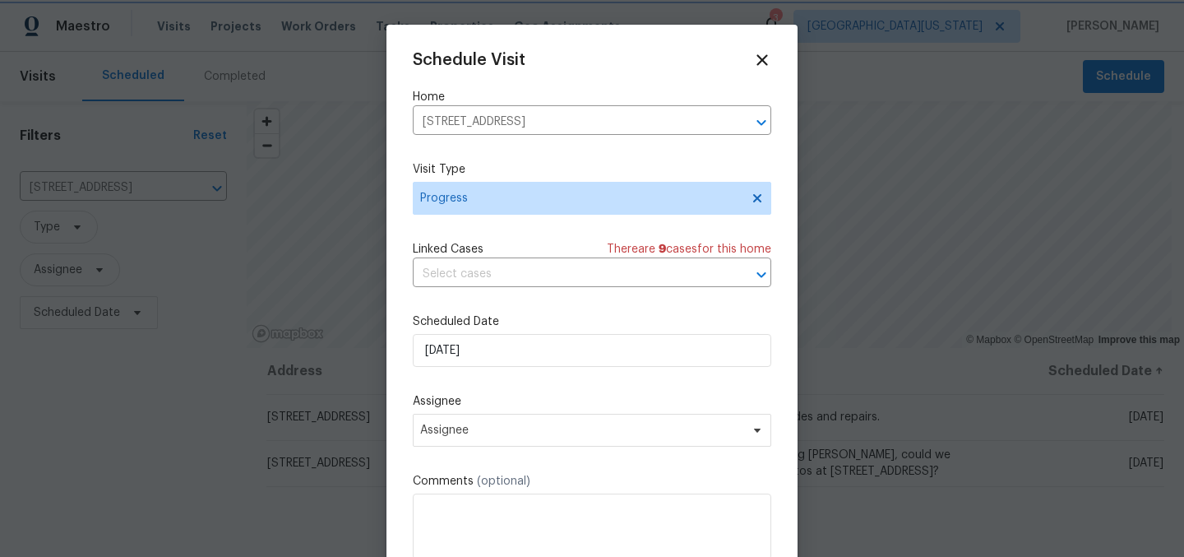
click at [594, 401] on label "Assignee" at bounding box center [592, 401] width 359 height 16
click at [582, 441] on span "Assignee" at bounding box center [592, 430] width 359 height 33
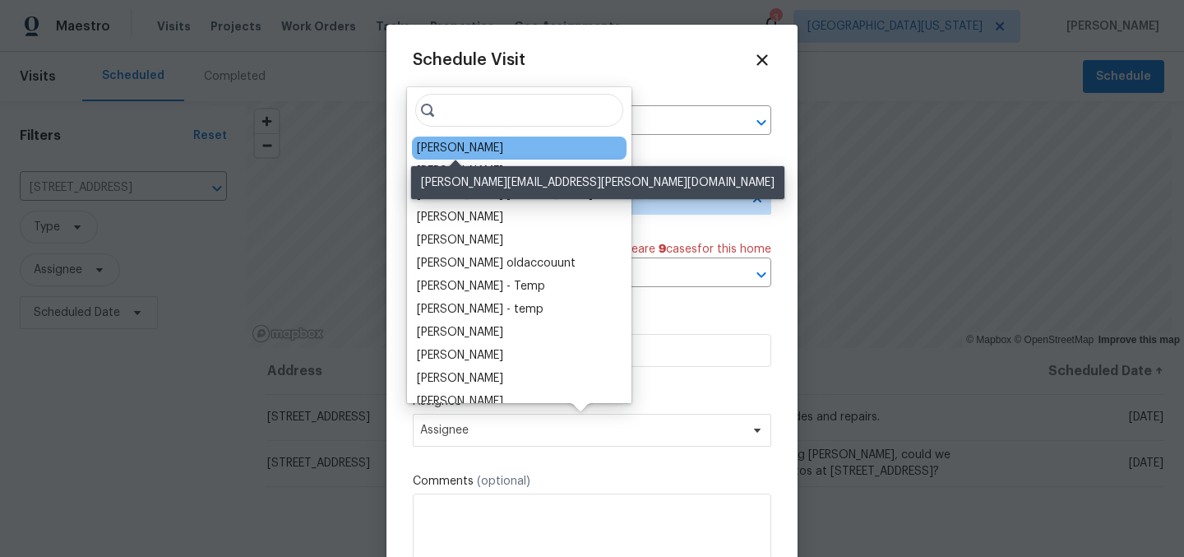
click at [419, 153] on div "[PERSON_NAME]" at bounding box center [460, 148] width 86 height 16
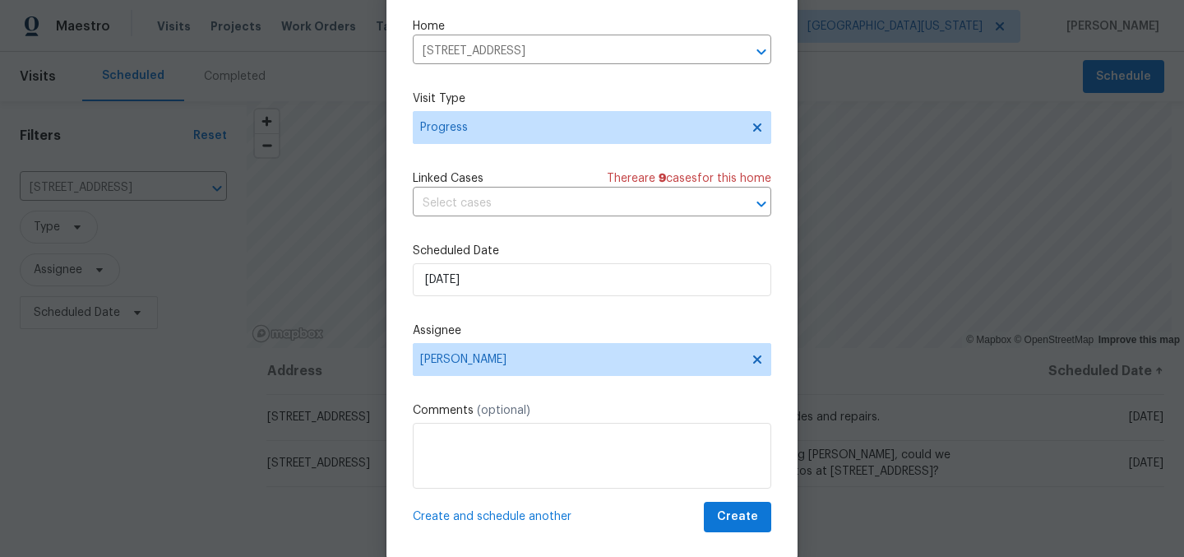
scroll to position [68, 0]
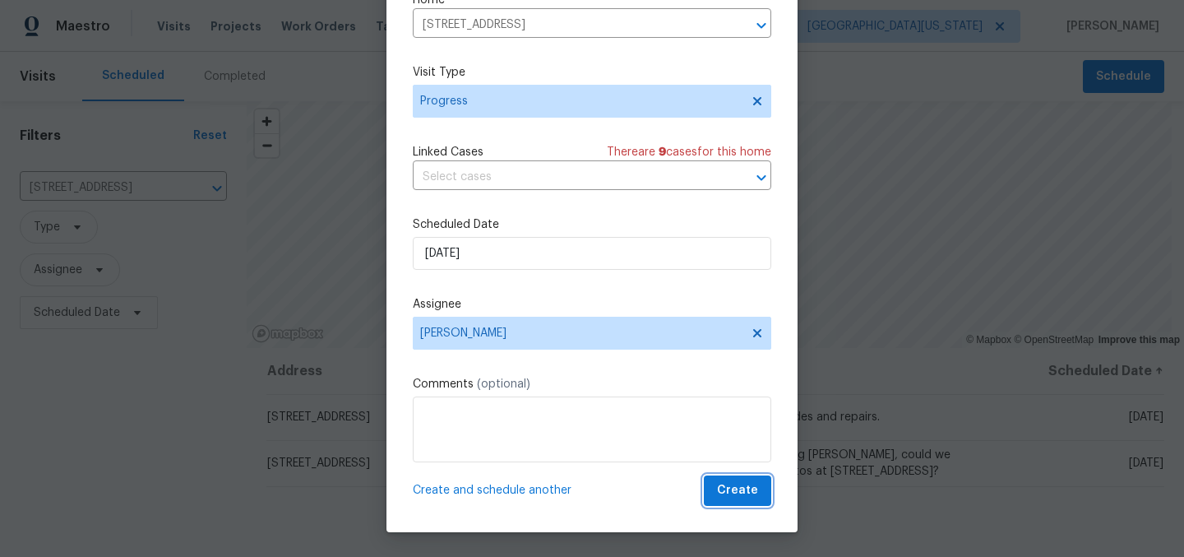
click at [733, 497] on span "Create" at bounding box center [737, 490] width 41 height 21
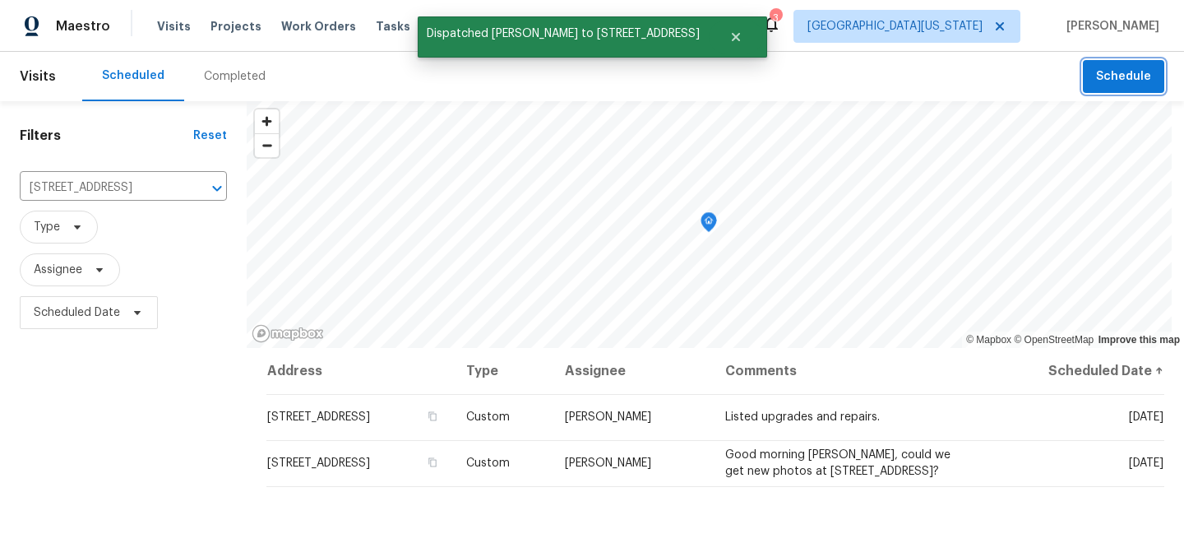
scroll to position [0, 0]
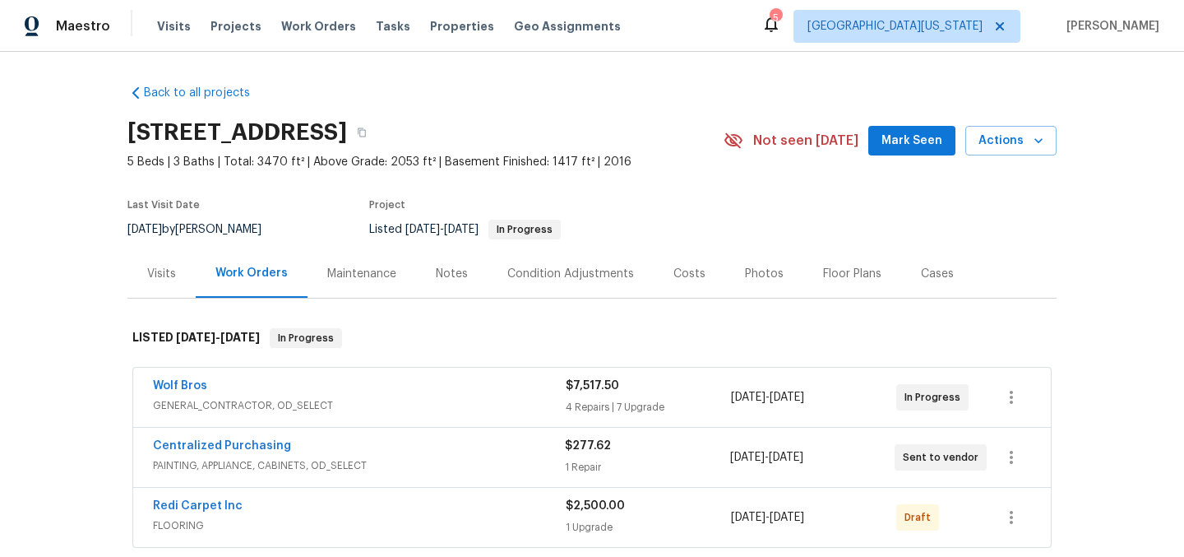
click at [441, 278] on div "Notes" at bounding box center [452, 274] width 32 height 16
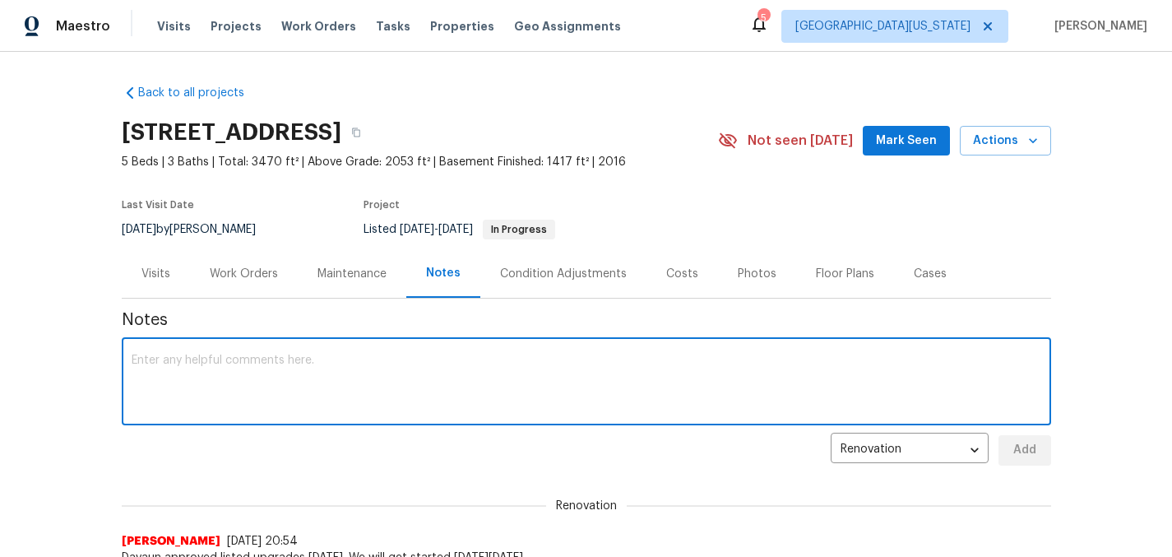
click at [469, 376] on textarea at bounding box center [587, 384] width 910 height 58
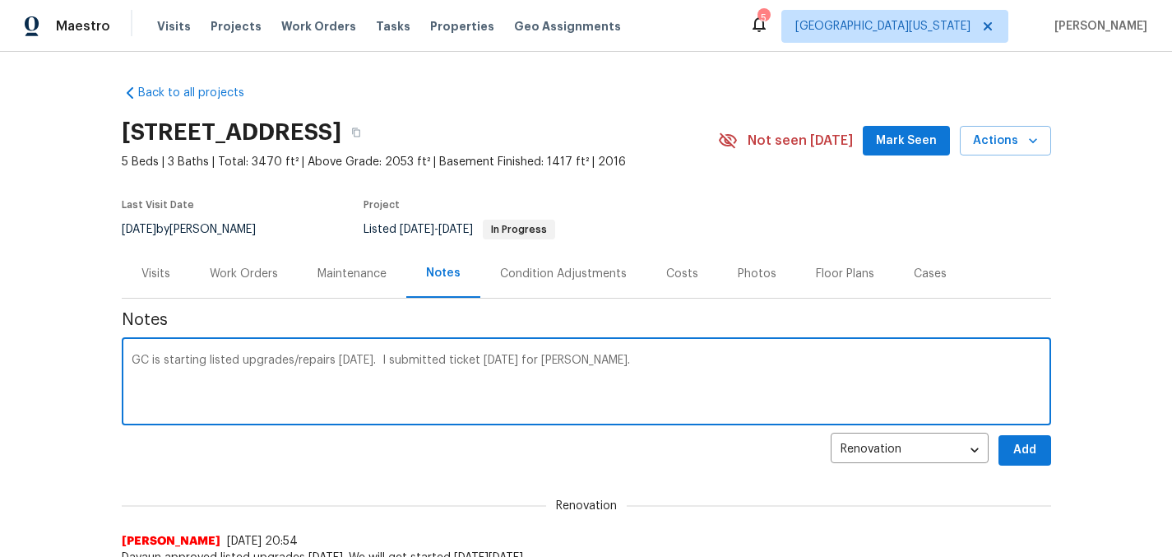
type textarea "GC is starting listed upgrades/repairs [DATE]. I submitted ticket [DATE] for [P…"
click at [1025, 451] on span "Add" at bounding box center [1025, 450] width 26 height 21
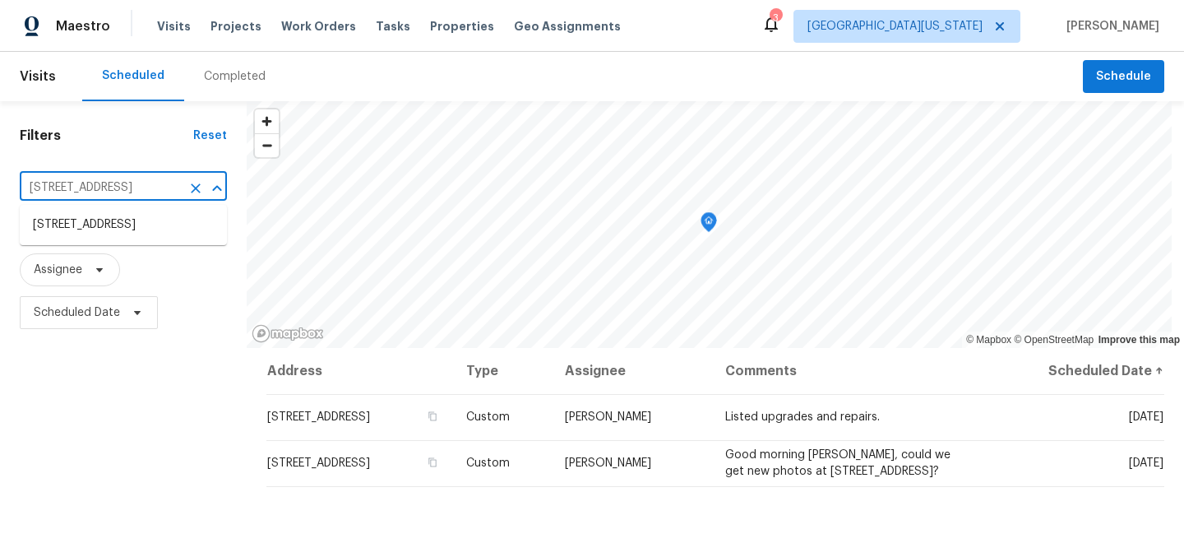
click at [118, 180] on input "[STREET_ADDRESS]" at bounding box center [100, 187] width 161 height 25
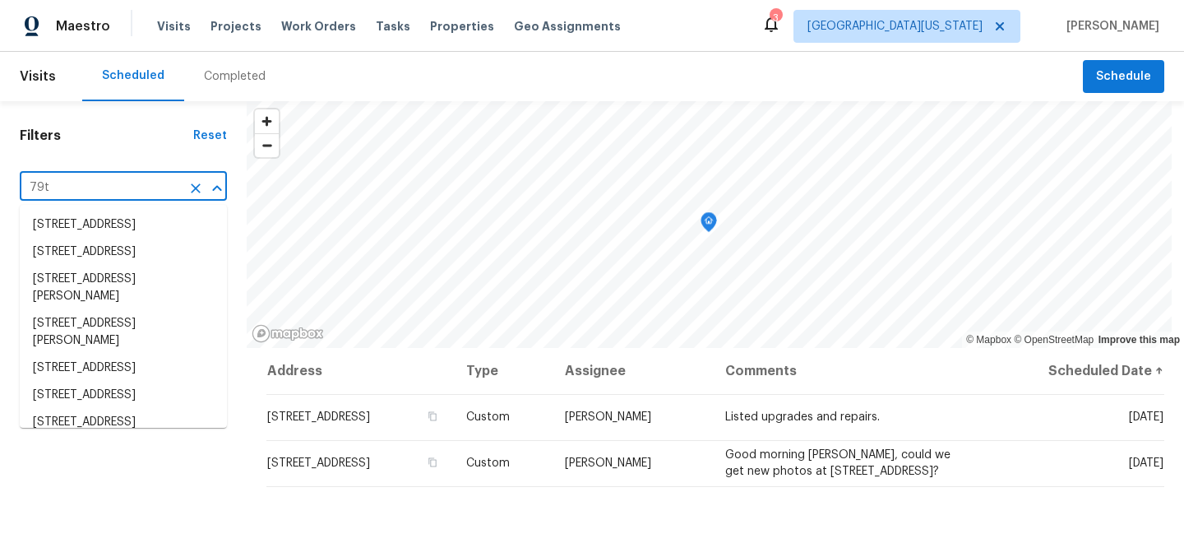
type input "79th"
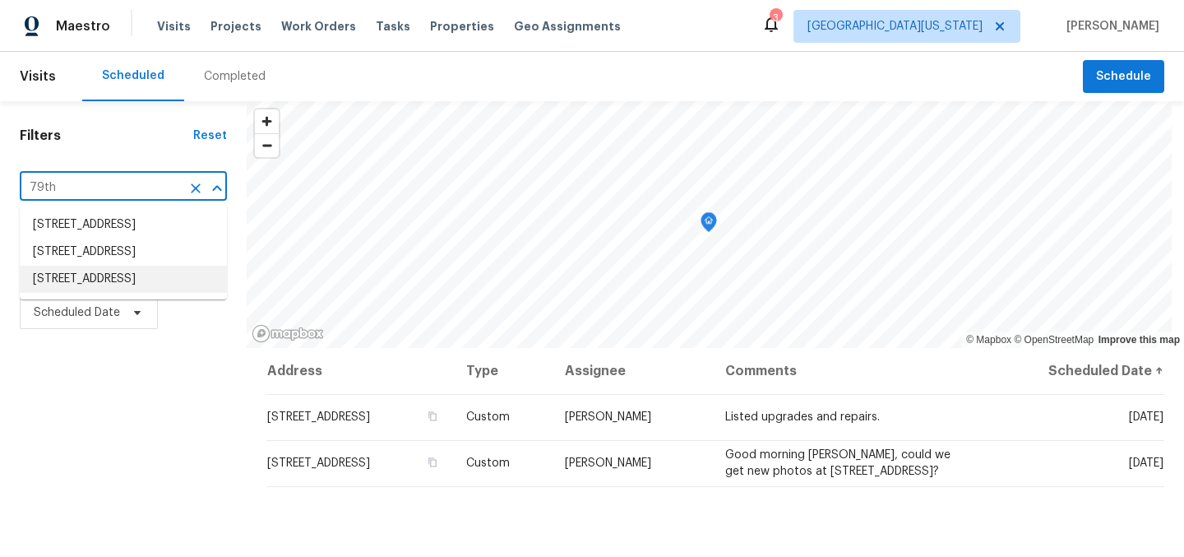
click at [86, 293] on li "[STREET_ADDRESS]" at bounding box center [123, 279] width 207 height 27
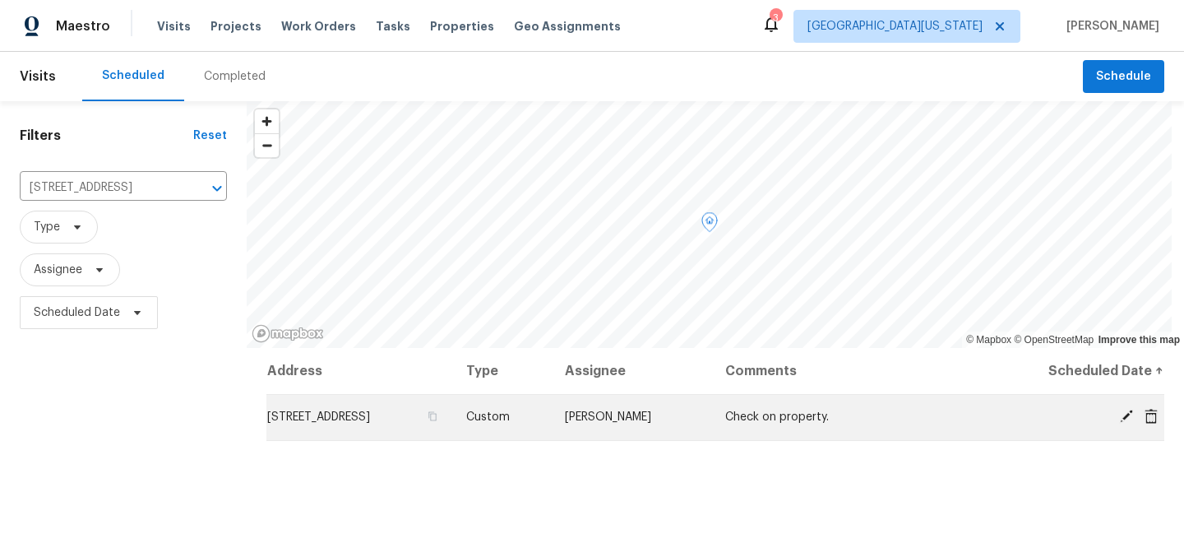
click at [1115, 418] on span at bounding box center [1127, 416] width 25 height 15
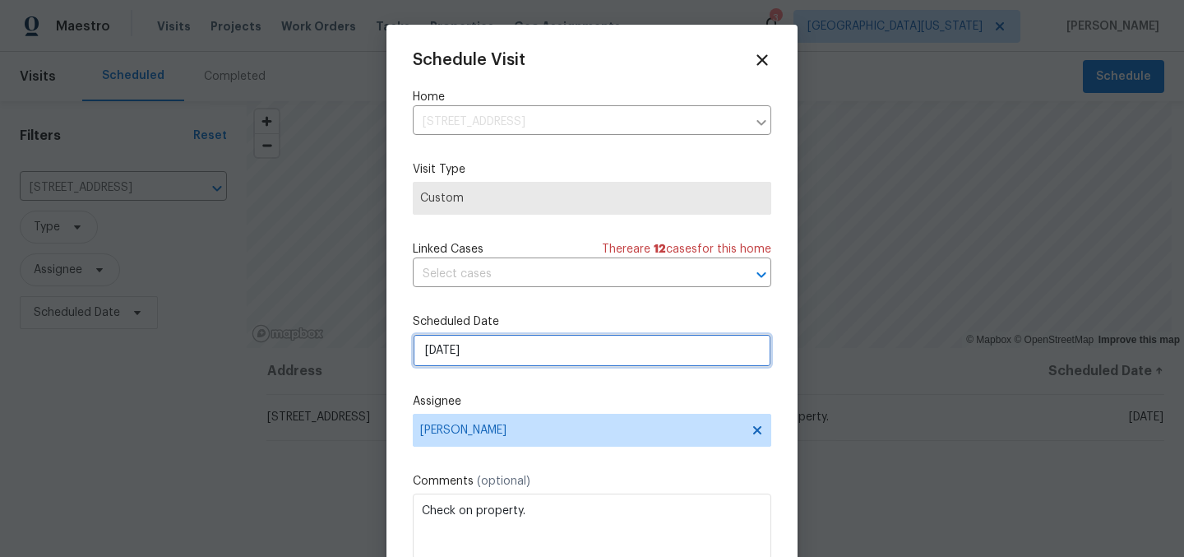
click at [470, 350] on input "[DATE]" at bounding box center [592, 350] width 359 height 33
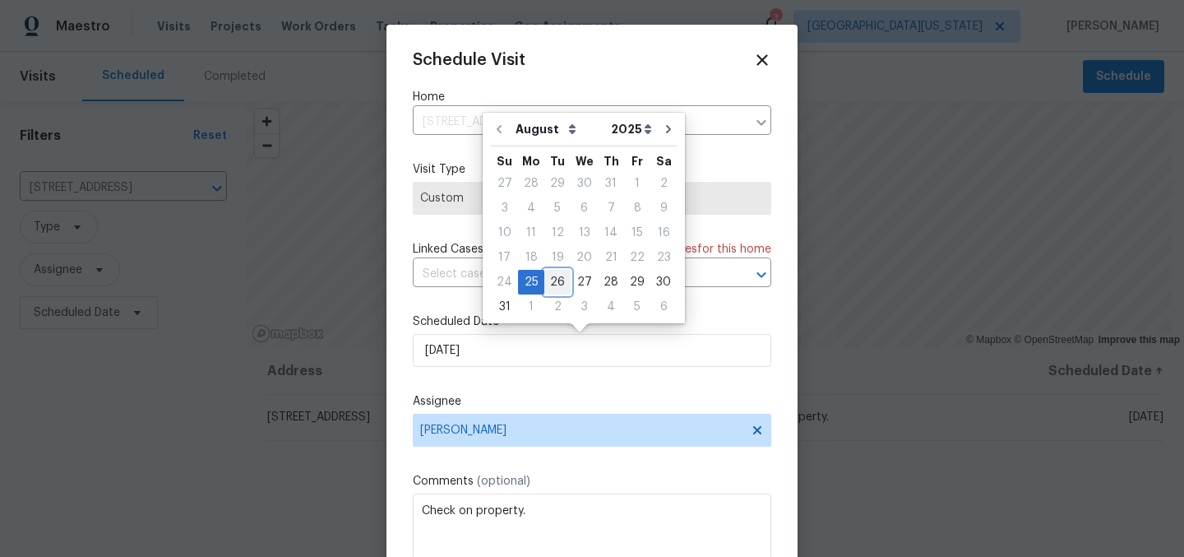
click at [546, 280] on div "26" at bounding box center [558, 282] width 26 height 23
type input "[DATE]"
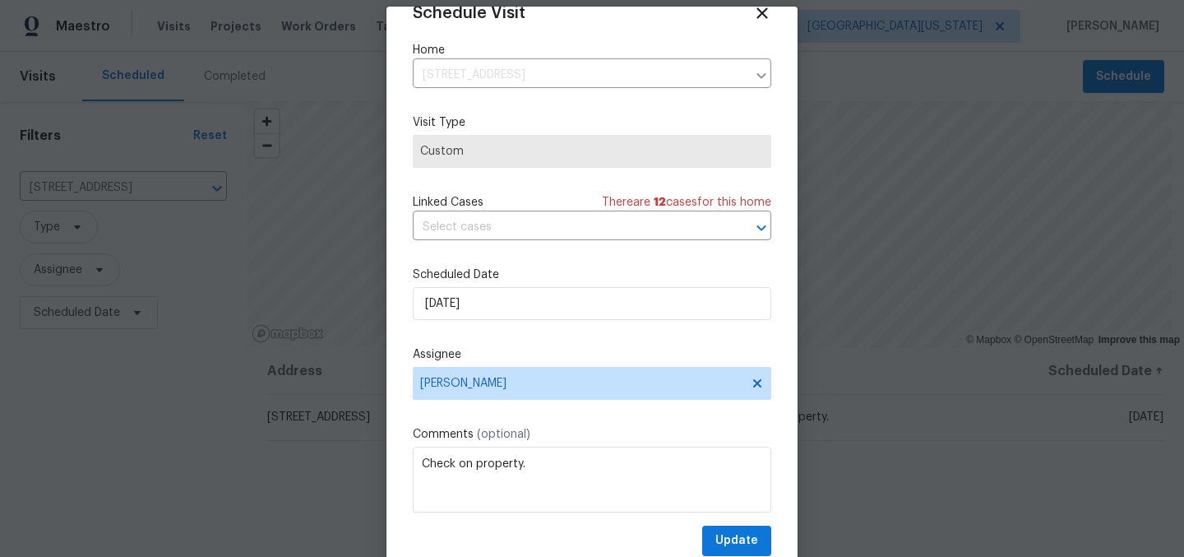
scroll to position [68, 0]
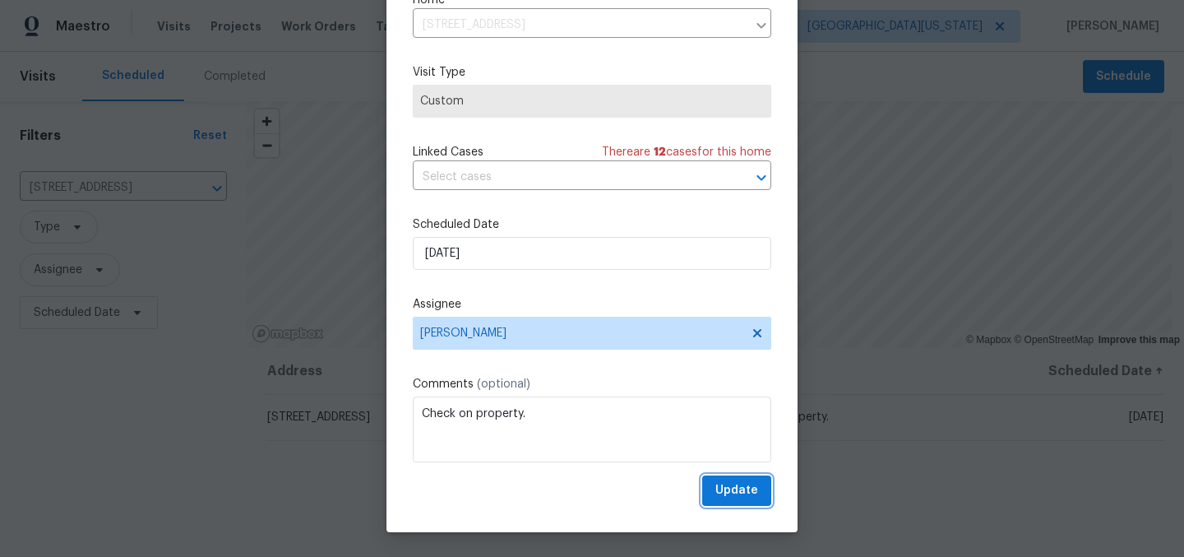
click at [719, 481] on span "Update" at bounding box center [737, 490] width 43 height 21
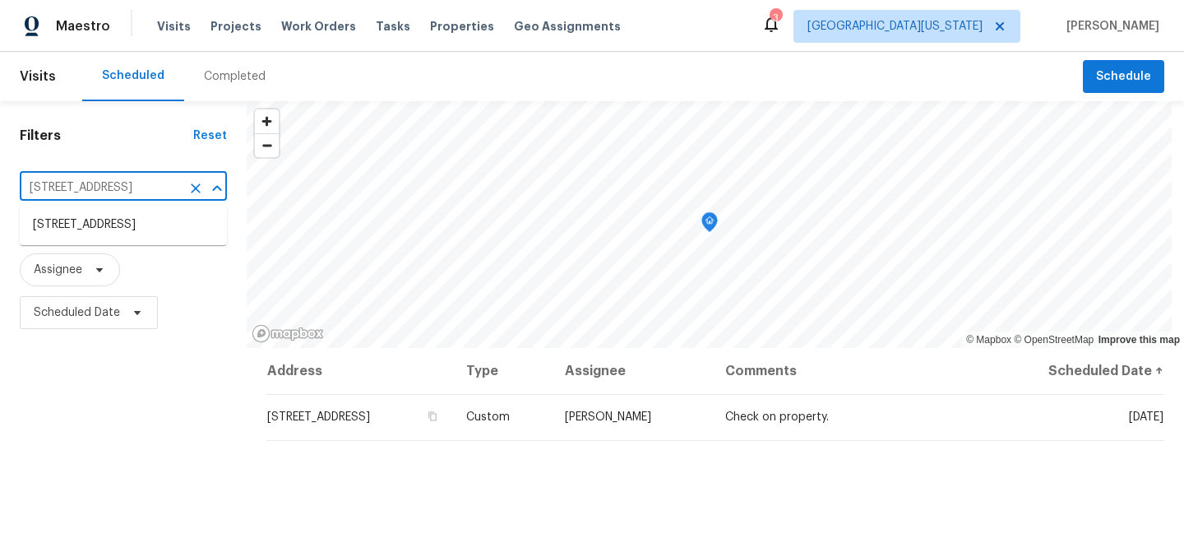
click at [154, 180] on input "[STREET_ADDRESS]" at bounding box center [100, 187] width 161 height 25
type input "5701"
click at [118, 232] on li "[STREET_ADDRESS]" at bounding box center [123, 224] width 207 height 27
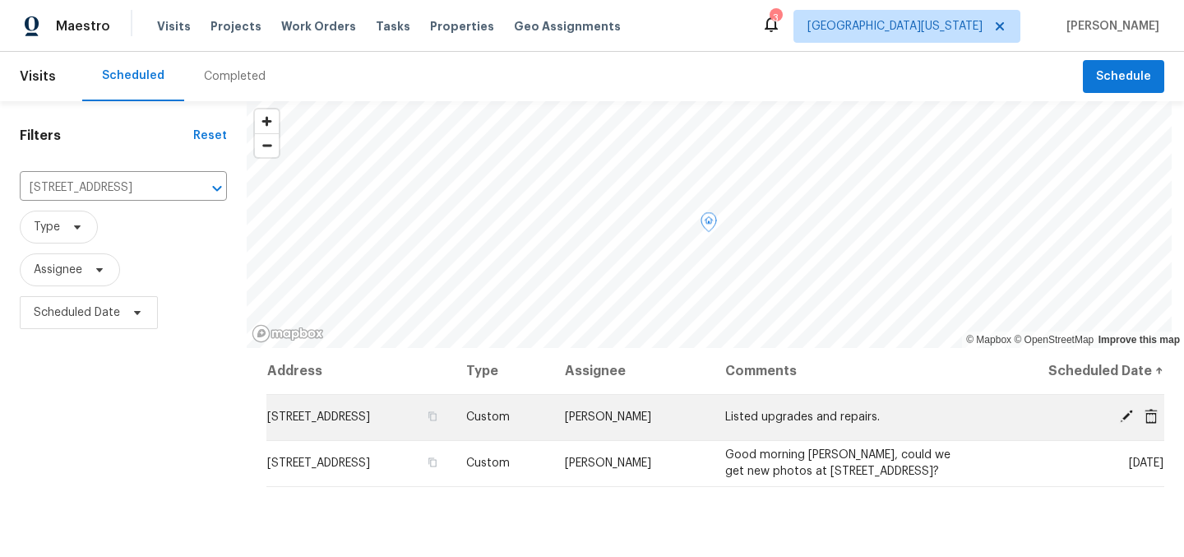
click at [1120, 415] on icon at bounding box center [1126, 416] width 13 height 13
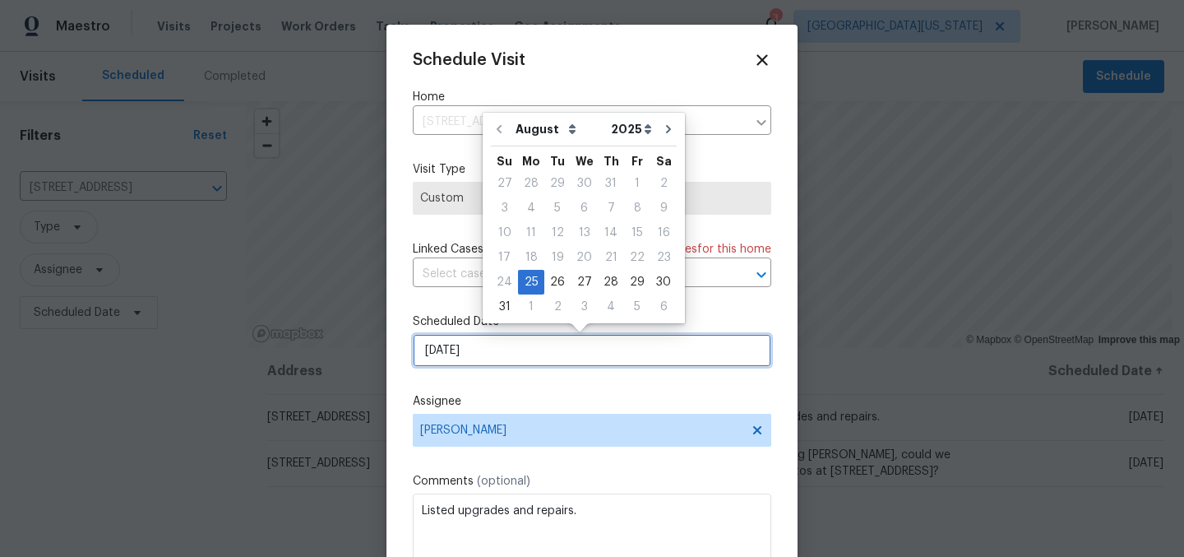
click at [554, 349] on input "[DATE]" at bounding box center [592, 350] width 359 height 33
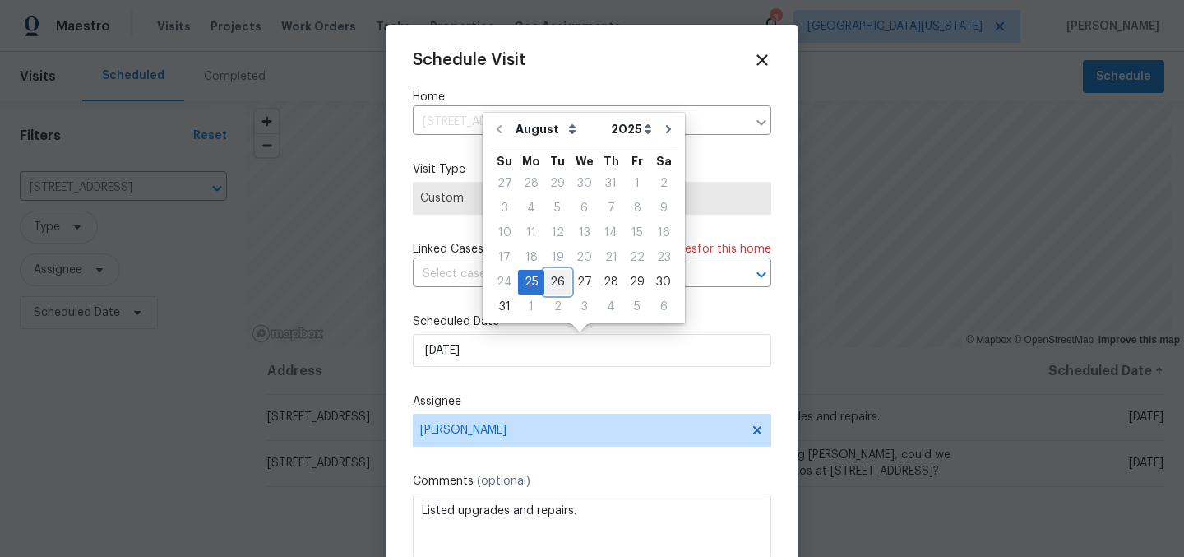
click at [545, 282] on div "26" at bounding box center [558, 282] width 26 height 23
type input "[DATE]"
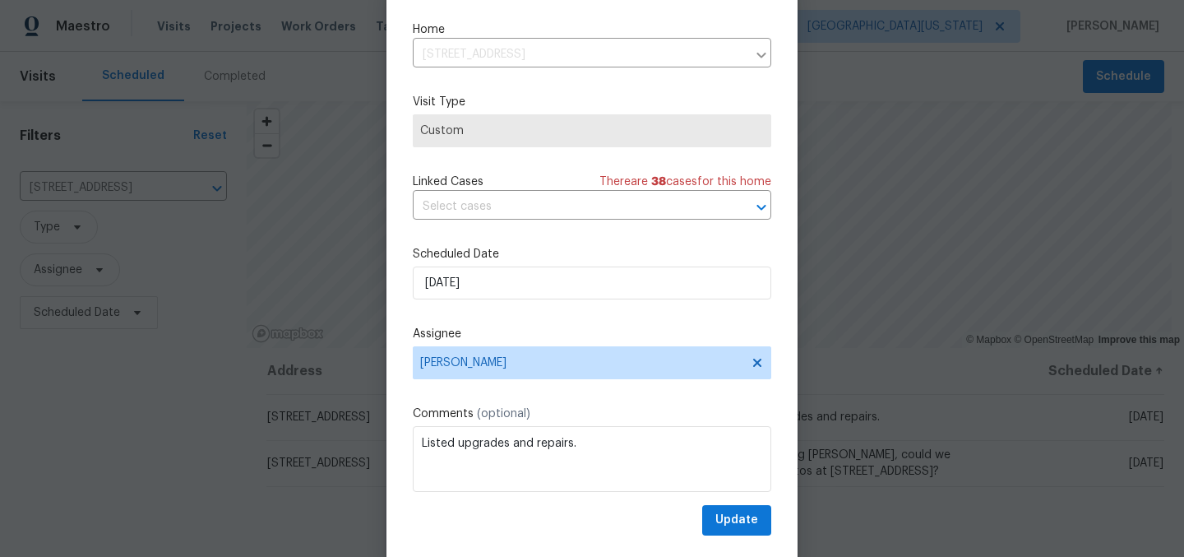
scroll to position [68, 0]
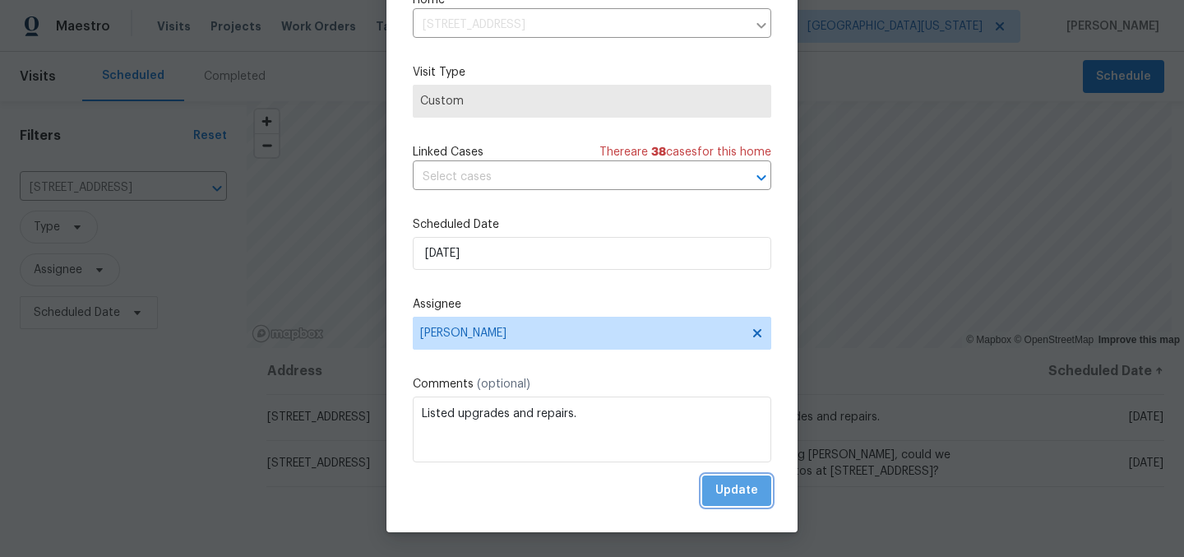
click at [744, 491] on button "Update" at bounding box center [736, 490] width 69 height 30
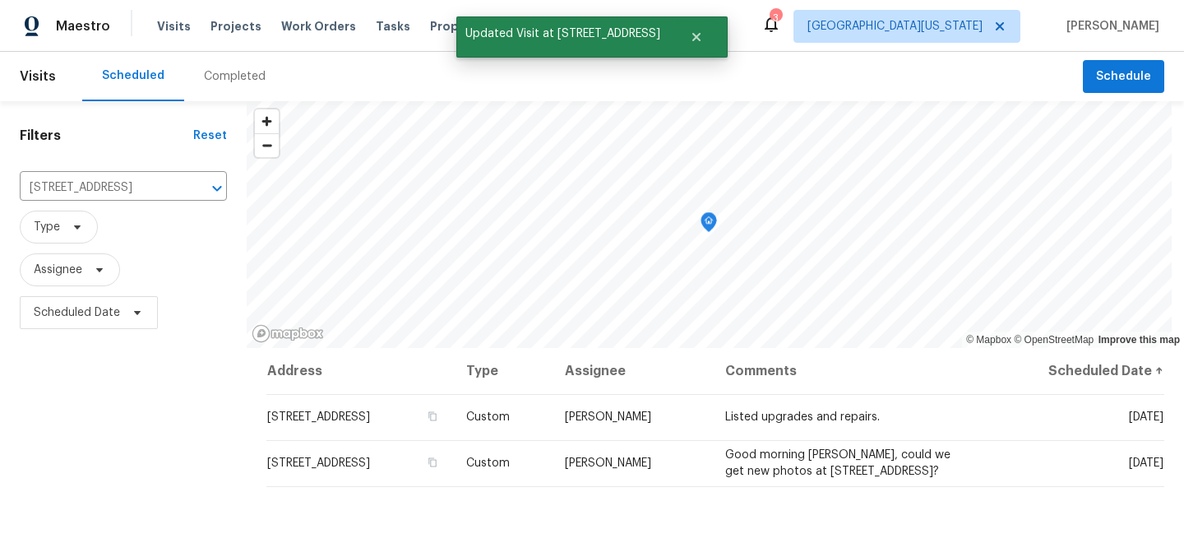
click at [125, 468] on div "Filters Reset [STREET_ADDRESS] ​ Type Assignee Scheduled Date" at bounding box center [123, 447] width 247 height 693
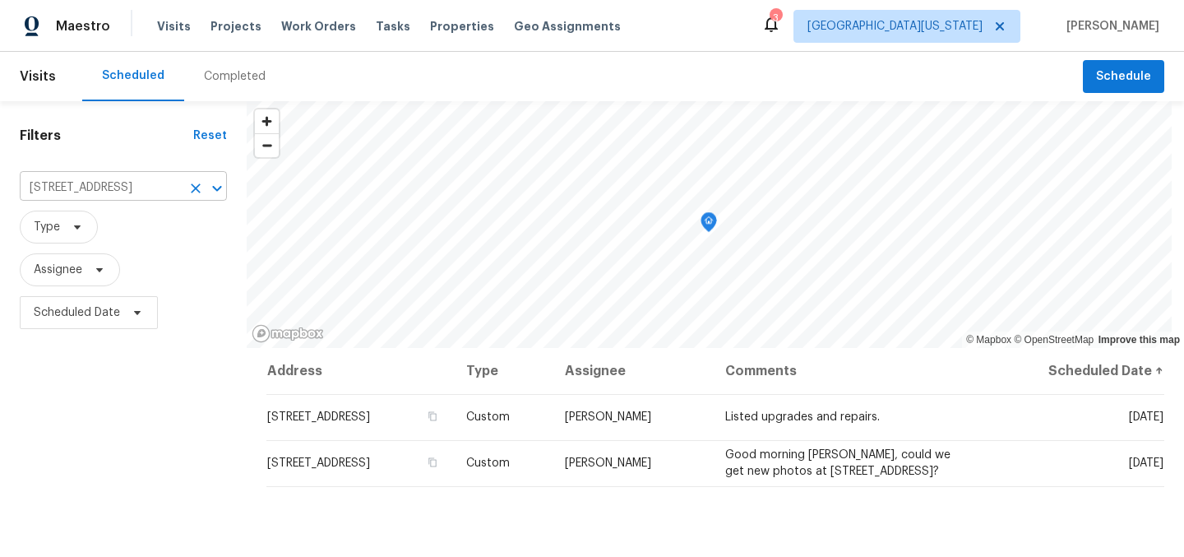
click at [101, 192] on input "[STREET_ADDRESS]" at bounding box center [100, 187] width 161 height 25
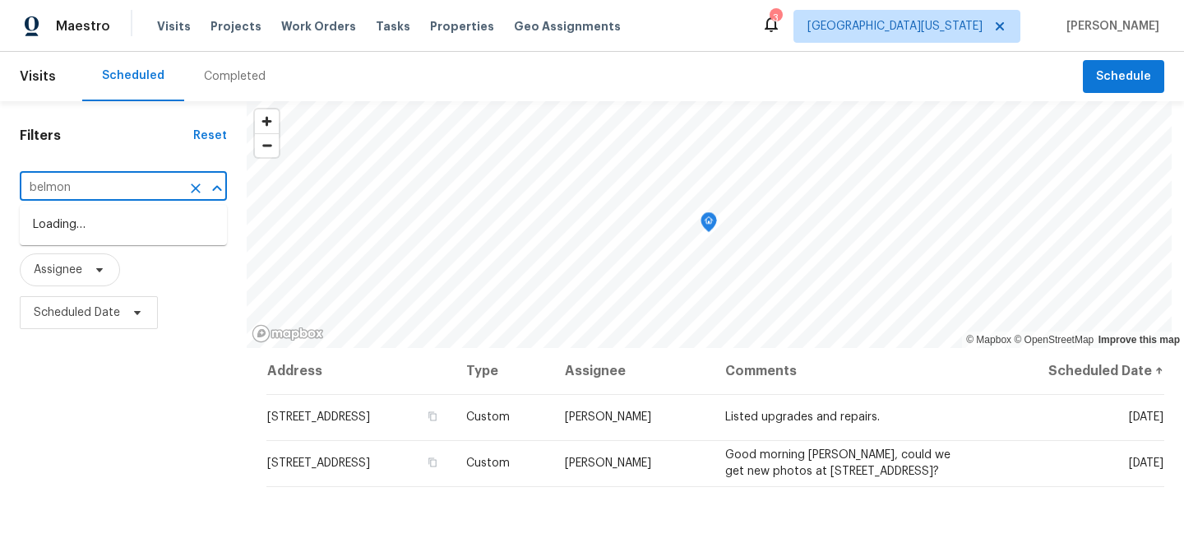
type input "belmont"
click at [118, 263] on li "[STREET_ADDRESS]" at bounding box center [123, 269] width 207 height 27
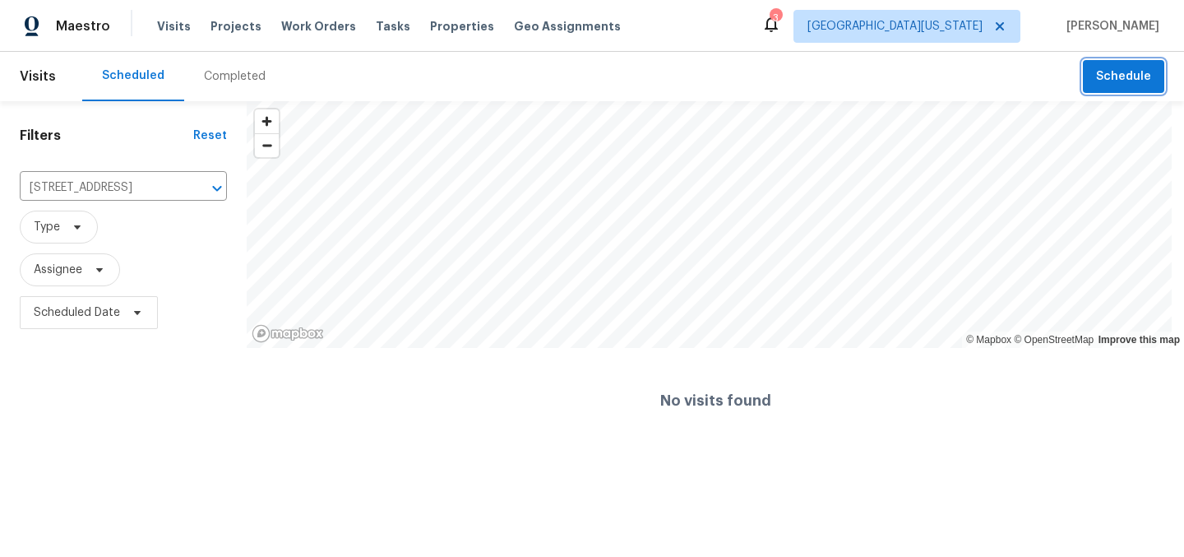
click at [1117, 79] on span "Schedule" at bounding box center [1123, 77] width 55 height 21
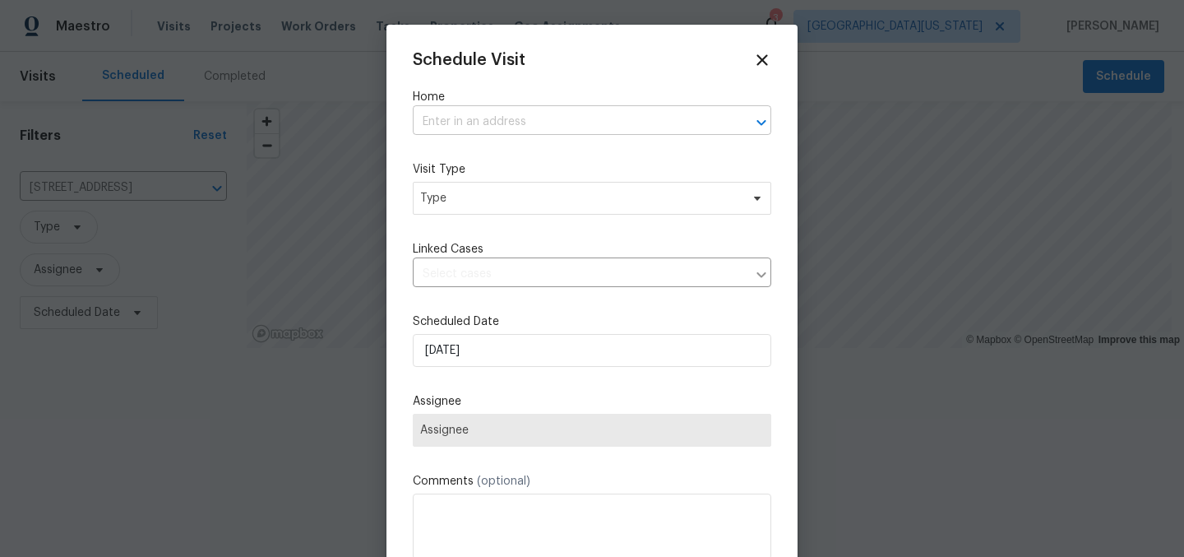
click at [508, 121] on input "text" at bounding box center [569, 121] width 313 height 25
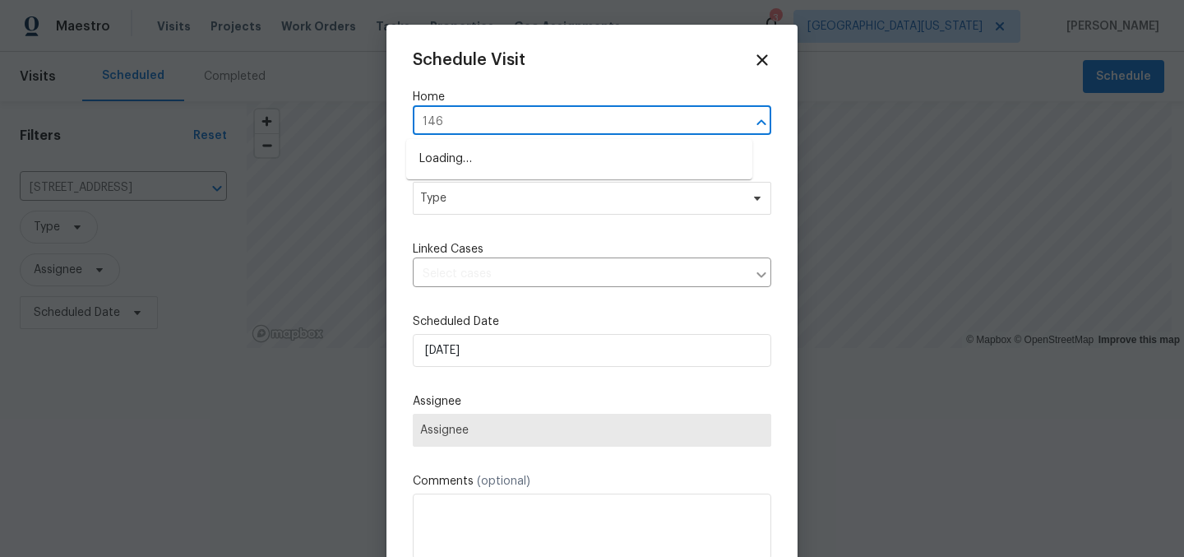
type input "1460"
click at [517, 163] on li "[STREET_ADDRESS]" at bounding box center [579, 159] width 346 height 27
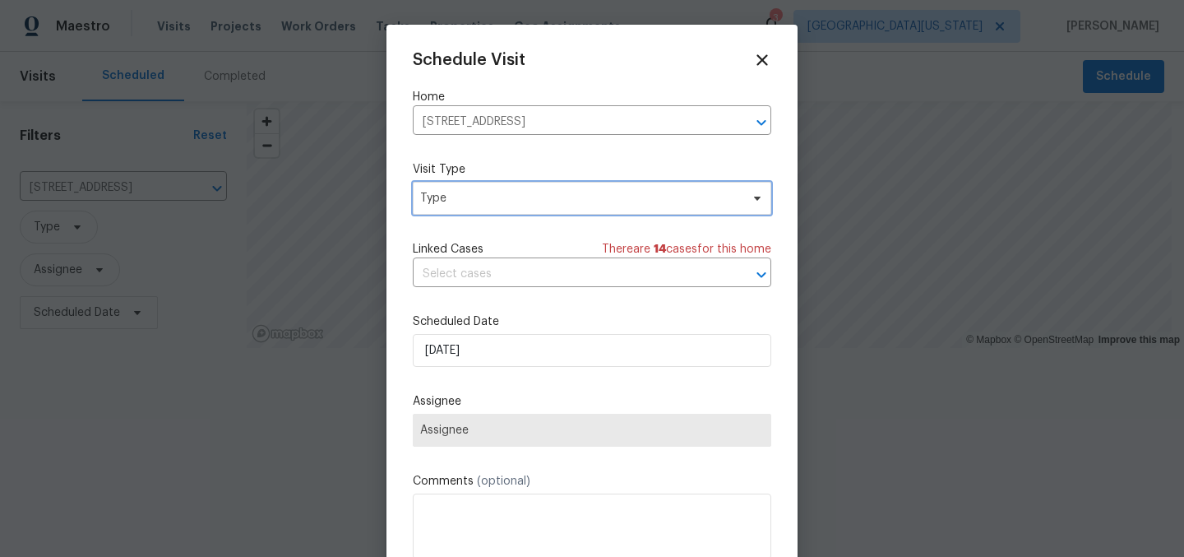
click at [516, 203] on span "Type" at bounding box center [580, 198] width 320 height 16
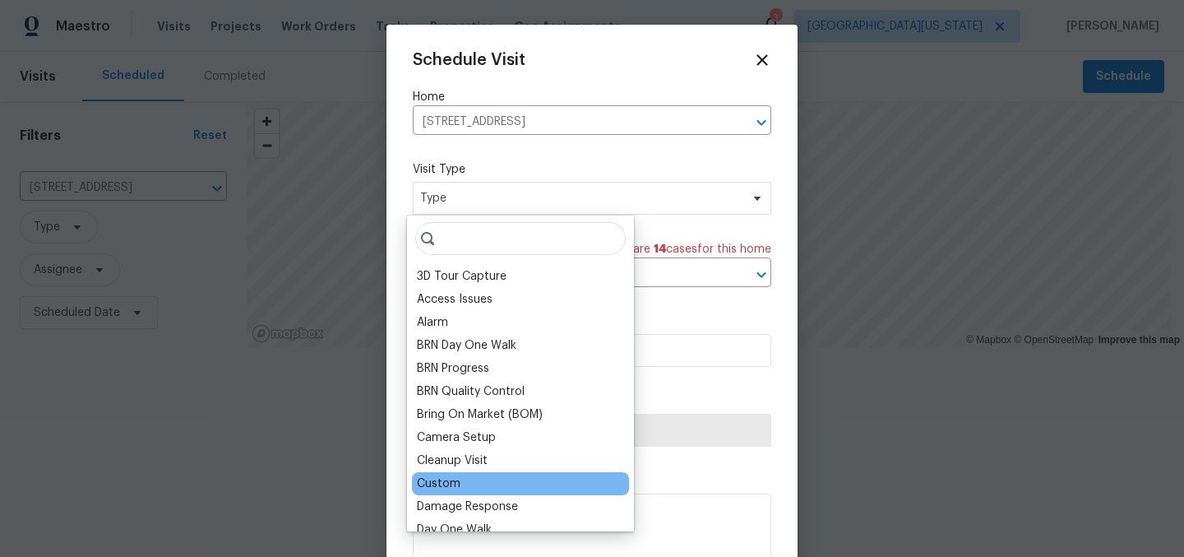
click at [462, 484] on div "Custom" at bounding box center [520, 483] width 217 height 23
click at [444, 481] on div "Custom" at bounding box center [439, 483] width 44 height 16
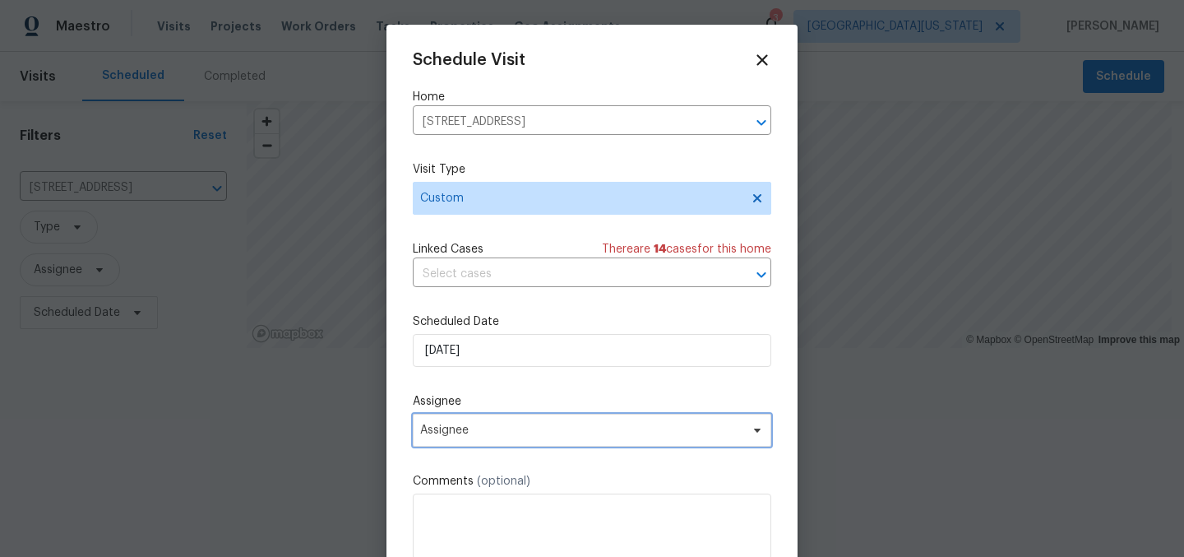
click at [541, 428] on span "Assignee" at bounding box center [581, 430] width 322 height 13
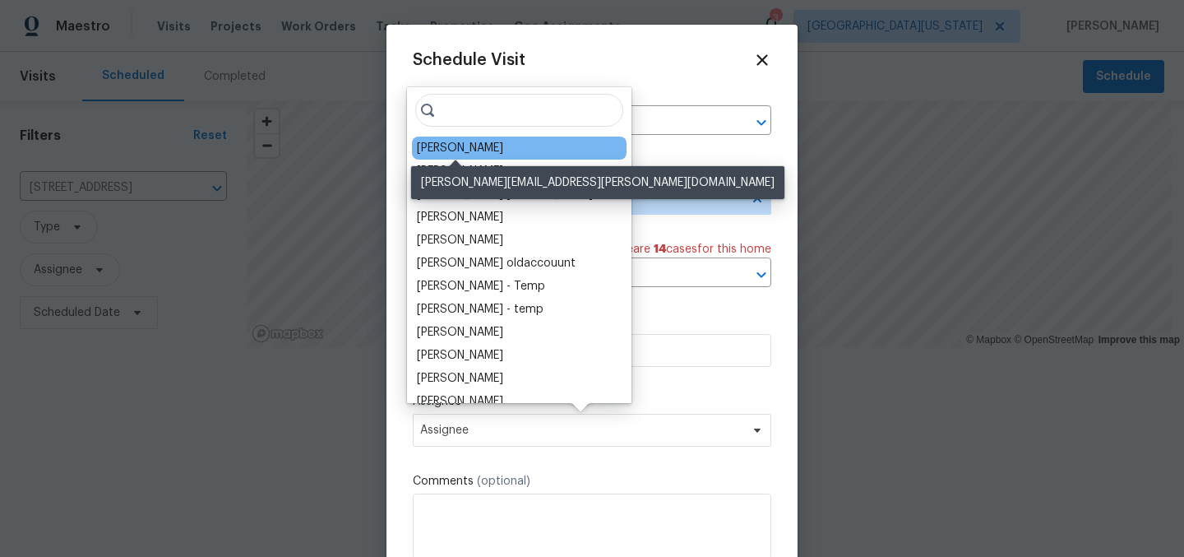
click at [485, 144] on div "[PERSON_NAME]" at bounding box center [460, 148] width 86 height 16
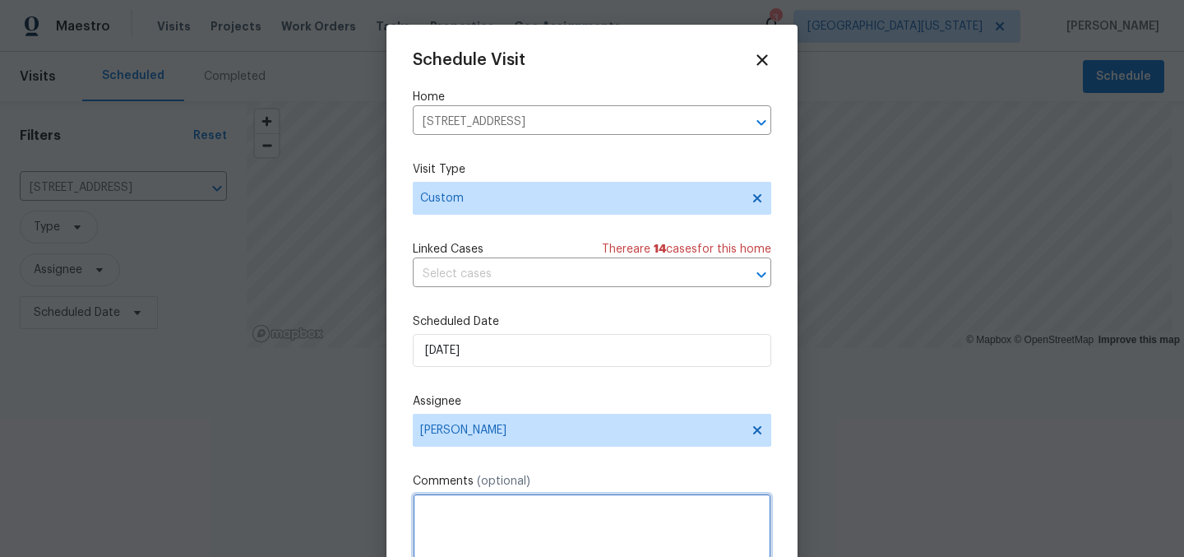
click at [543, 529] on textarea at bounding box center [592, 527] width 359 height 66
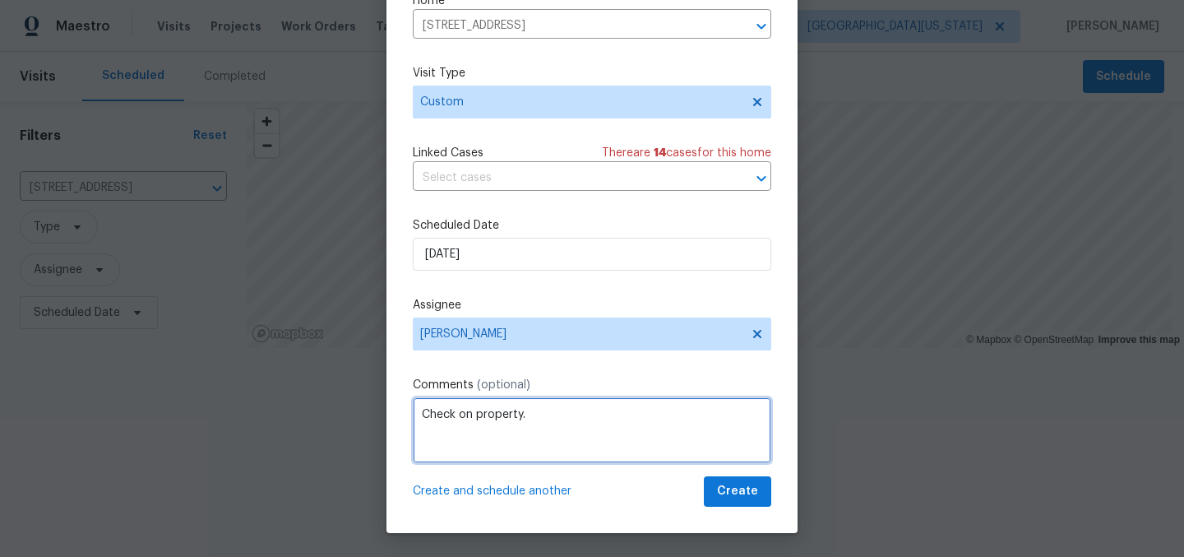
scroll to position [68, 0]
type textarea "Check on property."
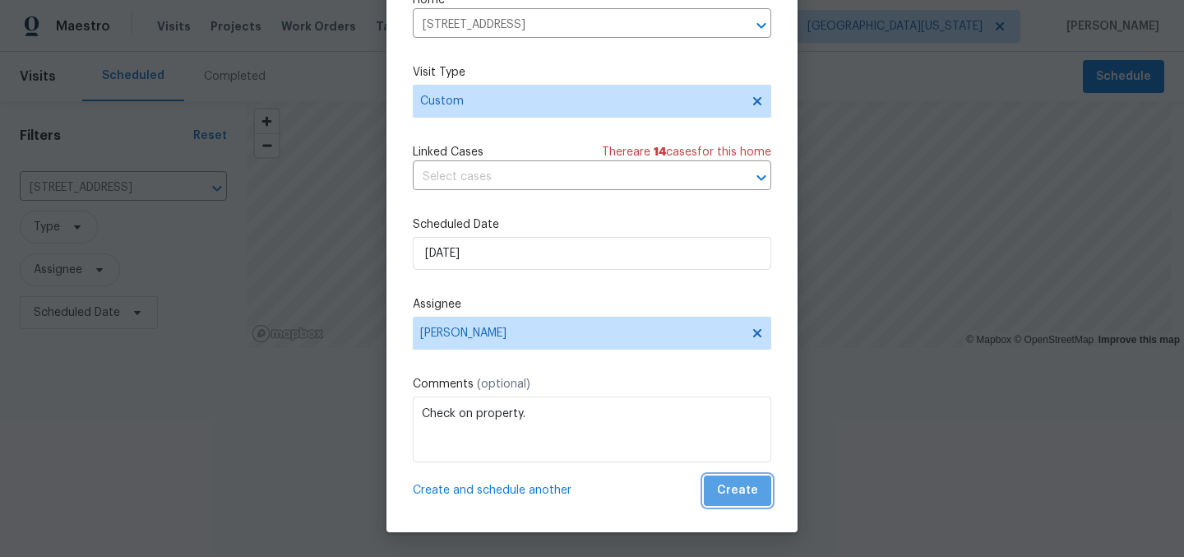
click at [740, 491] on button "Create" at bounding box center [737, 490] width 67 height 30
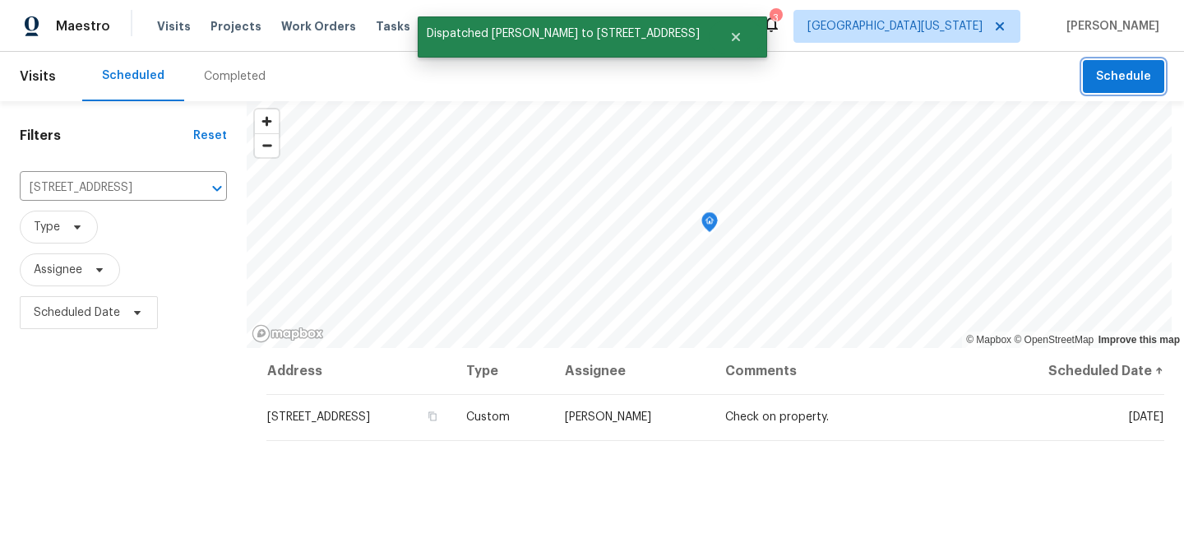
scroll to position [0, 0]
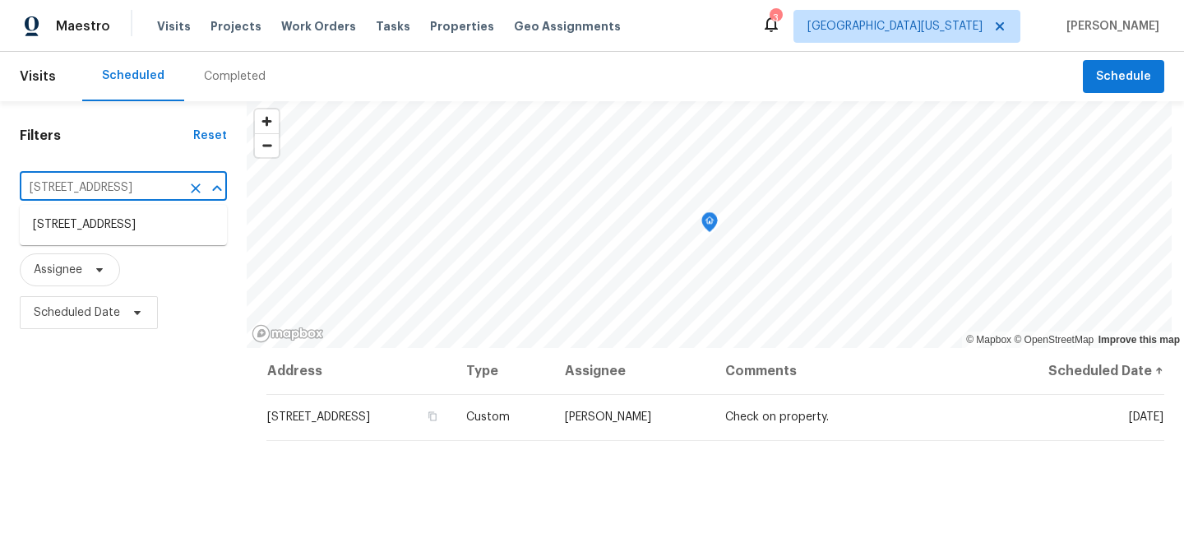
click at [173, 188] on input "1460 Belmont Dr, Longmont, CO 80503" at bounding box center [100, 187] width 161 height 25
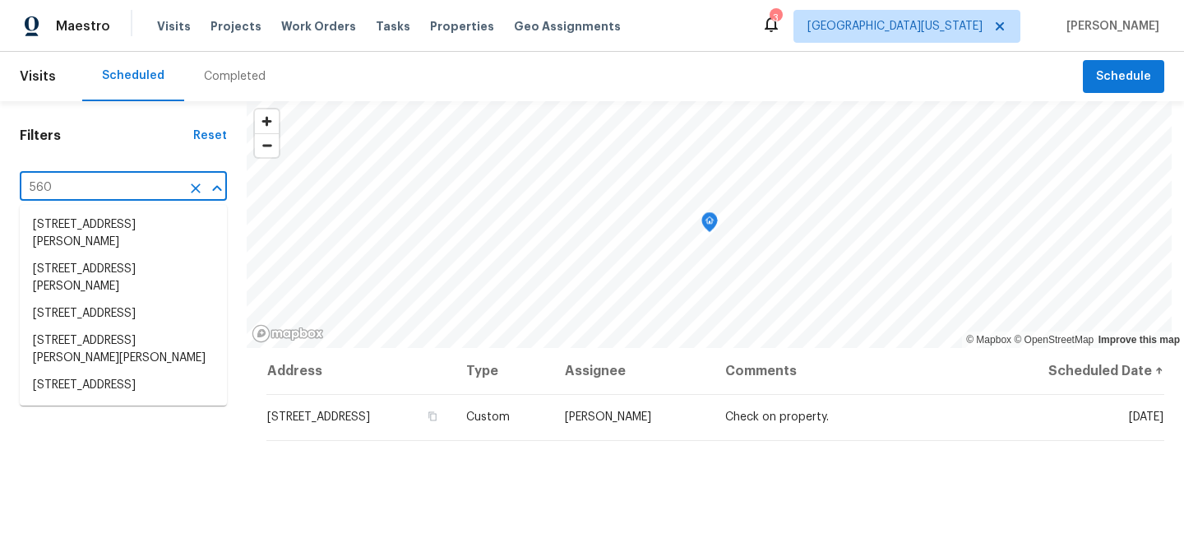
type input "5606"
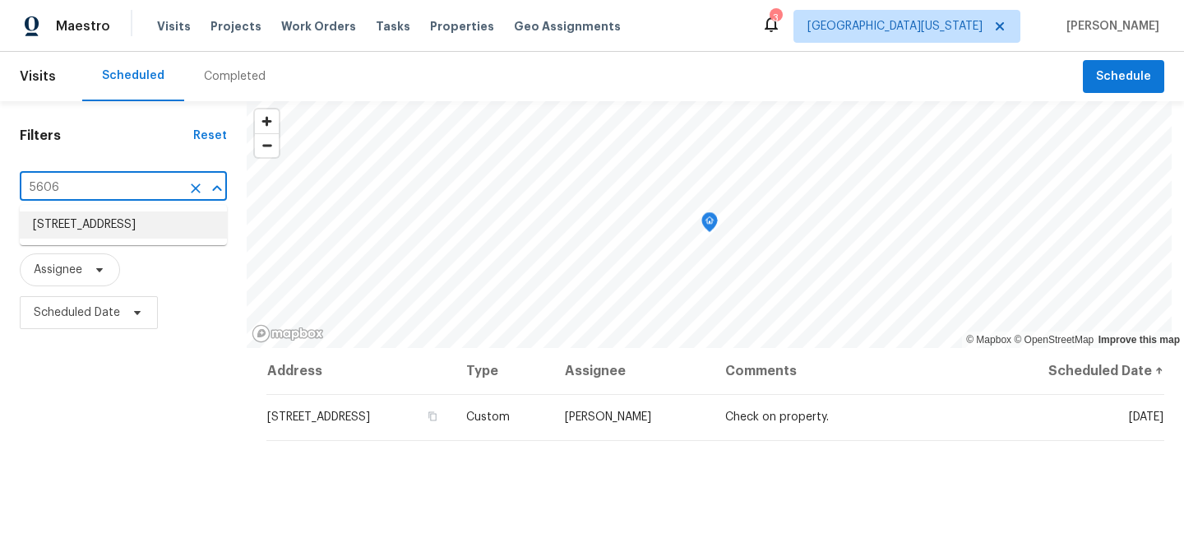
click at [183, 233] on li "5606 Calgary St, Timnath, CO 80547" at bounding box center [123, 224] width 207 height 27
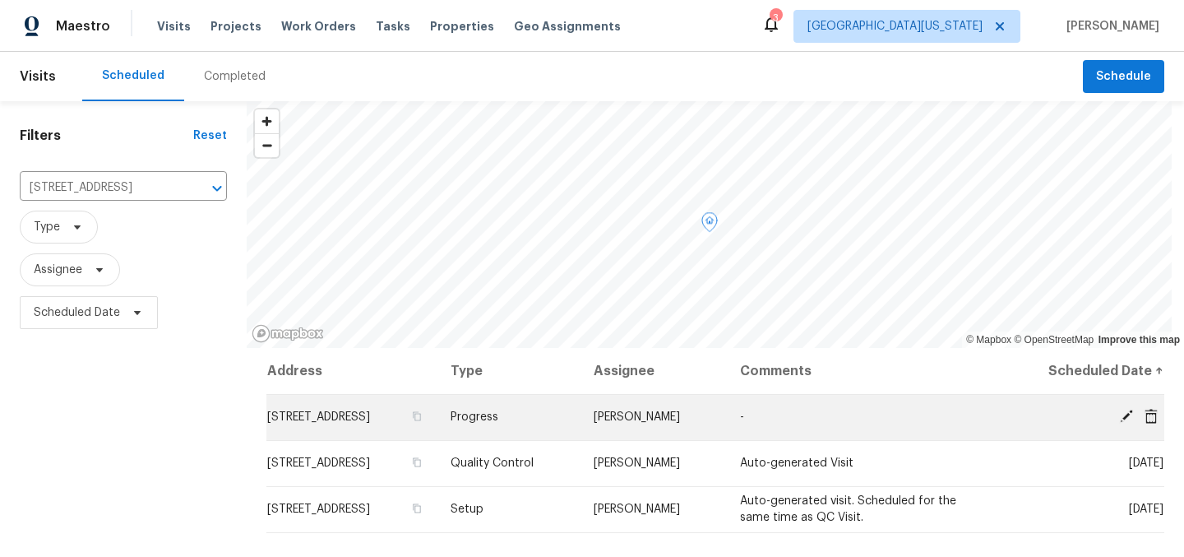
click at [1120, 414] on icon at bounding box center [1126, 416] width 13 height 13
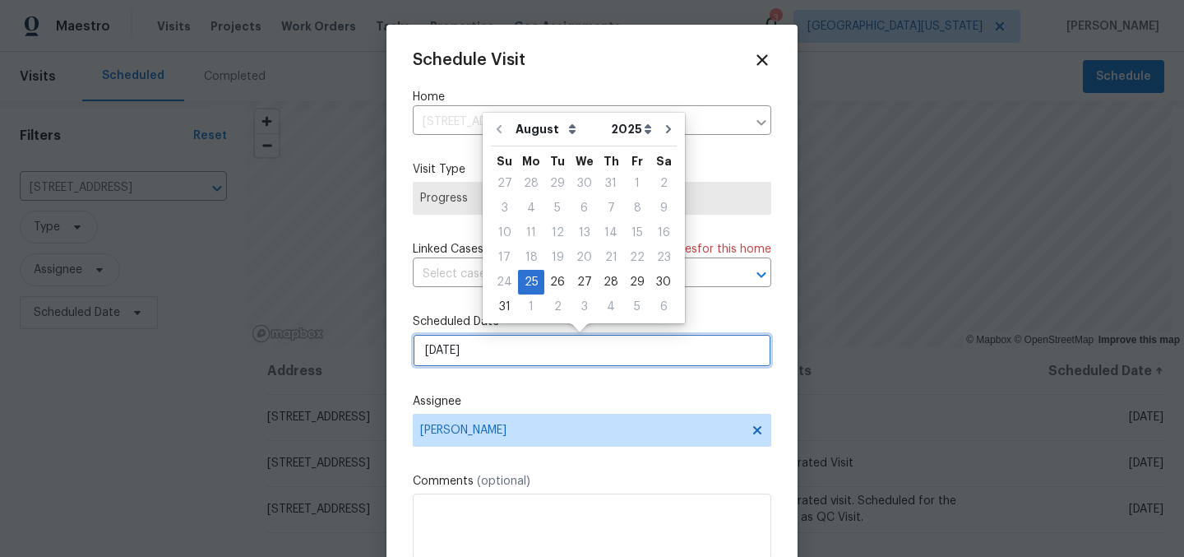
click at [570, 359] on input "[DATE]" at bounding box center [592, 350] width 359 height 33
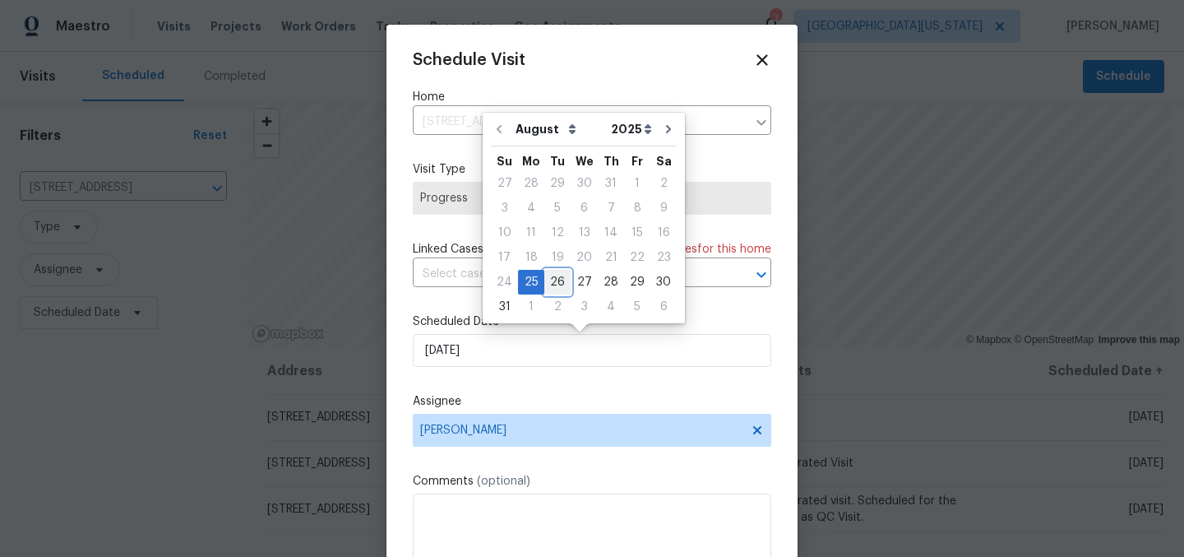
click at [553, 273] on div "26" at bounding box center [558, 282] width 26 height 23
type input "8/26/2025"
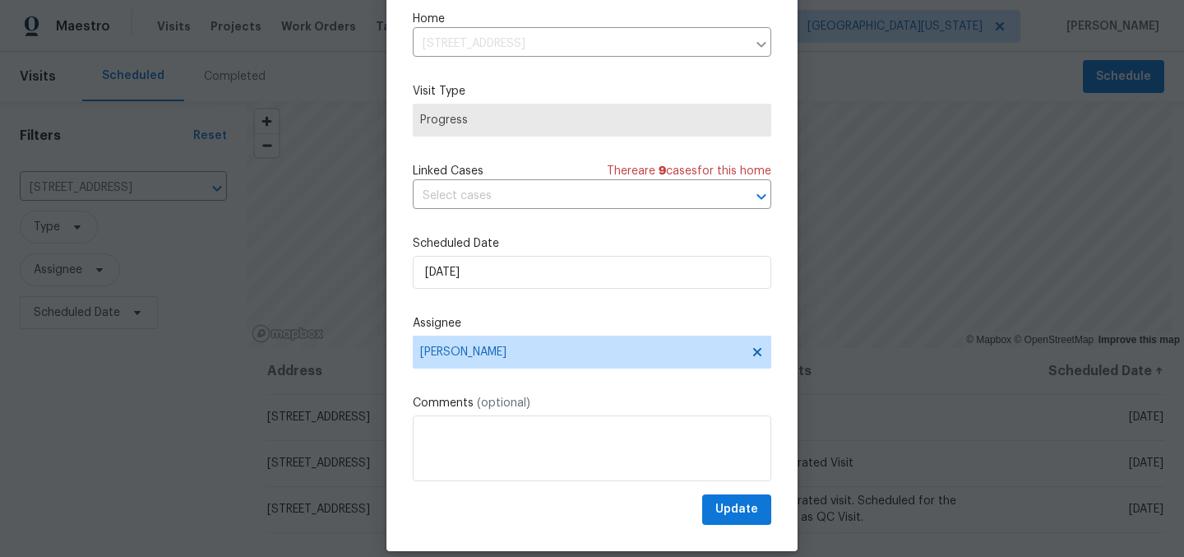
scroll to position [68, 0]
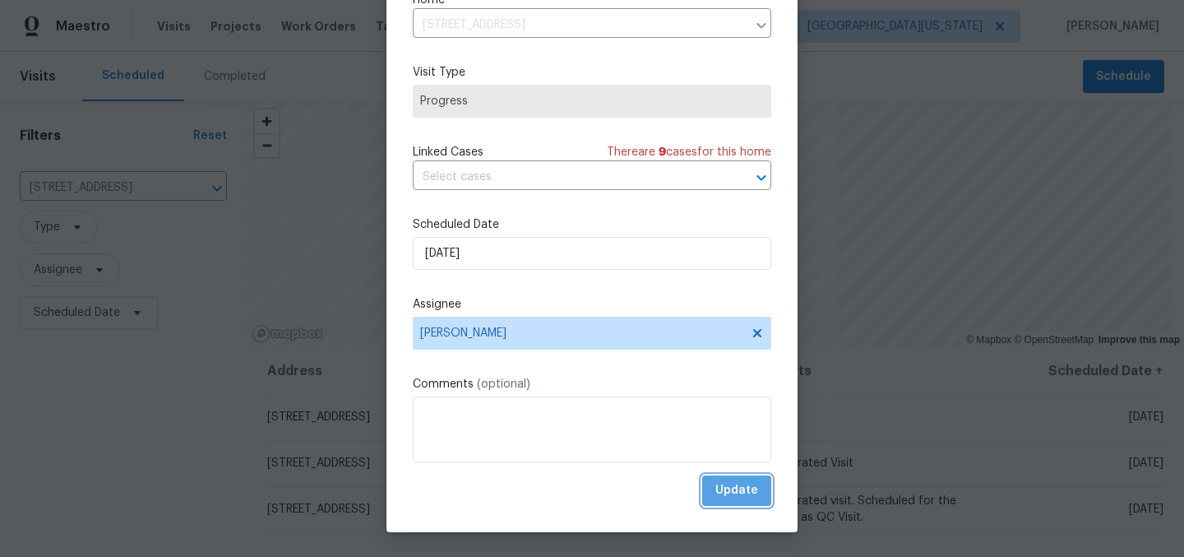
click at [726, 487] on span "Update" at bounding box center [737, 490] width 43 height 21
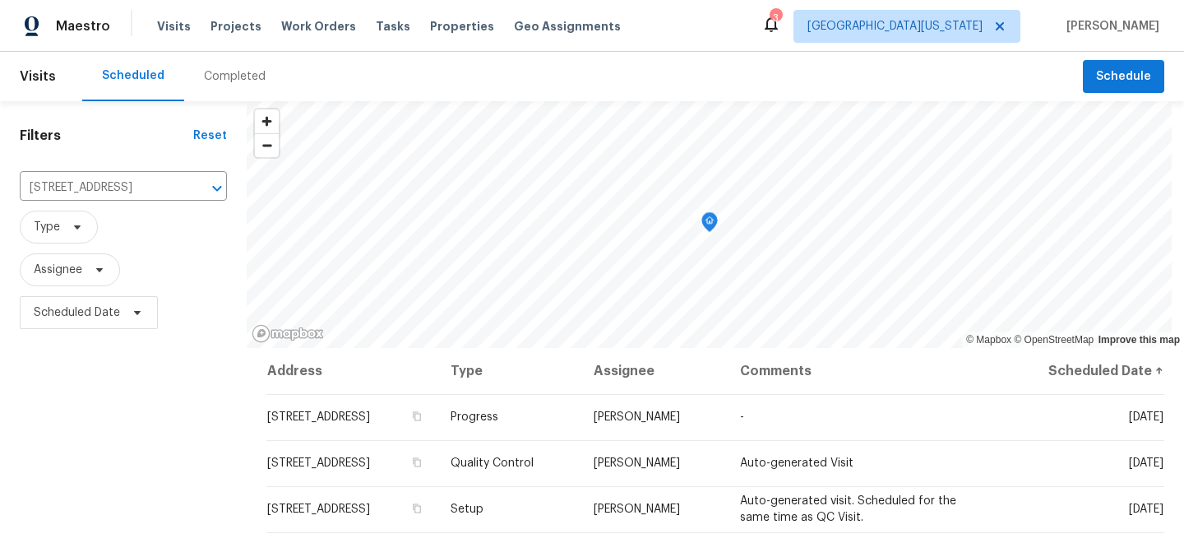
click at [718, 44] on div "Maestro Visits Projects Work Orders Tasks Properties Geo Assignments 3 Northern…" at bounding box center [592, 26] width 1184 height 52
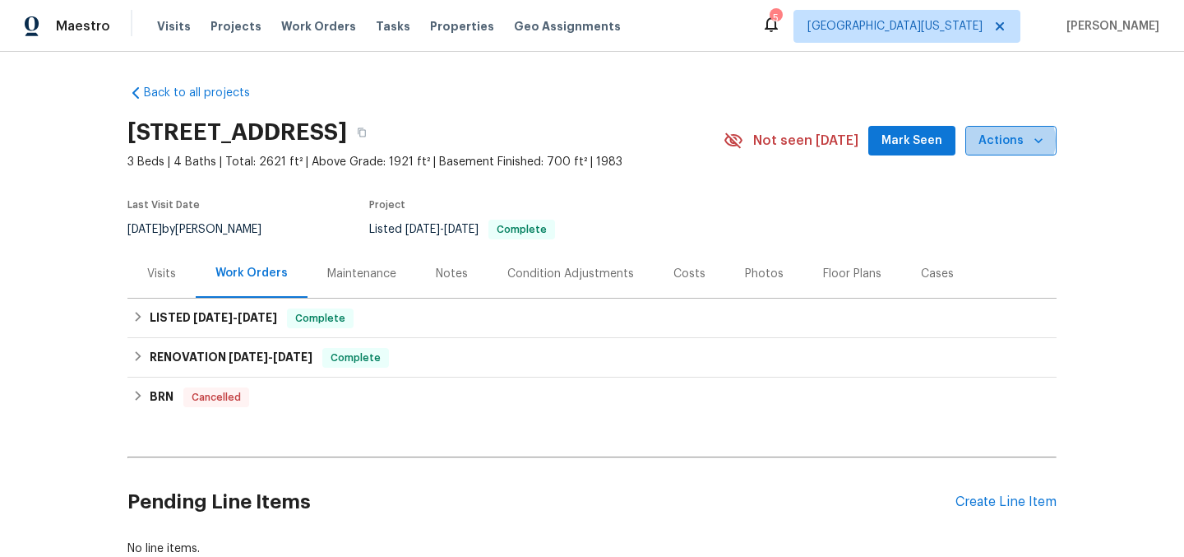
click at [1000, 141] on span "Actions" at bounding box center [1011, 141] width 65 height 21
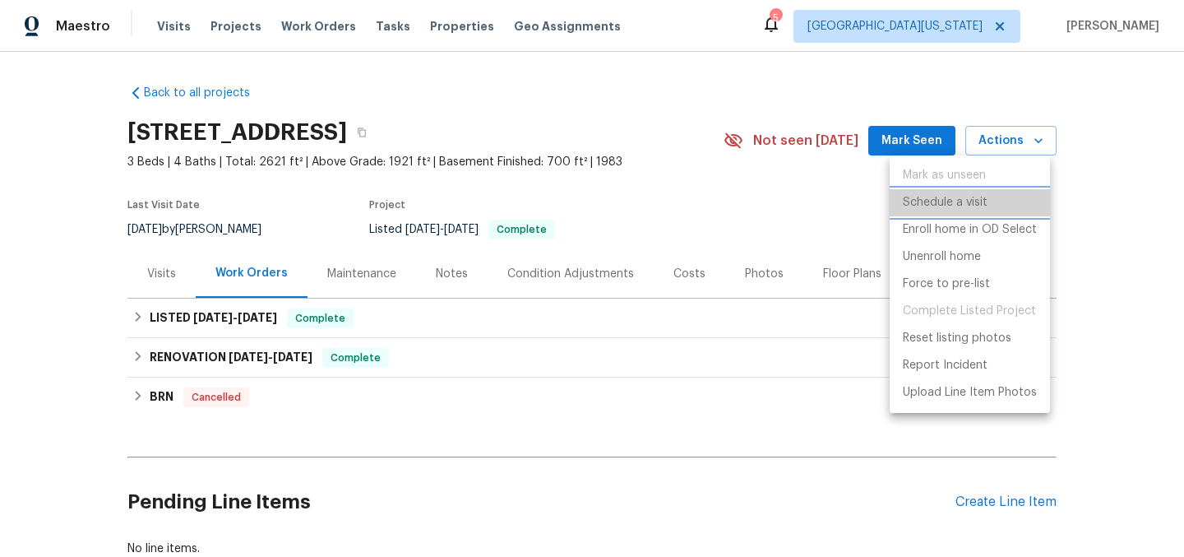
click at [957, 202] on p "Schedule a visit" at bounding box center [945, 202] width 85 height 17
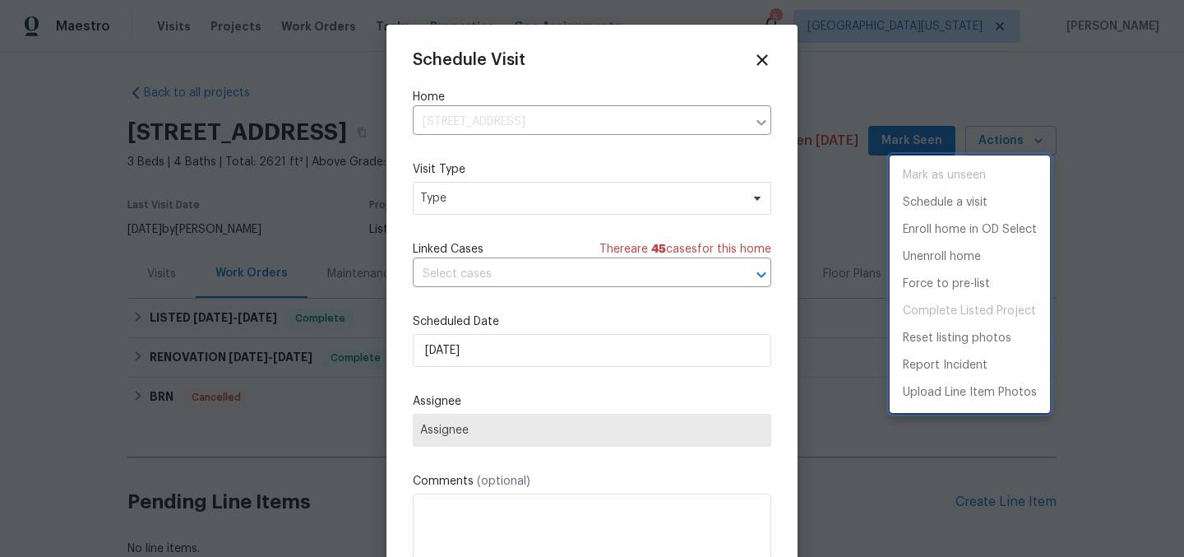
click at [531, 346] on div at bounding box center [592, 278] width 1184 height 557
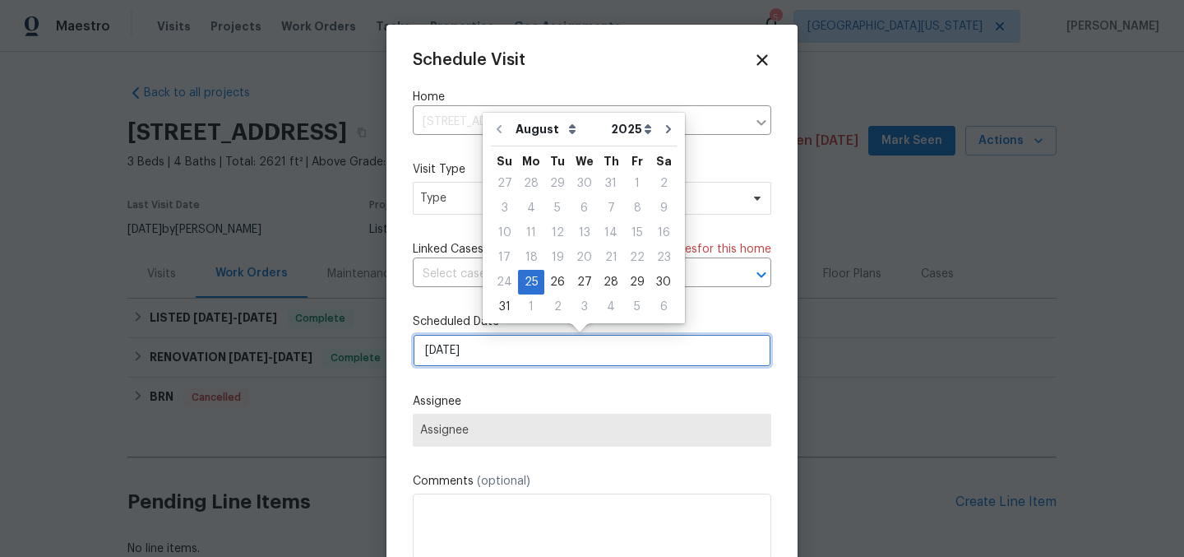
click at [530, 353] on input "[DATE]" at bounding box center [592, 350] width 359 height 33
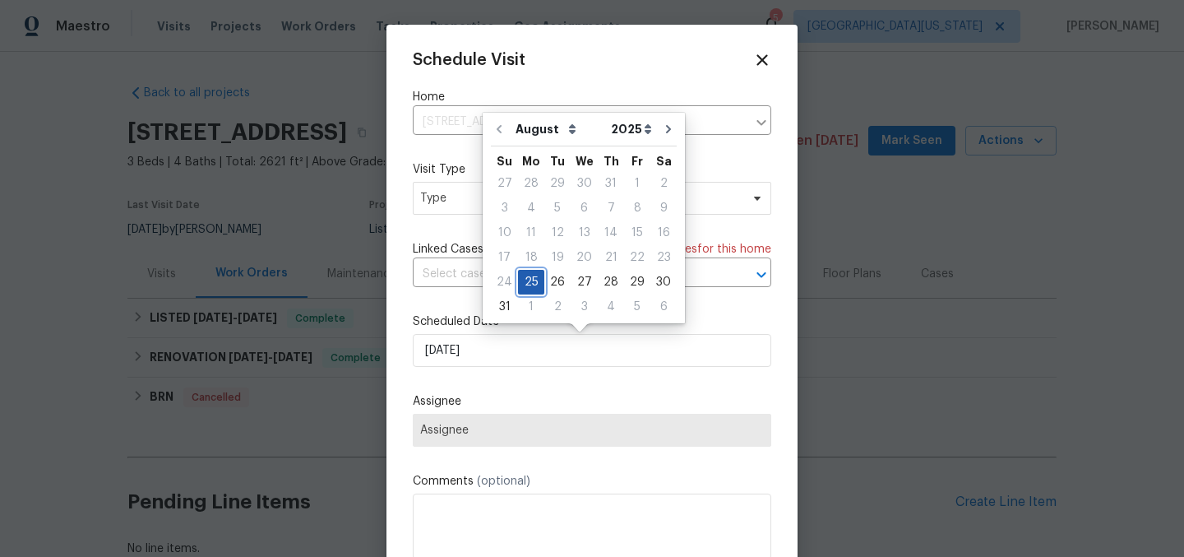
click at [534, 284] on div "25" at bounding box center [531, 282] width 26 height 23
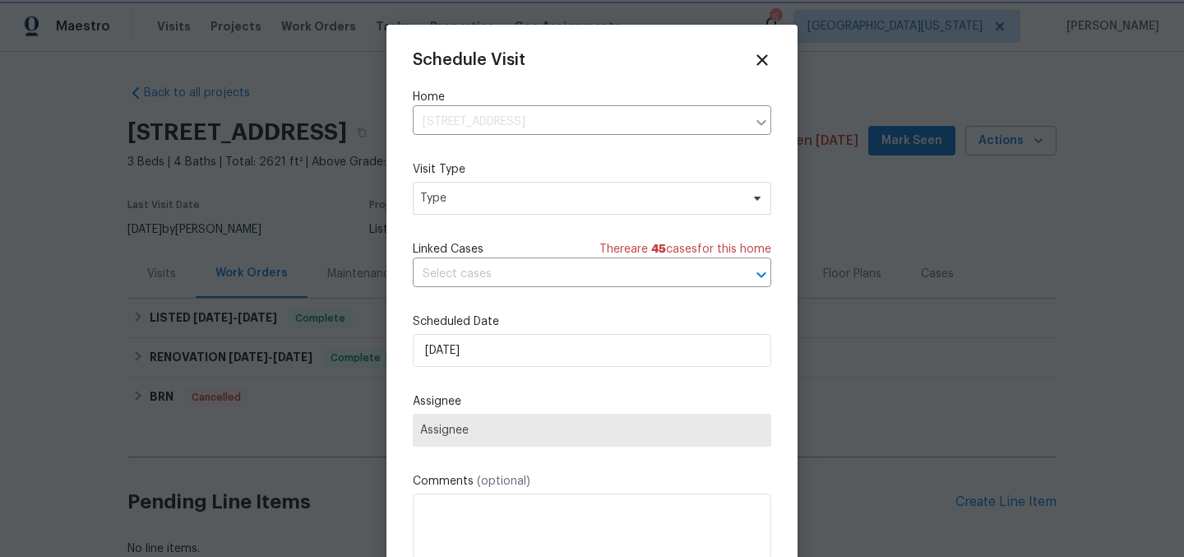
click at [556, 386] on div "Schedule Visit Home 7264 Siena Way Unit C, Boulder, CO 80301 ​ Visit Type Type …" at bounding box center [592, 327] width 359 height 552
click at [546, 196] on span "Type" at bounding box center [580, 198] width 320 height 16
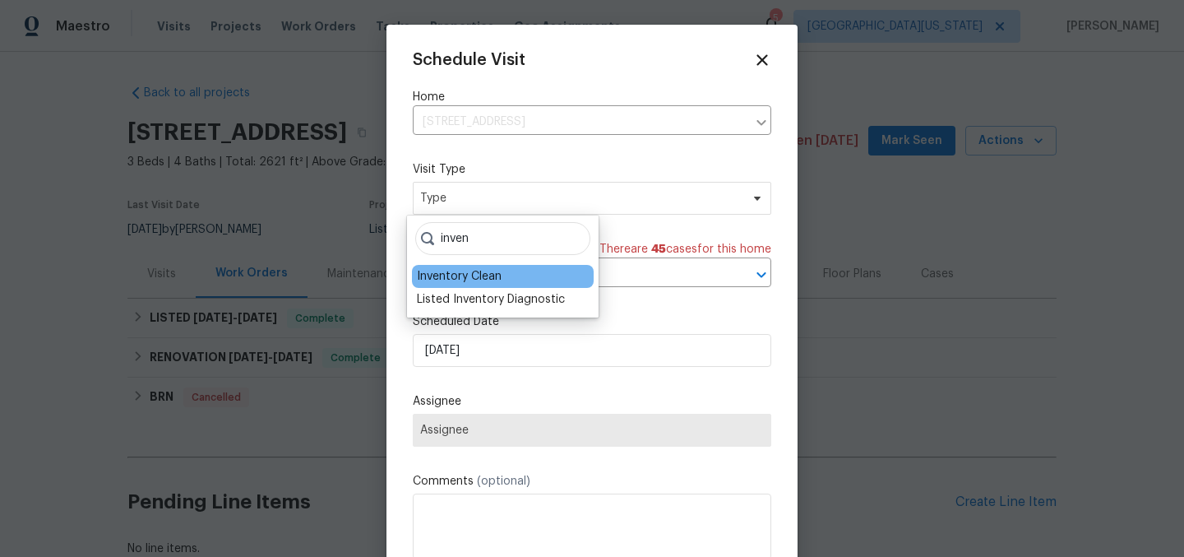
type input "inven"
click at [512, 277] on div "Inventory Clean" at bounding box center [503, 276] width 182 height 23
click at [494, 281] on div "Inventory Clean" at bounding box center [459, 276] width 85 height 16
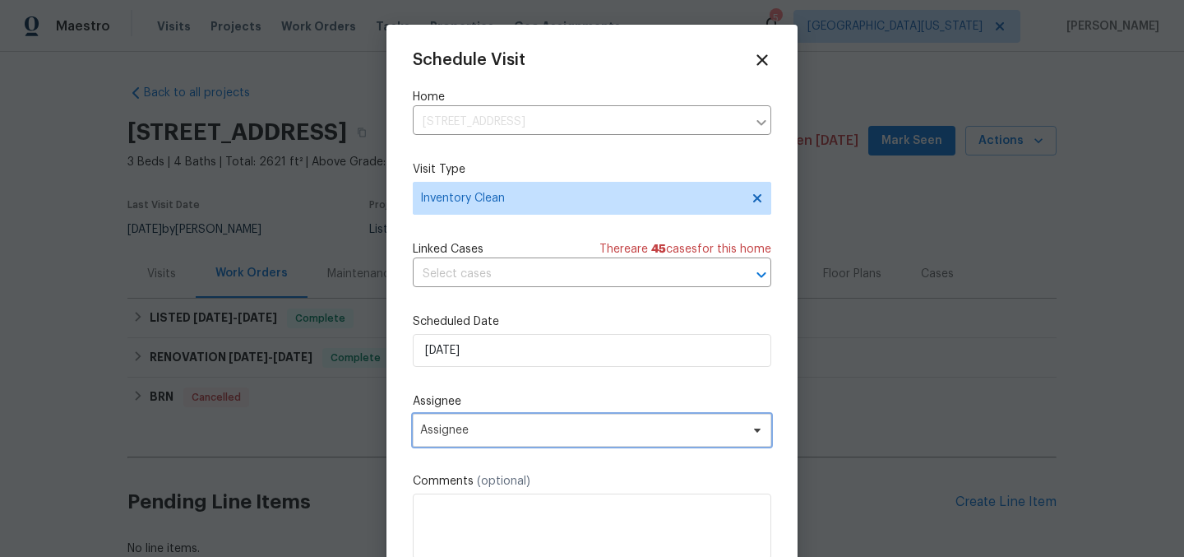
click at [555, 436] on span "Assignee" at bounding box center [581, 430] width 322 height 13
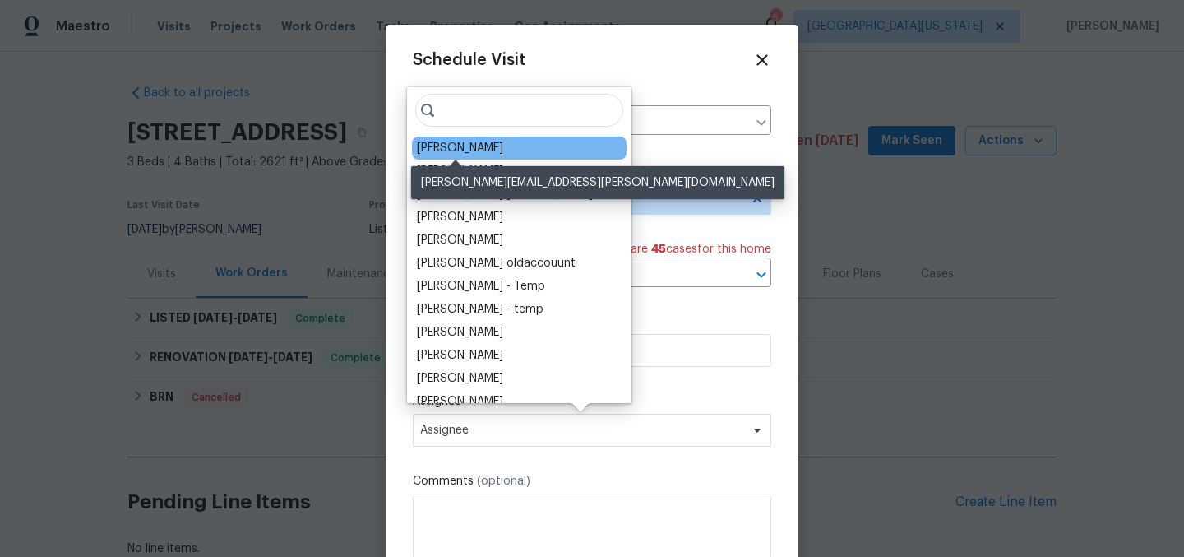
click at [444, 147] on div "[PERSON_NAME]" at bounding box center [460, 148] width 86 height 16
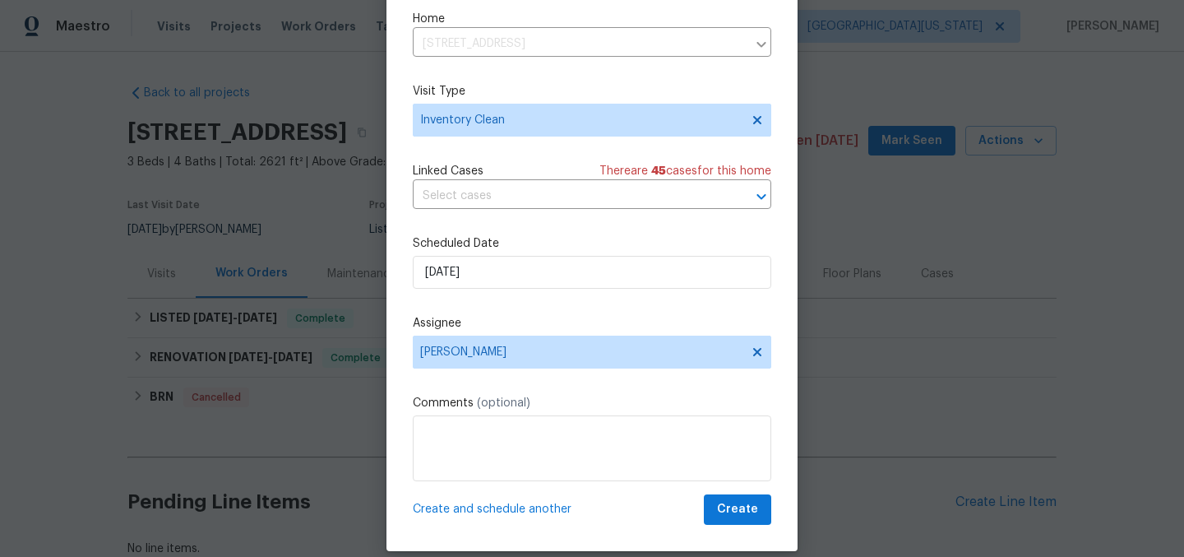
scroll to position [68, 0]
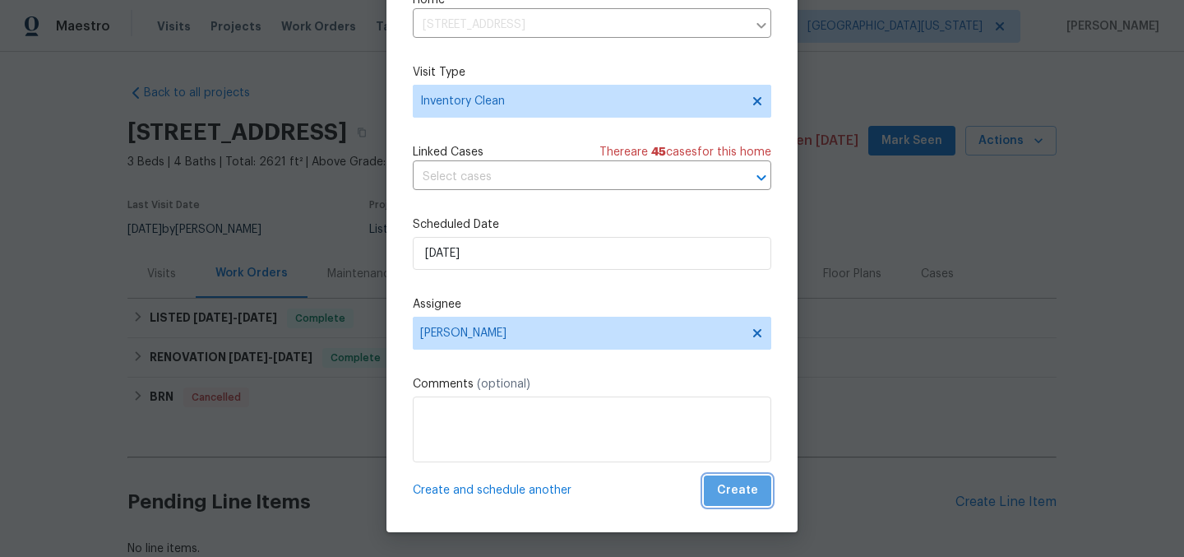
click at [735, 491] on span "Create" at bounding box center [737, 490] width 41 height 21
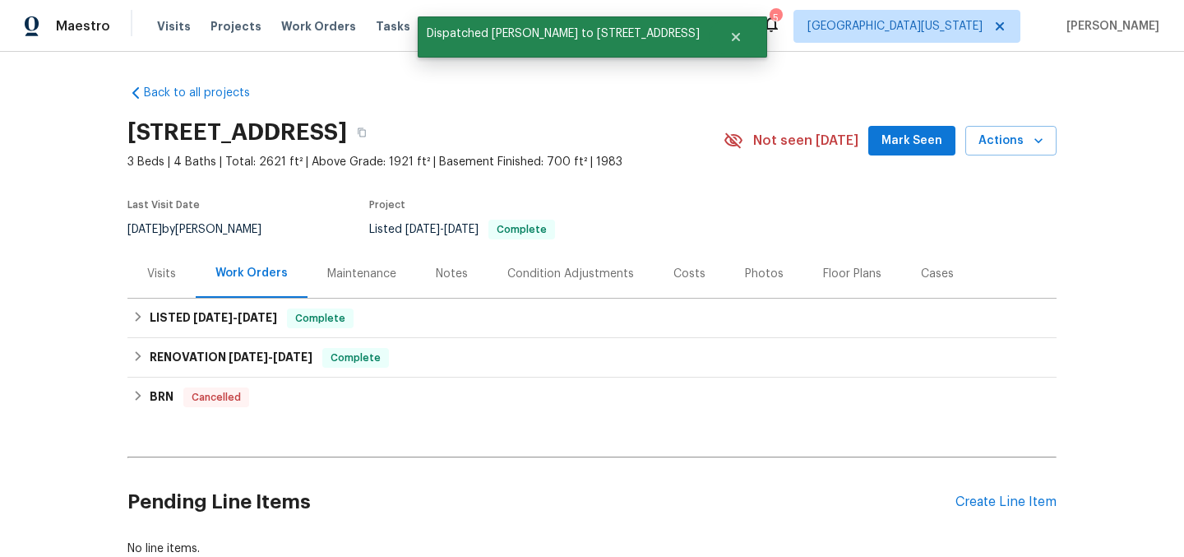
scroll to position [0, 0]
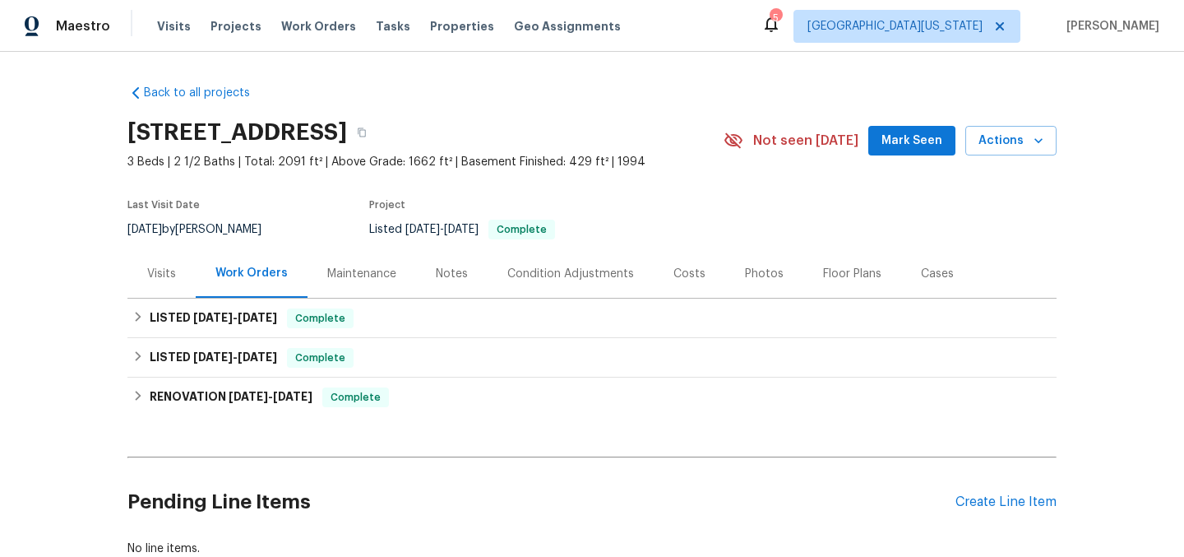
click at [161, 271] on div "Visits" at bounding box center [161, 274] width 29 height 16
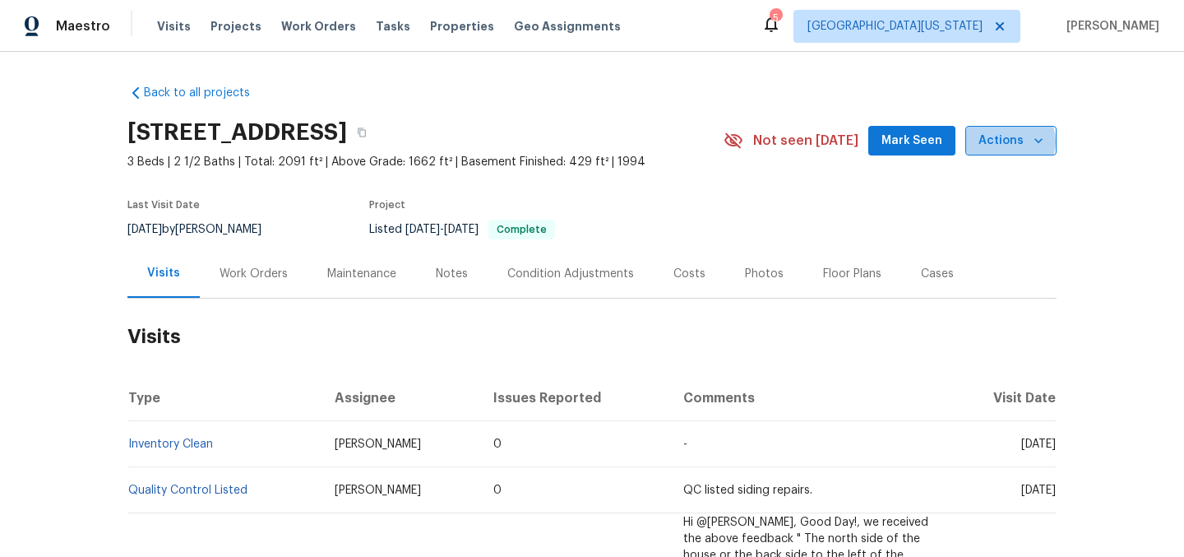
click at [1004, 141] on span "Actions" at bounding box center [1011, 141] width 65 height 21
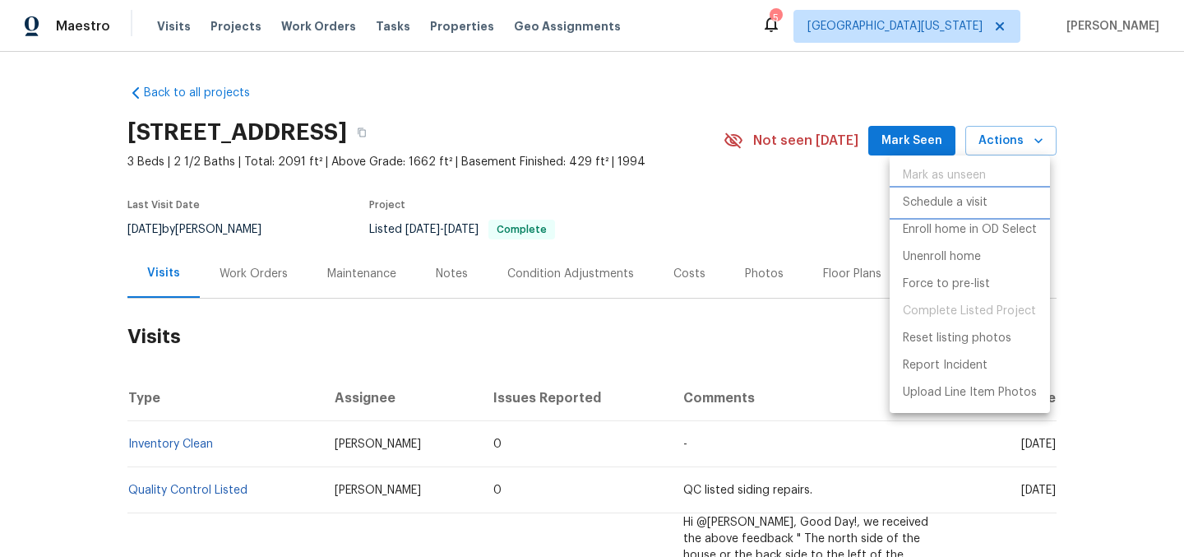
click at [962, 197] on p "Schedule a visit" at bounding box center [945, 202] width 85 height 17
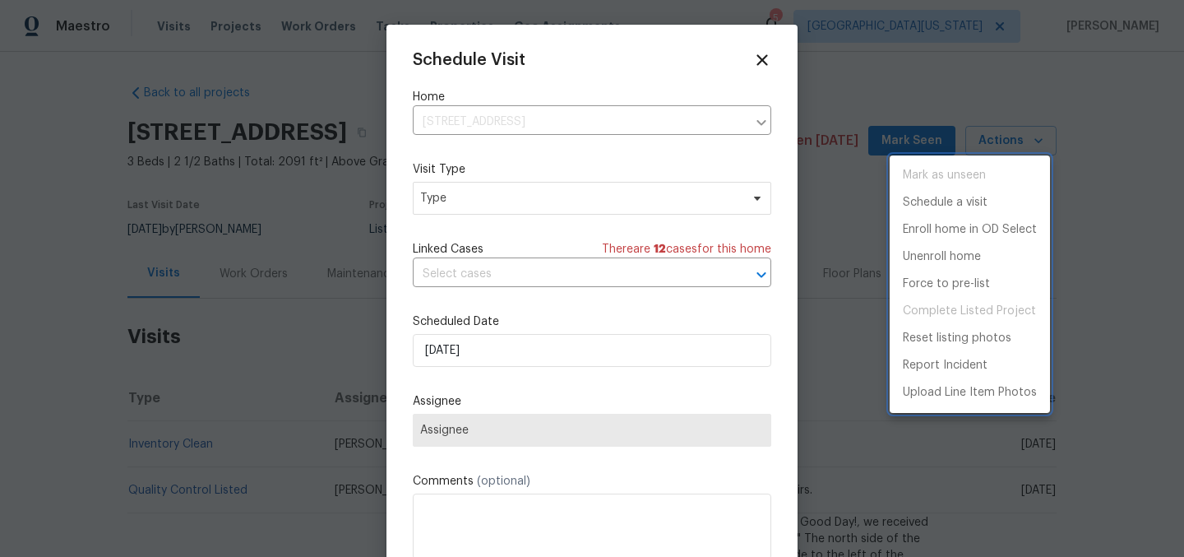
click at [531, 206] on div at bounding box center [592, 278] width 1184 height 557
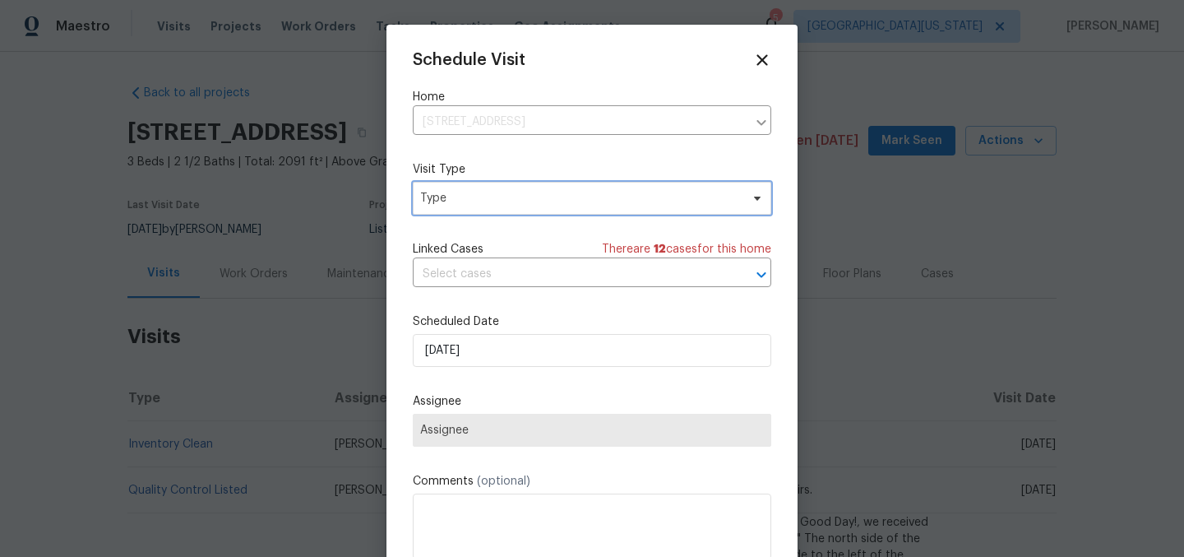
click at [534, 198] on span "Type" at bounding box center [580, 198] width 320 height 16
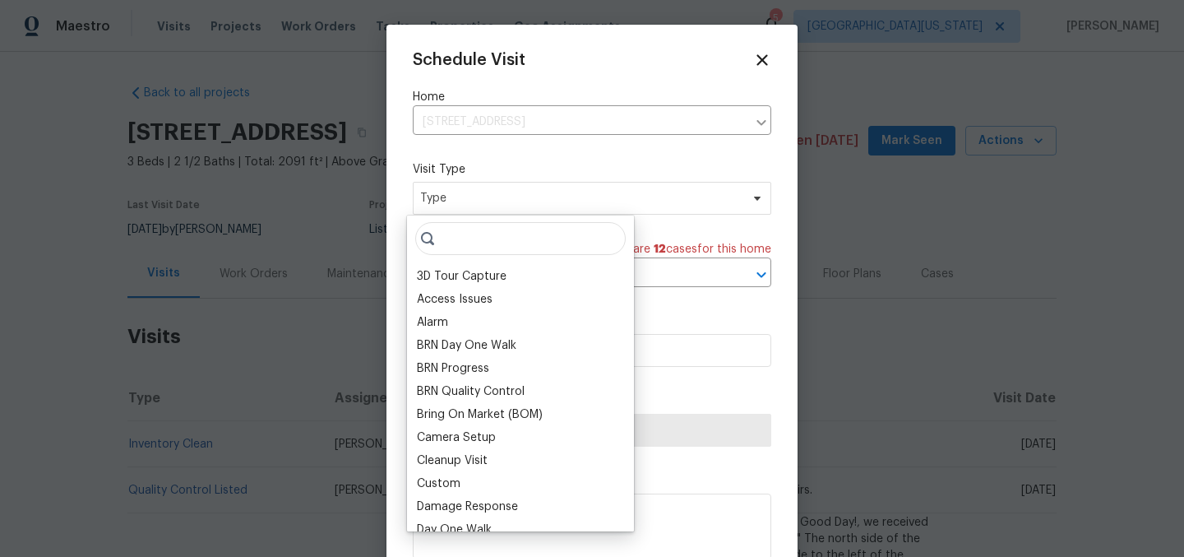
click at [447, 486] on div "Custom" at bounding box center [439, 483] width 44 height 16
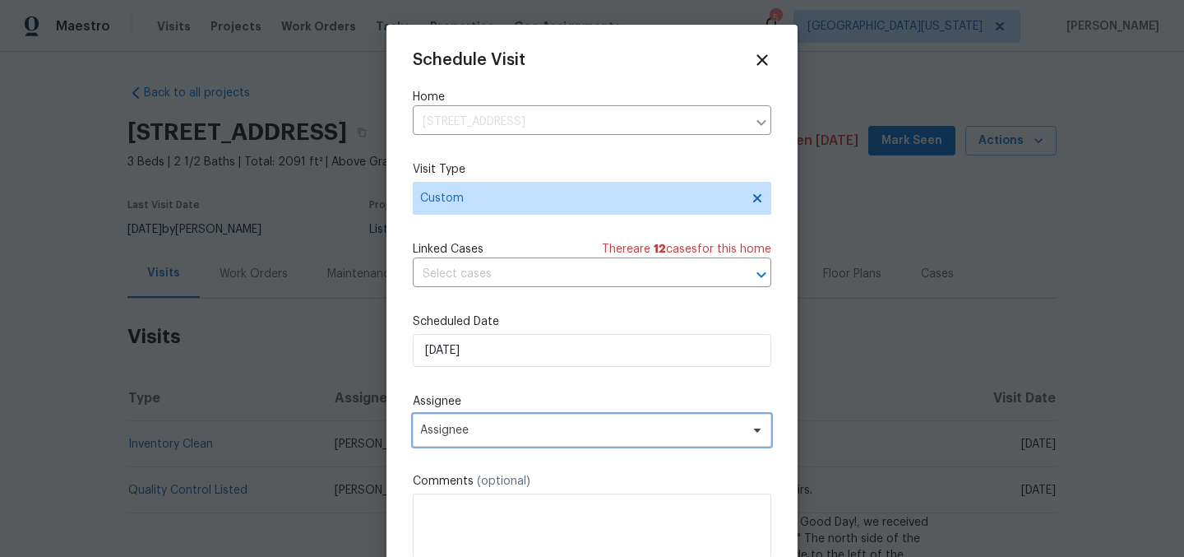
click at [498, 436] on span "Assignee" at bounding box center [581, 430] width 322 height 13
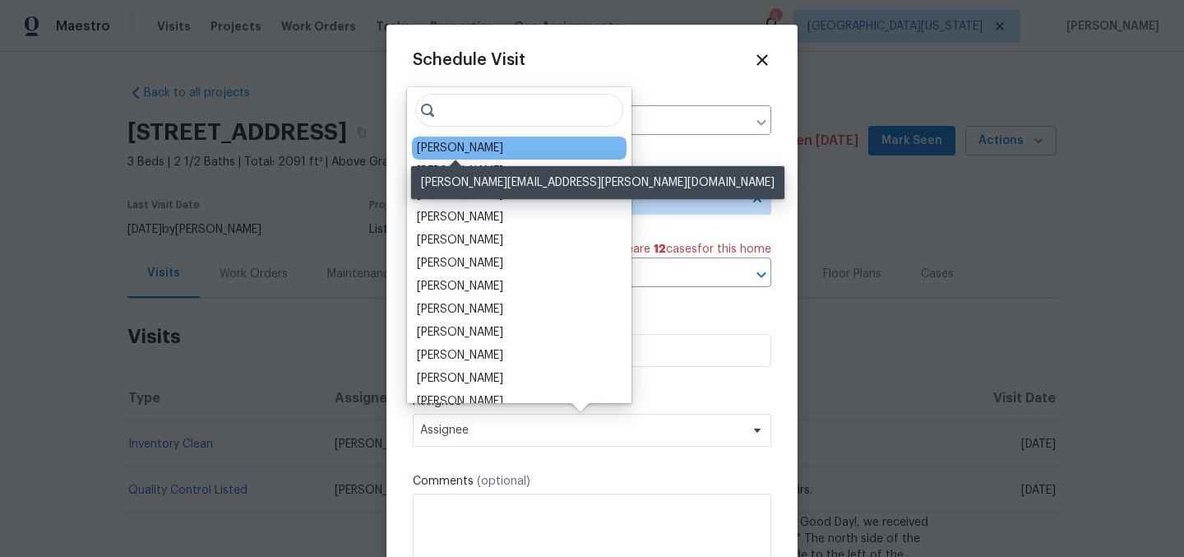
click at [433, 148] on div "[PERSON_NAME]" at bounding box center [460, 148] width 86 height 16
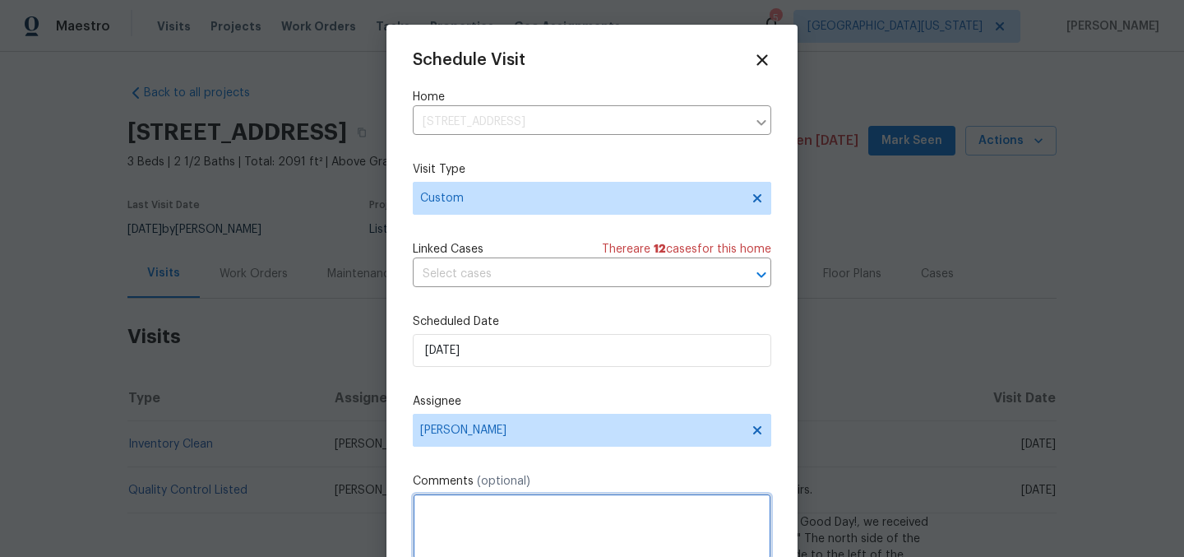
click at [518, 526] on textarea at bounding box center [592, 527] width 359 height 66
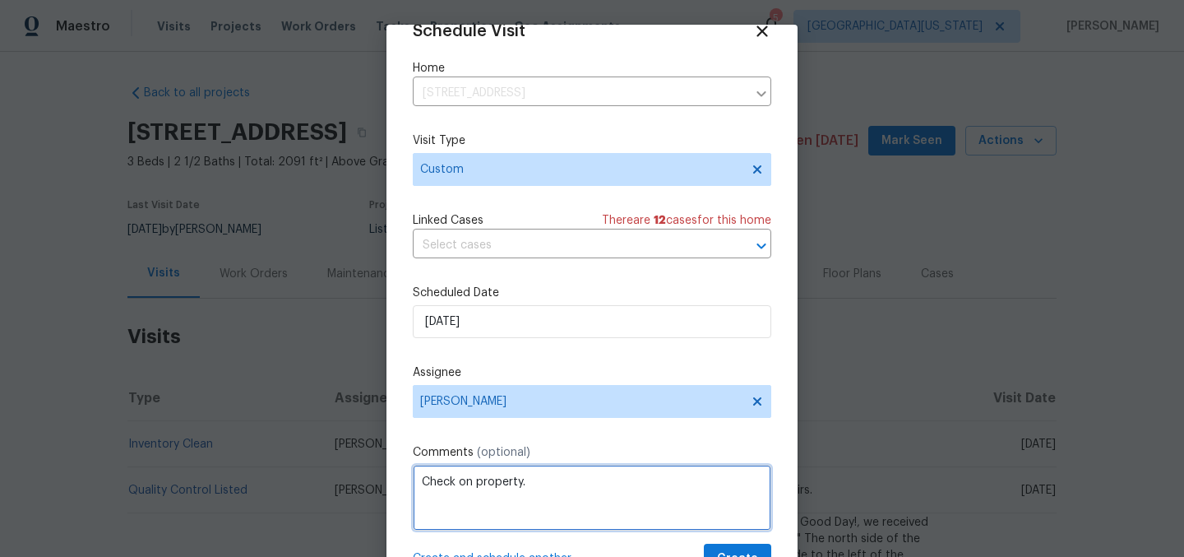
scroll to position [68, 0]
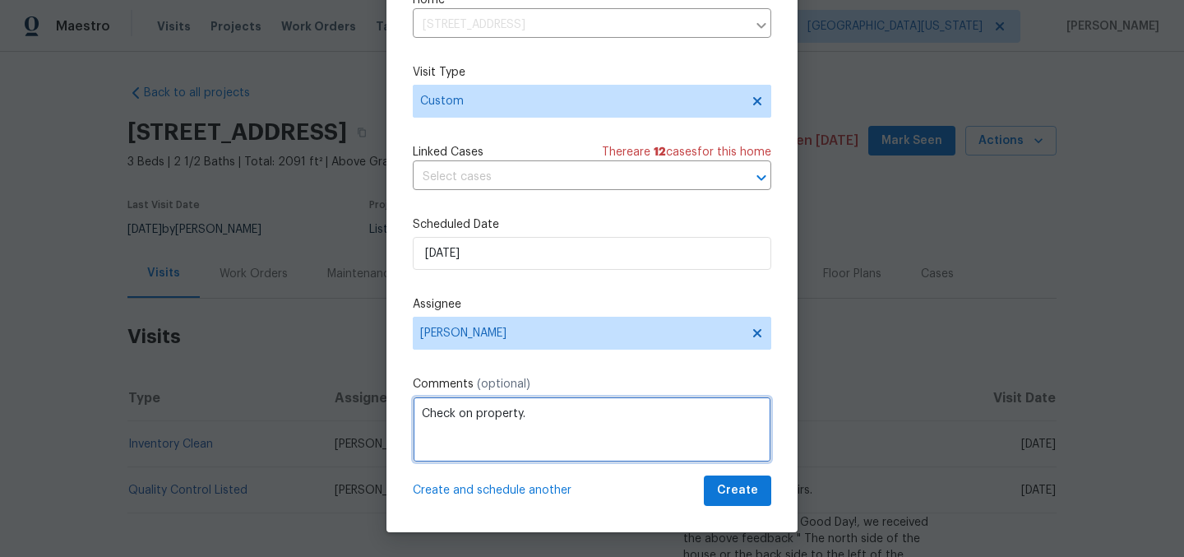
type textarea "Check on property."
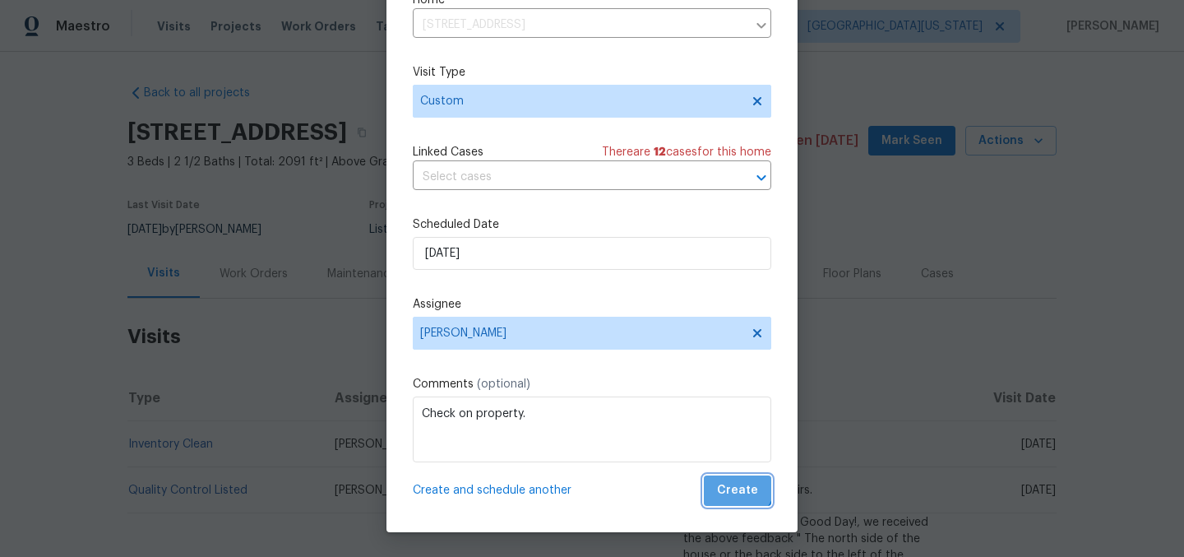
click at [718, 482] on span "Create" at bounding box center [737, 490] width 41 height 21
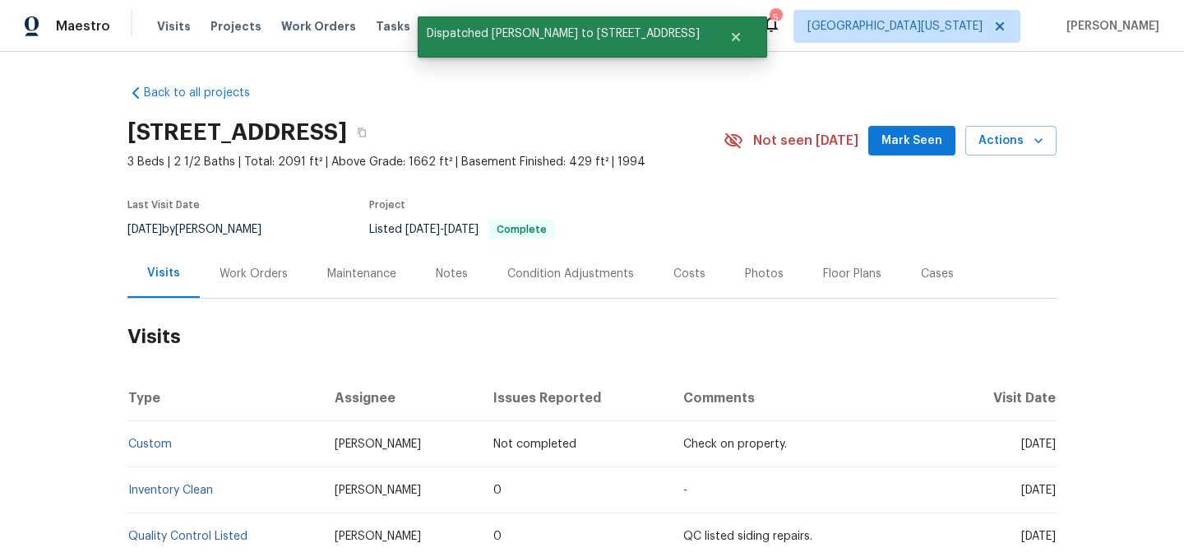
scroll to position [0, 0]
click at [678, 178] on section "[STREET_ADDRESS] 3 Beds | 2 1/2 Baths | Total: 2091 ft² | Above Grade: 1662 ft²…" at bounding box center [591, 180] width 929 height 138
